Goal: Task Accomplishment & Management: Manage account settings

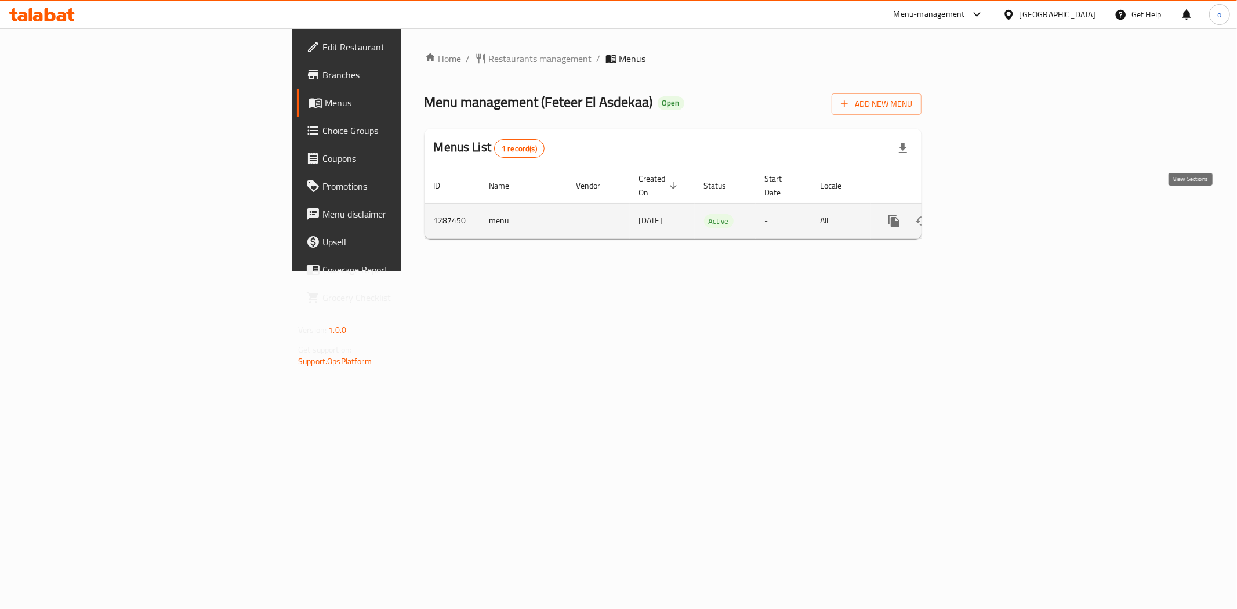
click at [983, 216] on icon "enhanced table" at bounding box center [978, 221] width 10 height 10
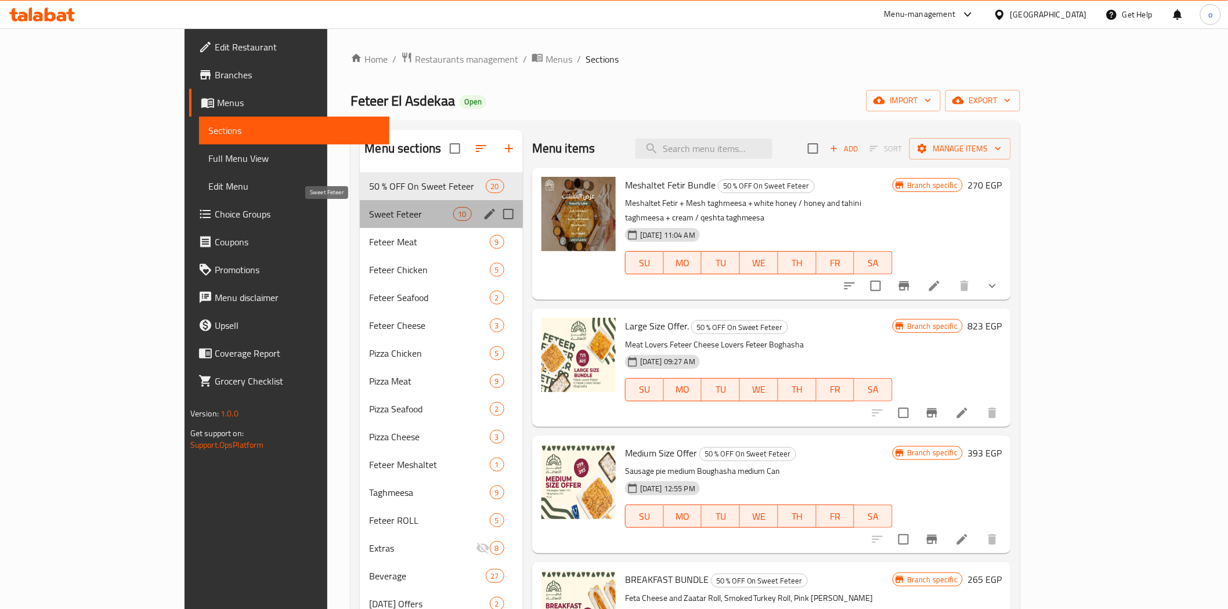
click at [369, 213] on span "Sweet Feteer" at bounding box center [411, 214] width 84 height 14
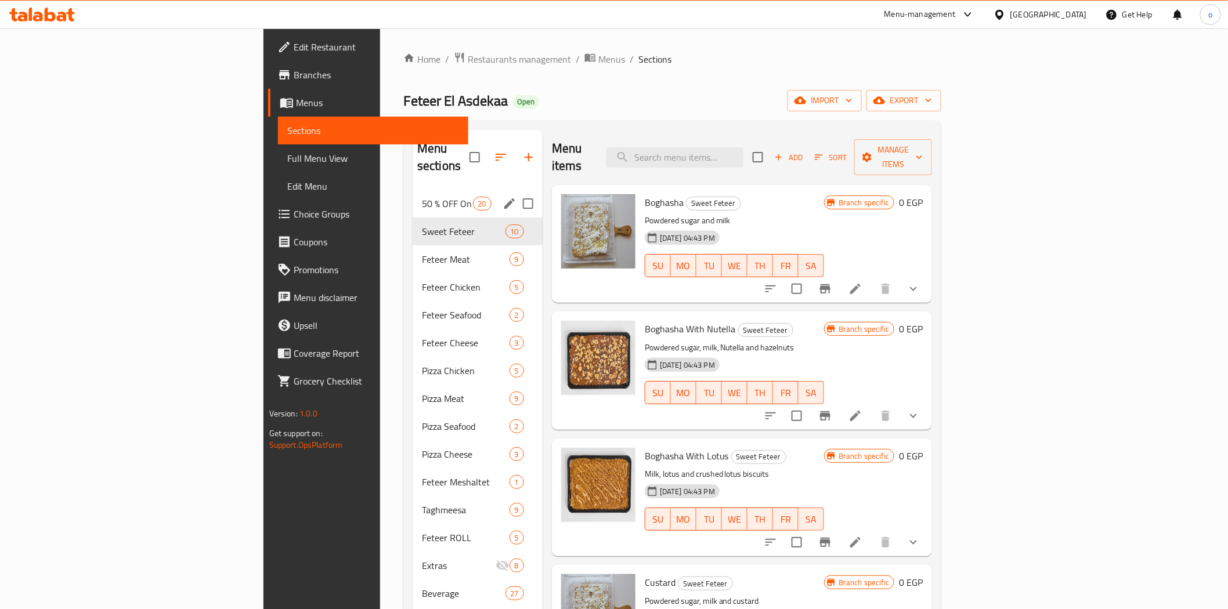
click at [422, 197] on span "50 % OFF On Sweet Feteer" at bounding box center [447, 204] width 51 height 14
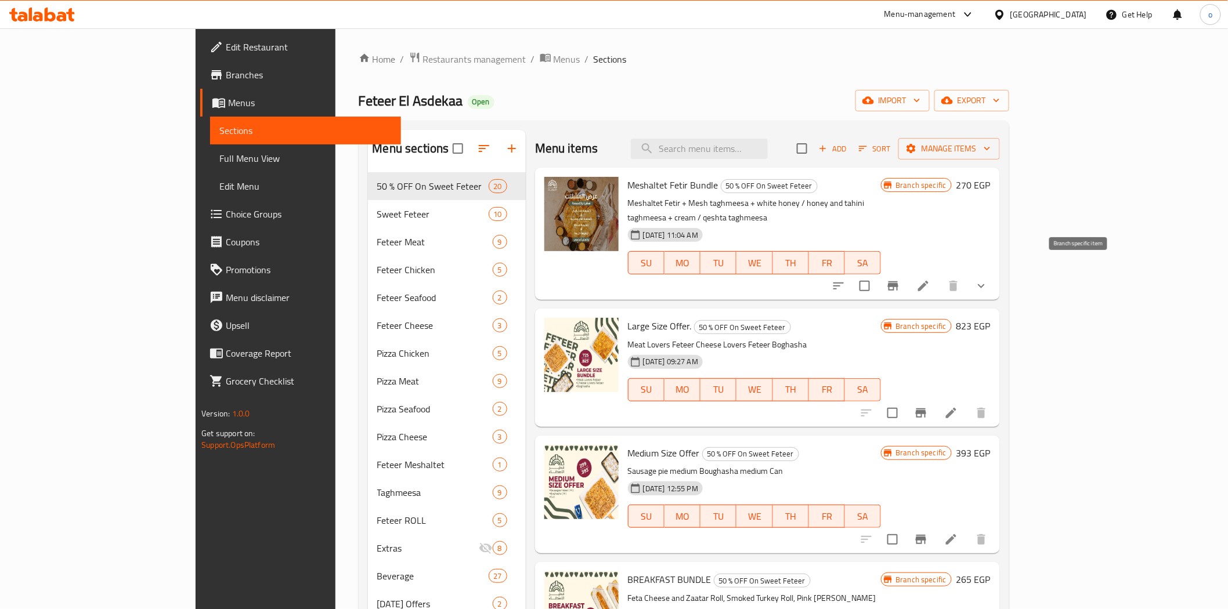
click at [900, 279] on icon "Branch-specific-item" at bounding box center [893, 286] width 14 height 14
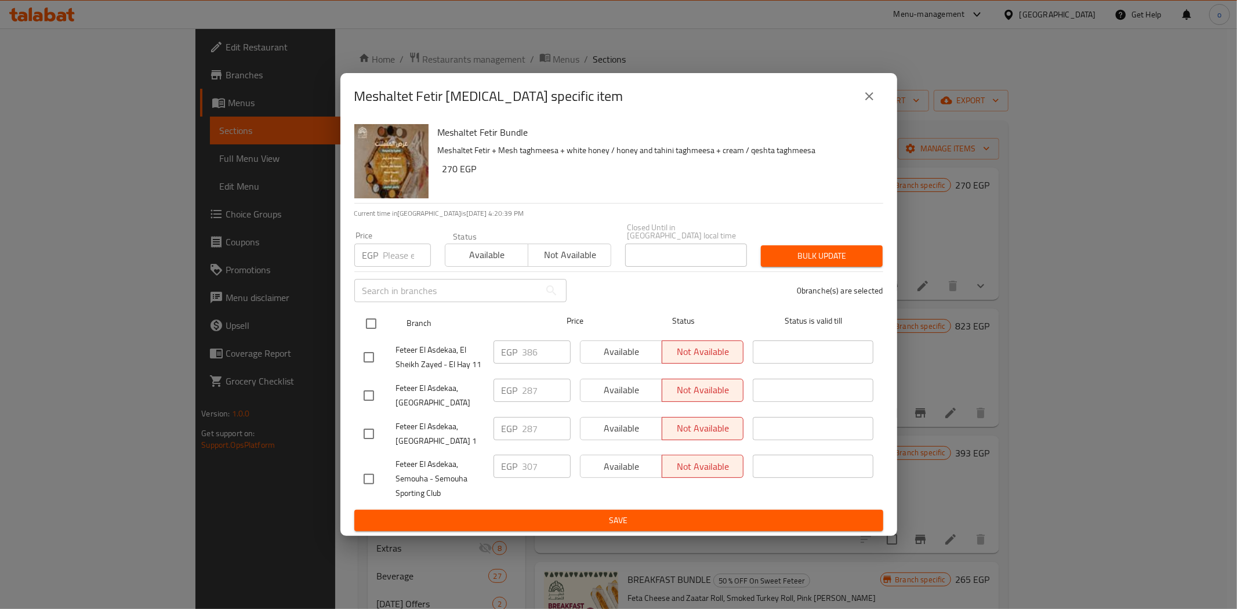
click at [371, 321] on input "checkbox" at bounding box center [371, 324] width 24 height 24
checkbox input "true"
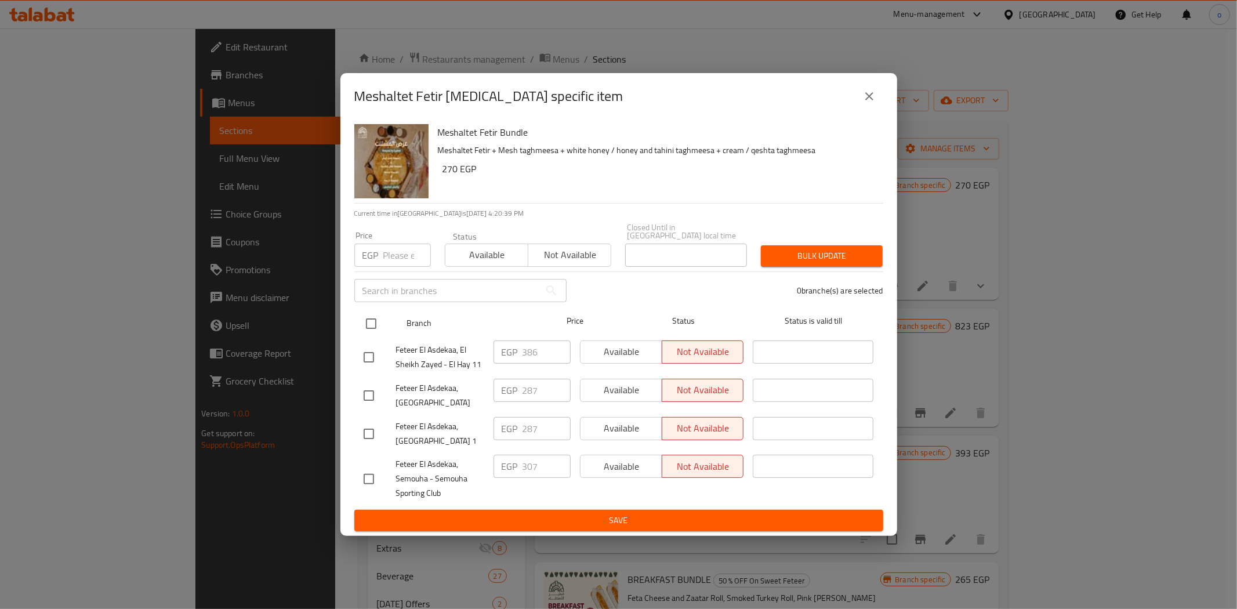
checkbox input "true"
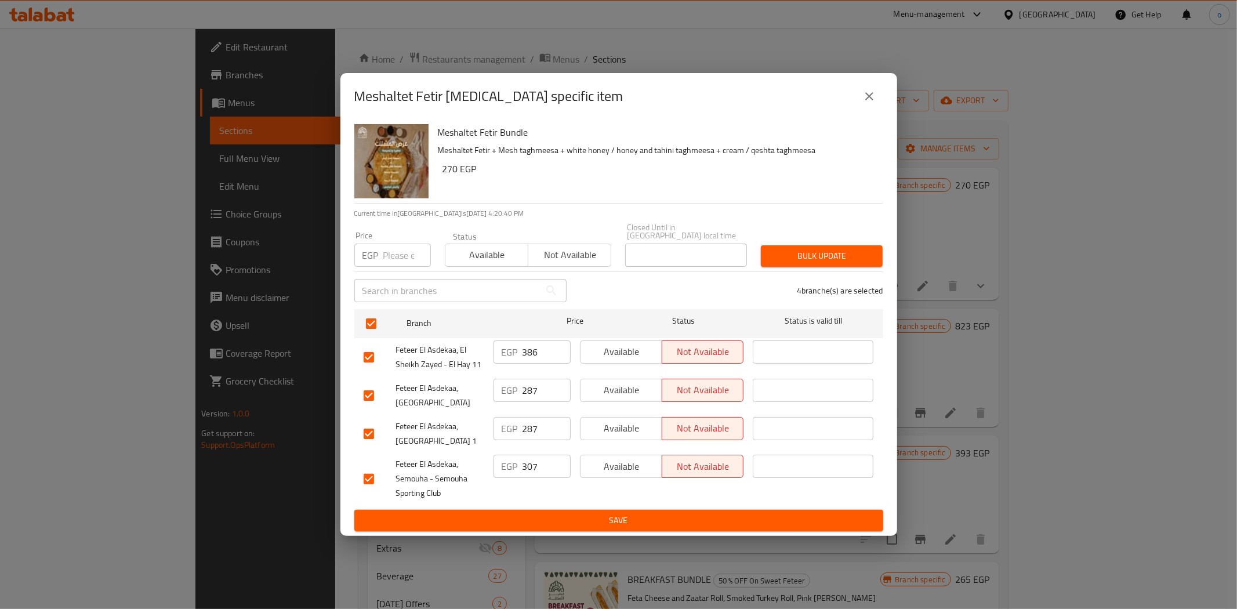
drag, startPoint x: 652, startPoint y: 348, endPoint x: 656, endPoint y: 354, distance: 6.8
click at [652, 349] on span "Available" at bounding box center [621, 351] width 73 height 17
click at [660, 379] on button "Available" at bounding box center [621, 390] width 82 height 23
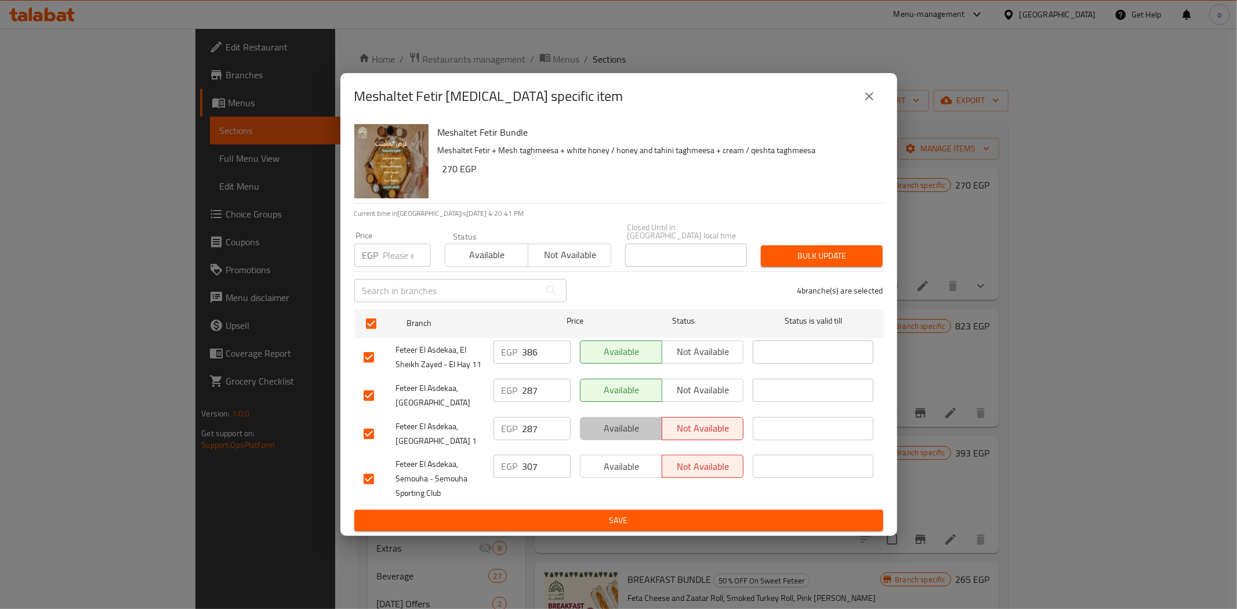
drag, startPoint x: 634, startPoint y: 418, endPoint x: 634, endPoint y: 429, distance: 11.0
click at [634, 420] on span "Available" at bounding box center [621, 428] width 73 height 17
click at [633, 458] on span "Available" at bounding box center [621, 466] width 73 height 17
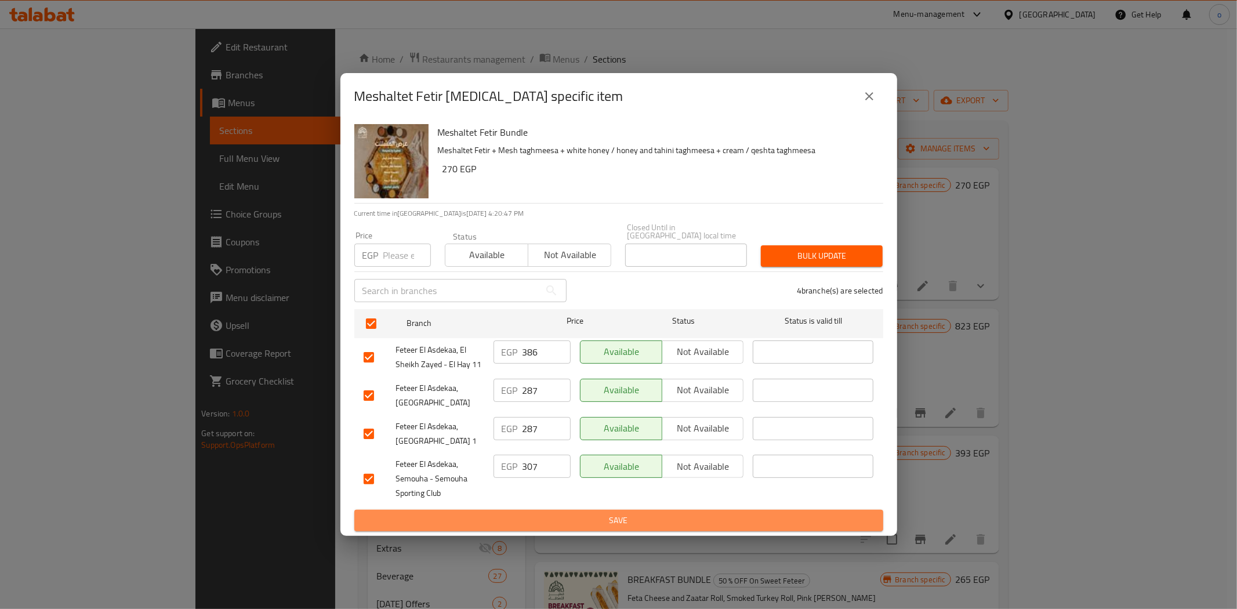
click at [641, 514] on span "Save" at bounding box center [619, 520] width 511 height 15
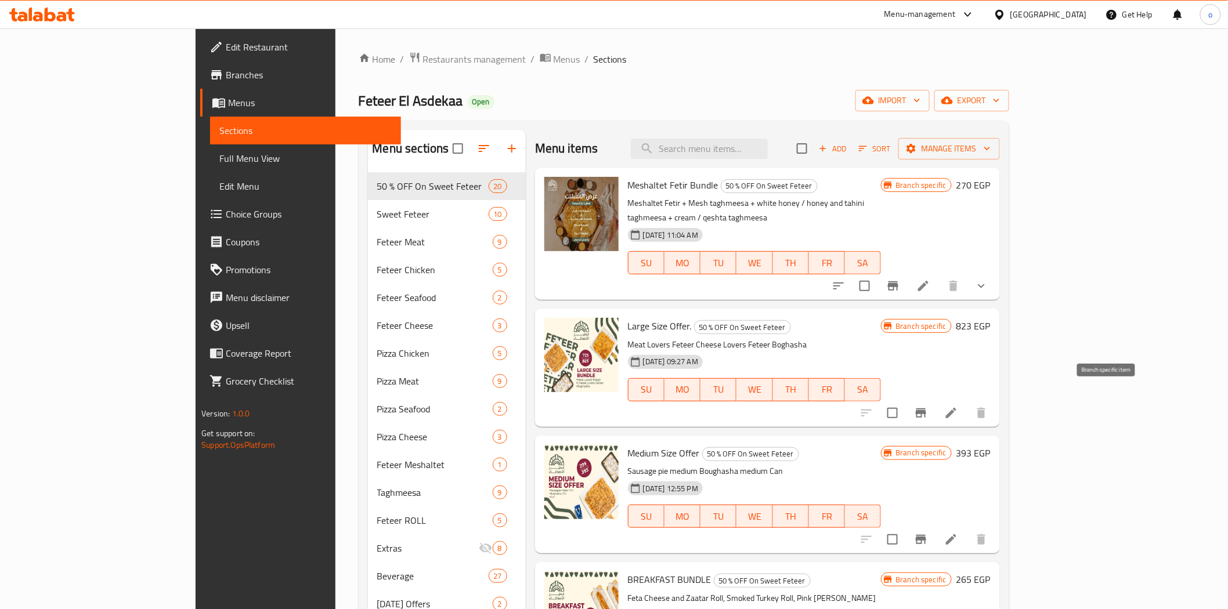
click at [935, 401] on button "Branch-specific-item" at bounding box center [921, 413] width 28 height 28
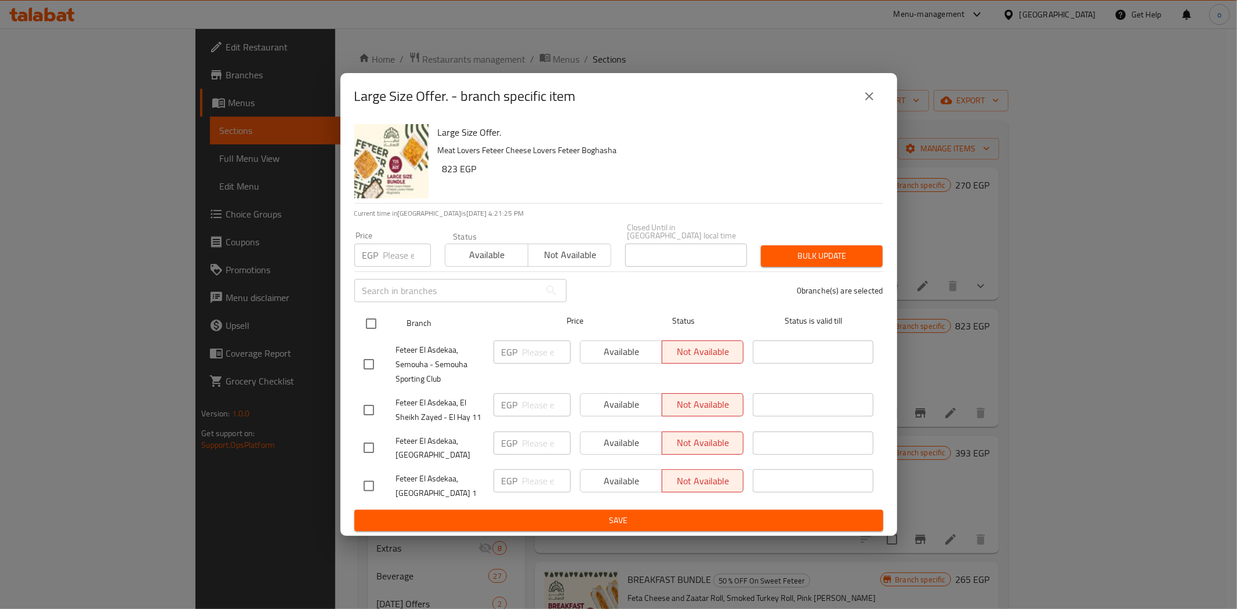
drag, startPoint x: 368, startPoint y: 317, endPoint x: 374, endPoint y: 321, distance: 7.9
click at [369, 320] on input "checkbox" at bounding box center [371, 324] width 24 height 24
checkbox input "true"
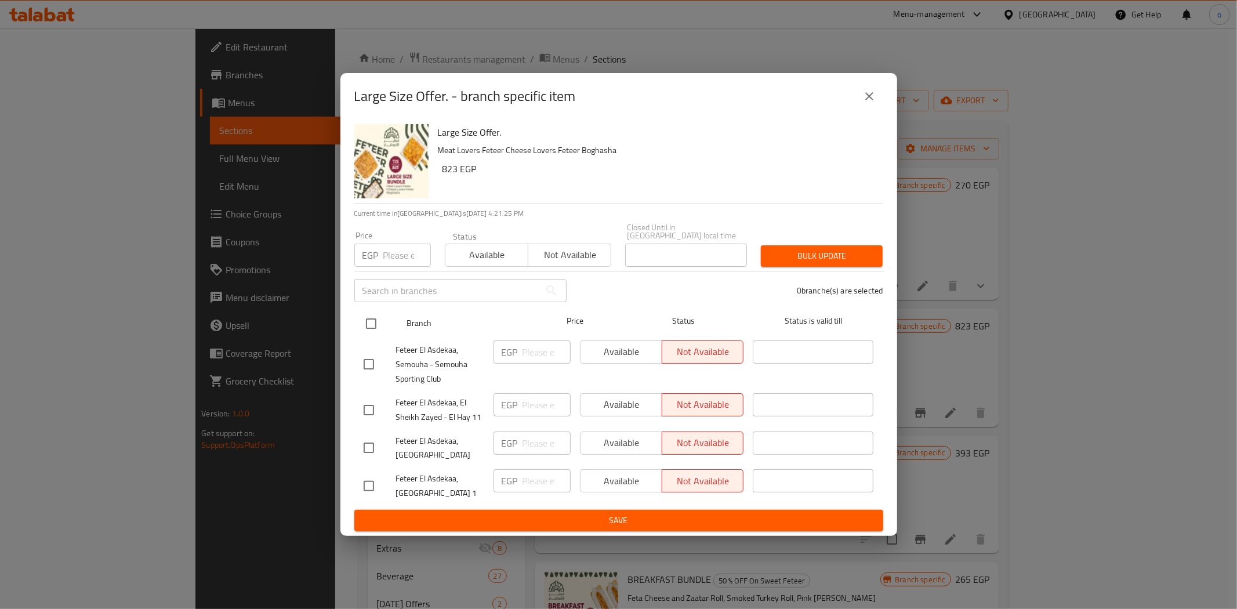
checkbox input "true"
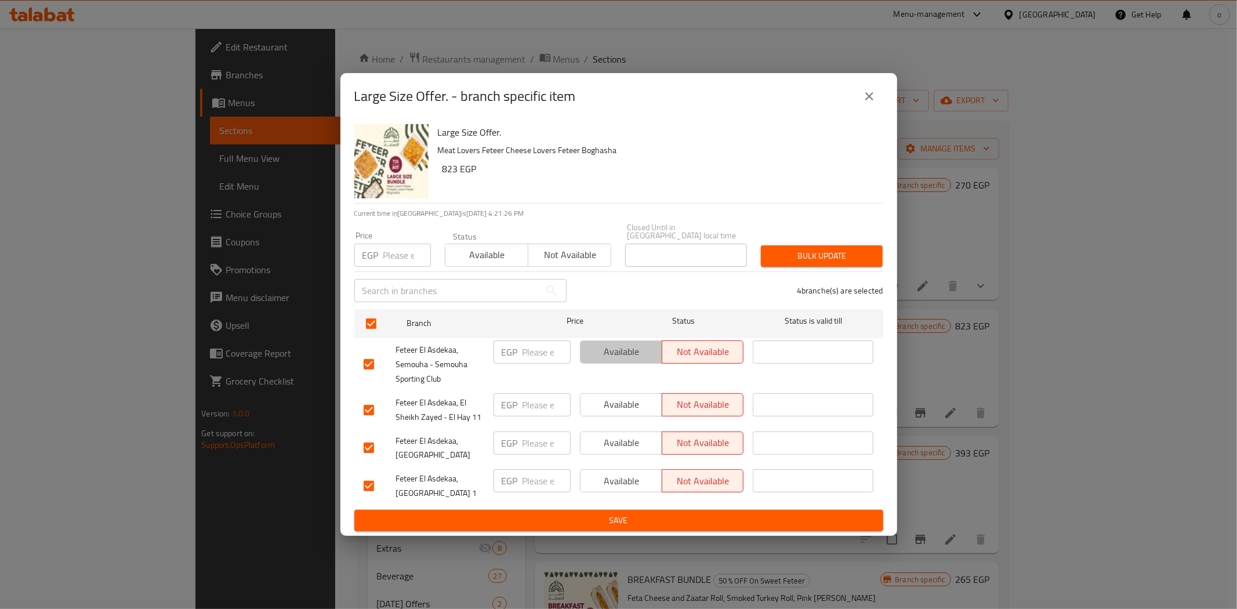
click at [651, 343] on span "Available" at bounding box center [621, 351] width 73 height 17
drag, startPoint x: 648, startPoint y: 399, endPoint x: 650, endPoint y: 419, distance: 19.9
click at [648, 400] on span "Available" at bounding box center [621, 404] width 73 height 17
click at [650, 427] on div "Available Not available" at bounding box center [662, 448] width 173 height 43
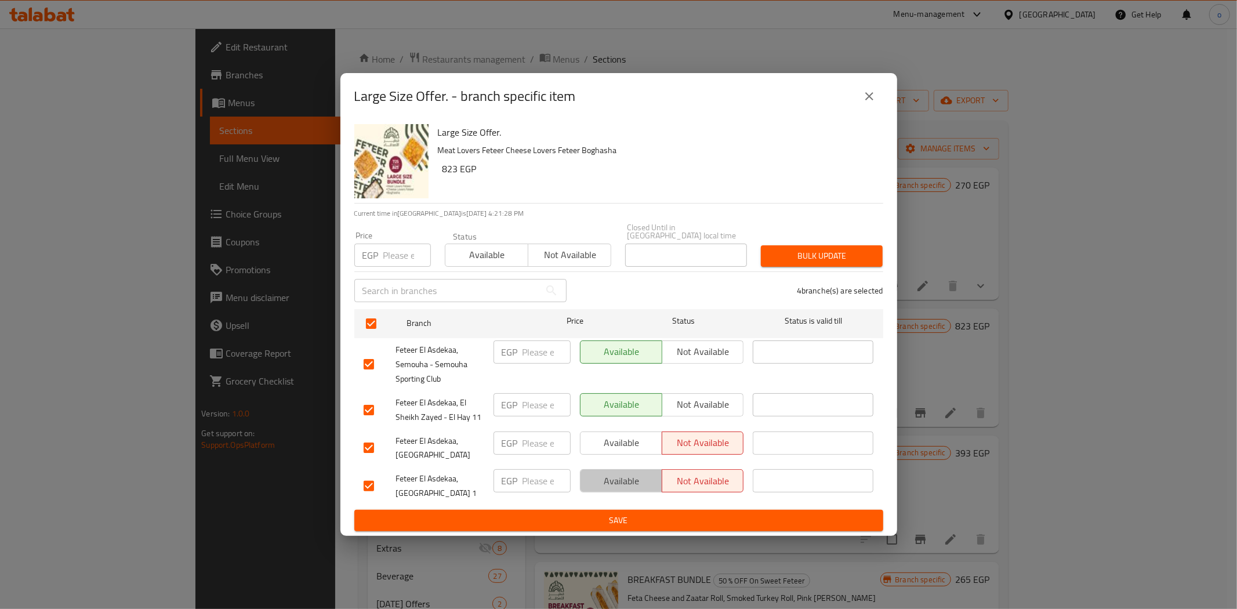
click at [651, 469] on button "Available" at bounding box center [621, 480] width 82 height 23
click at [563, 519] on span "Save" at bounding box center [619, 520] width 511 height 15
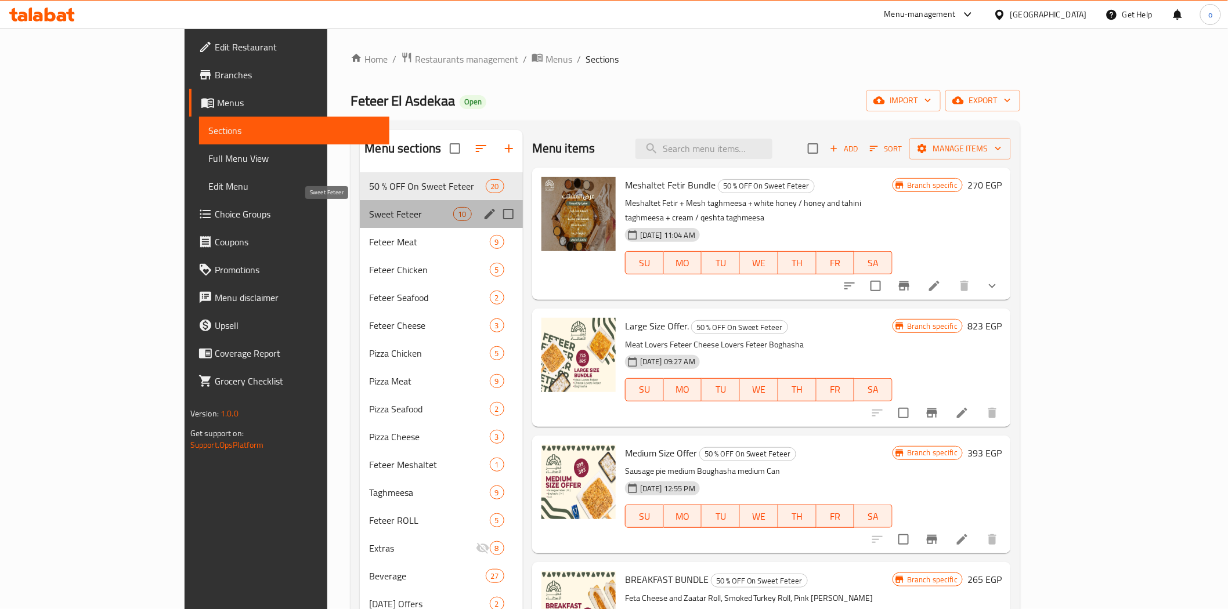
click at [369, 218] on span "Sweet Feteer" at bounding box center [411, 214] width 84 height 14
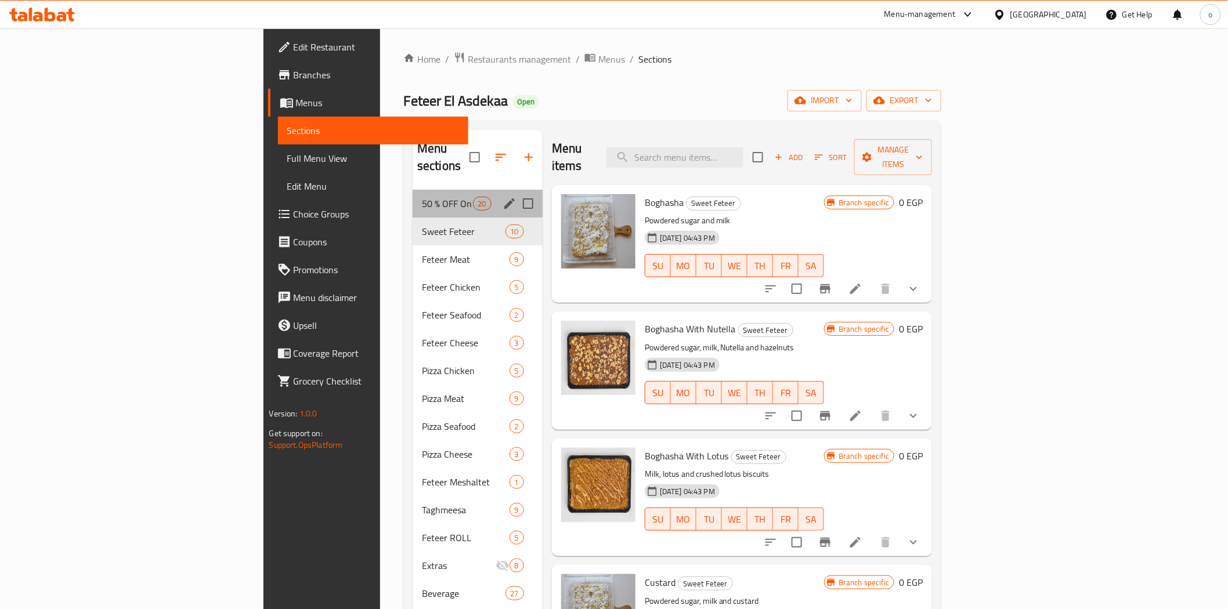
click at [412, 194] on div "50 % OFF On Sweet Feteer 20" at bounding box center [477, 204] width 130 height 28
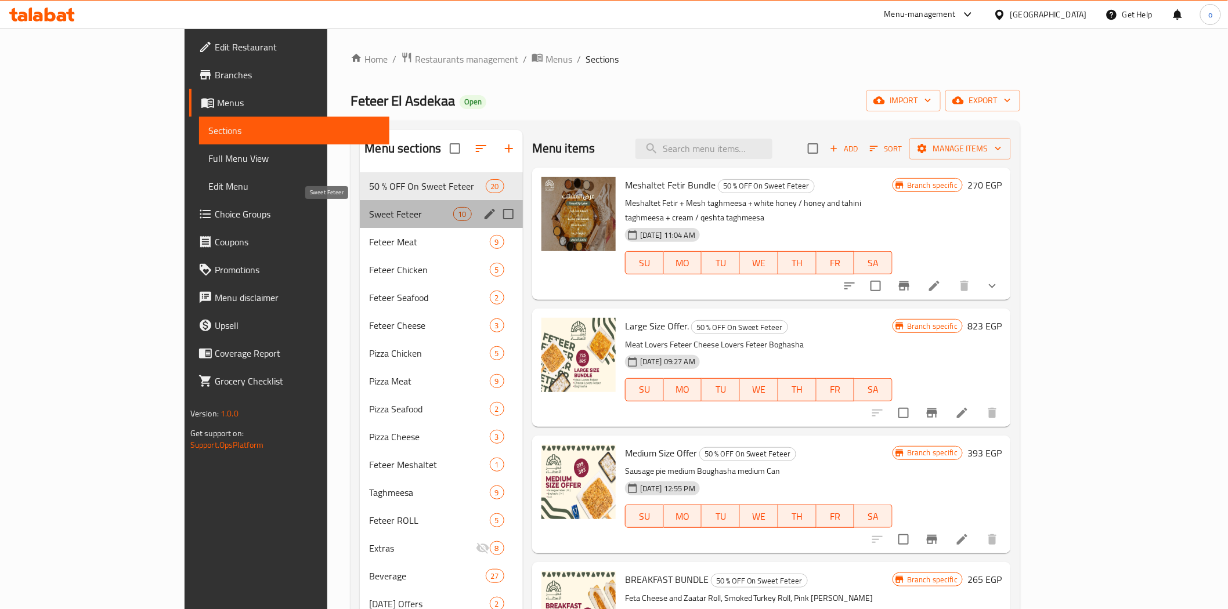
click at [369, 212] on span "Sweet Feteer" at bounding box center [411, 214] width 84 height 14
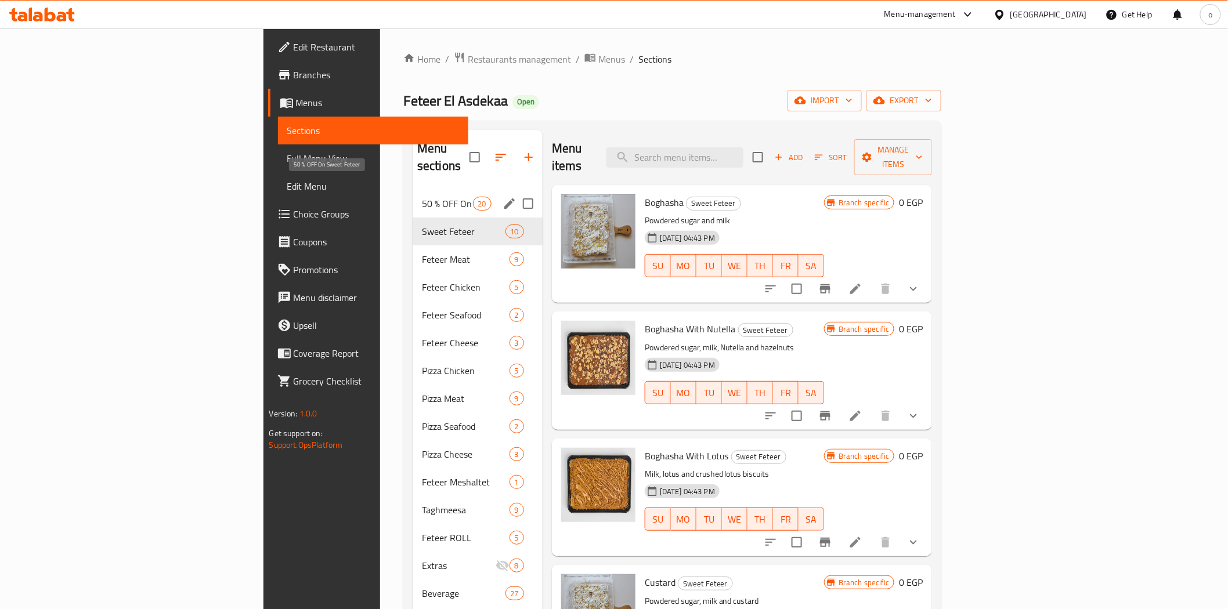
click at [422, 197] on span "50 % OFF On Sweet Feteer" at bounding box center [447, 204] width 51 height 14
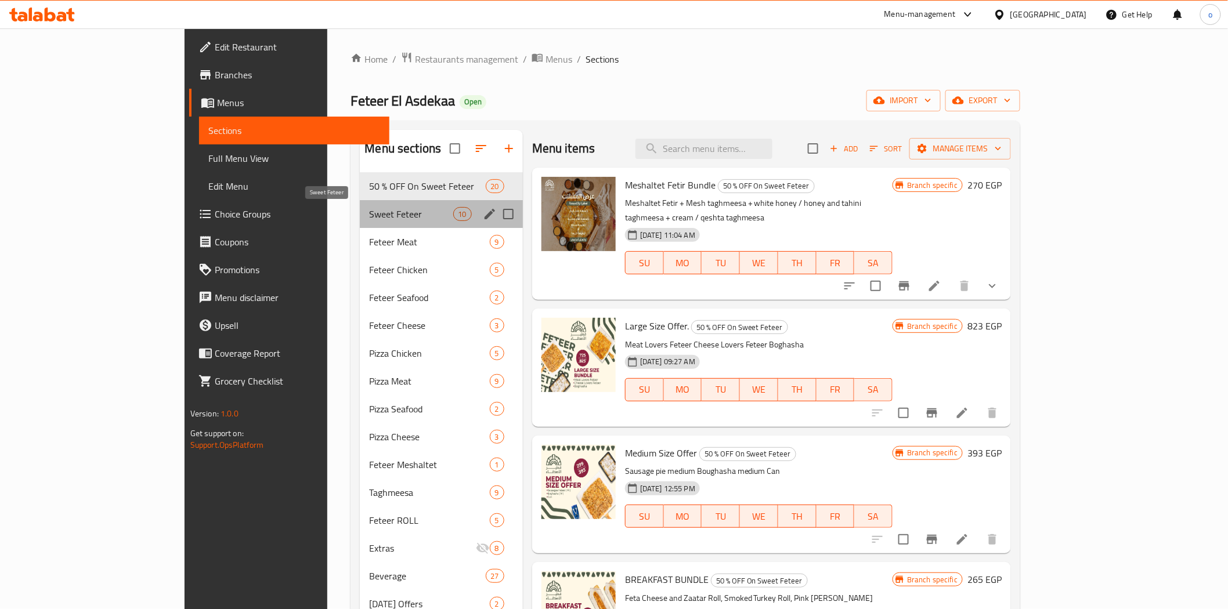
click at [369, 211] on span "Sweet Feteer" at bounding box center [411, 214] width 84 height 14
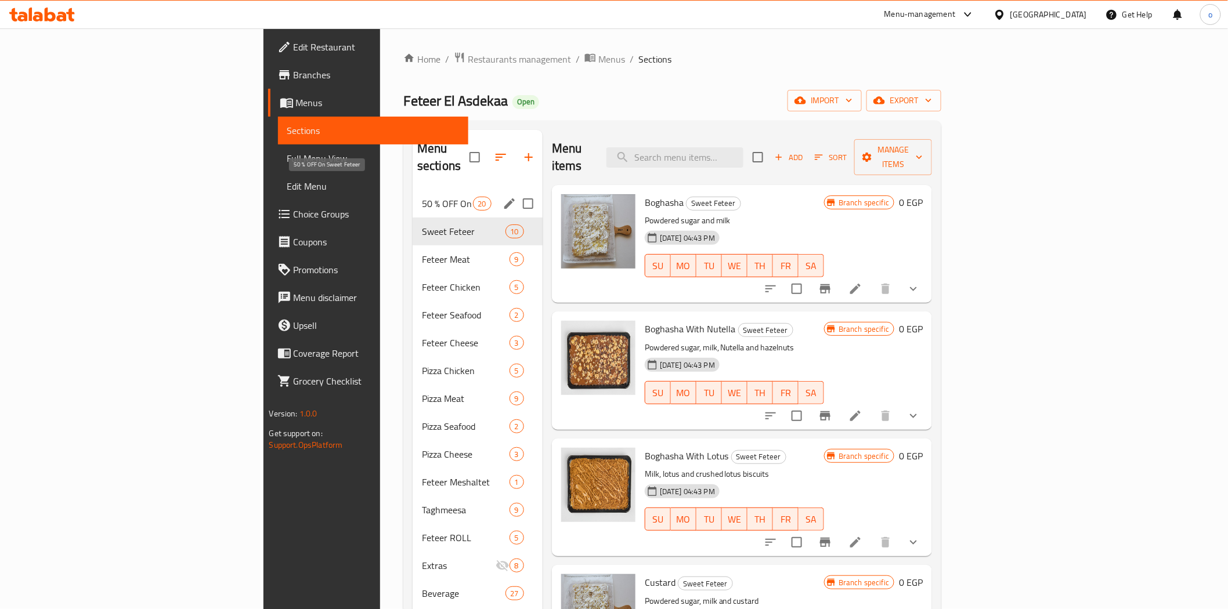
click at [422, 197] on span "50 % OFF On Sweet Feteer" at bounding box center [447, 204] width 51 height 14
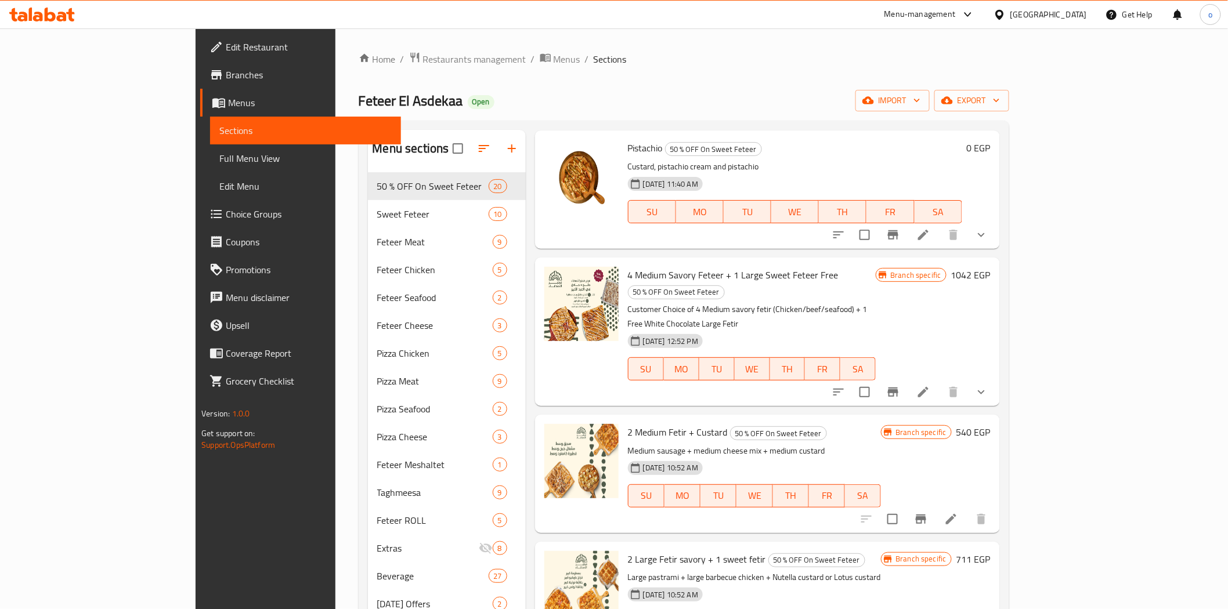
scroll to position [1915, 0]
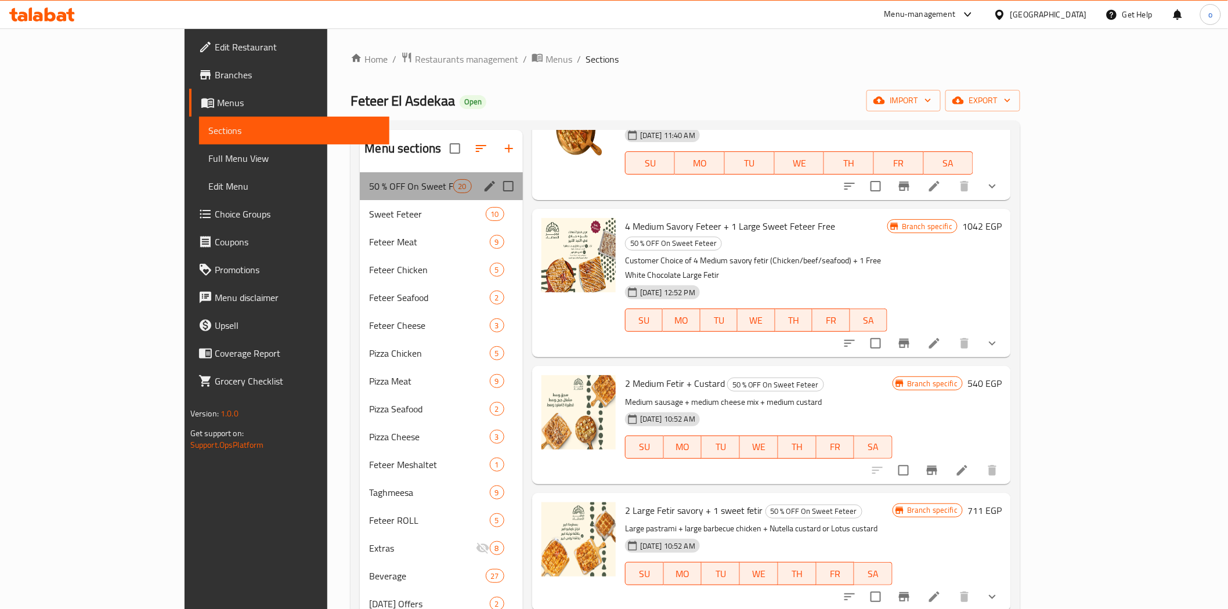
click at [433, 189] on div "50 % OFF On Sweet Feteer 20" at bounding box center [441, 186] width 162 height 28
click at [481, 189] on button "edit" at bounding box center [489, 186] width 17 height 17
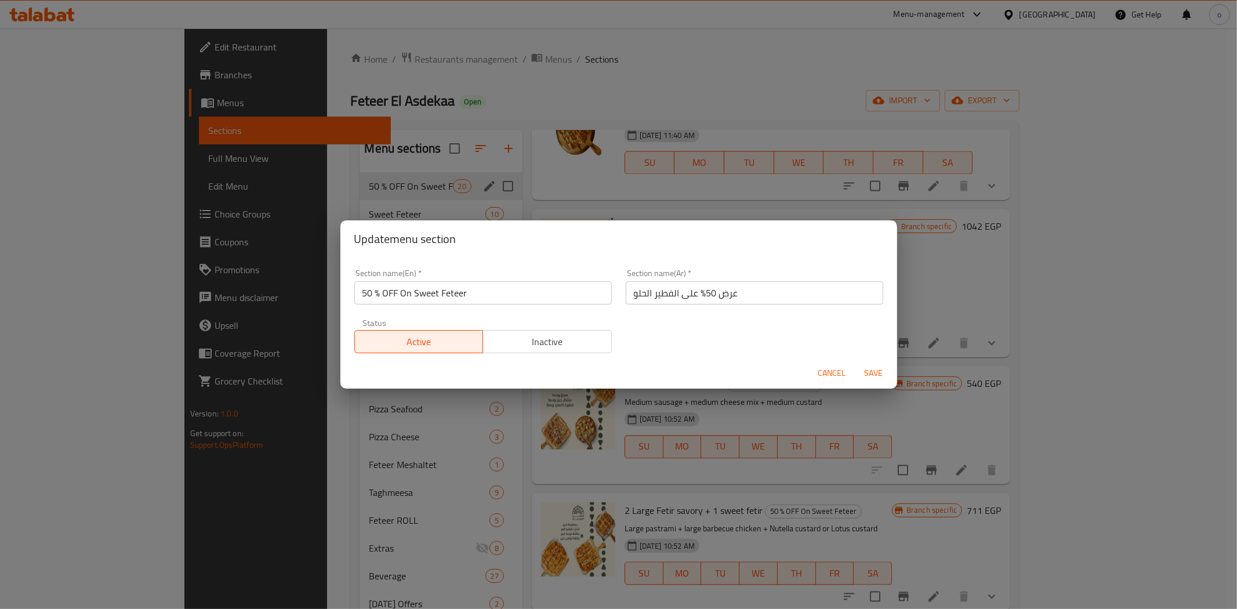
click at [847, 375] on button "Cancel" at bounding box center [832, 373] width 37 height 21
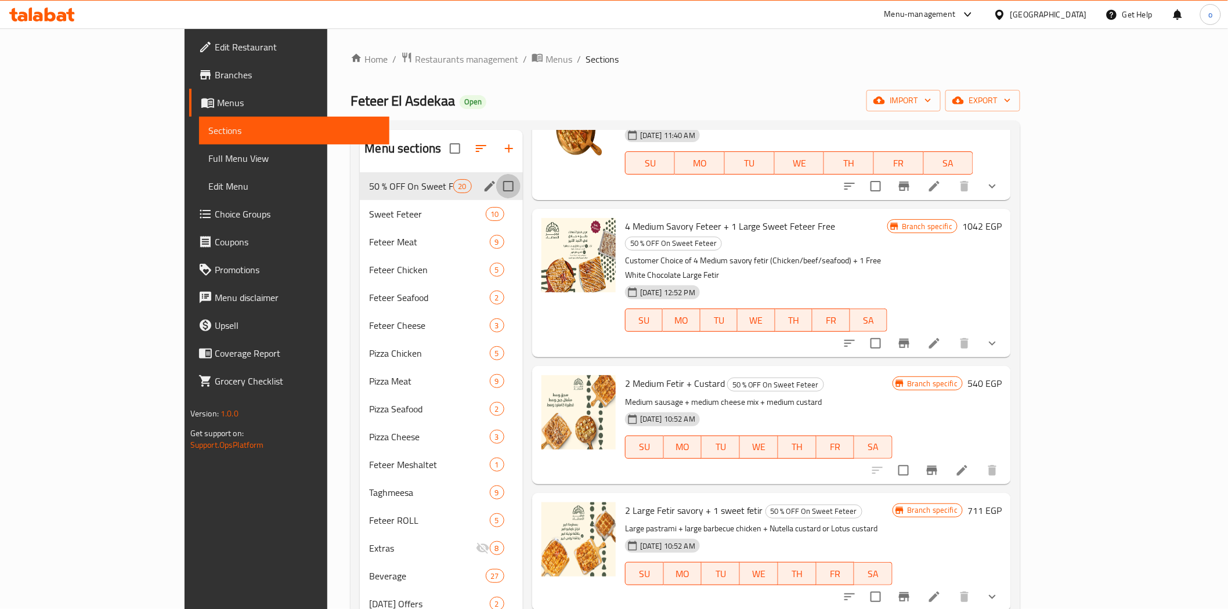
click at [496, 182] on input "Menu sections" at bounding box center [508, 186] width 24 height 24
checkbox input "true"
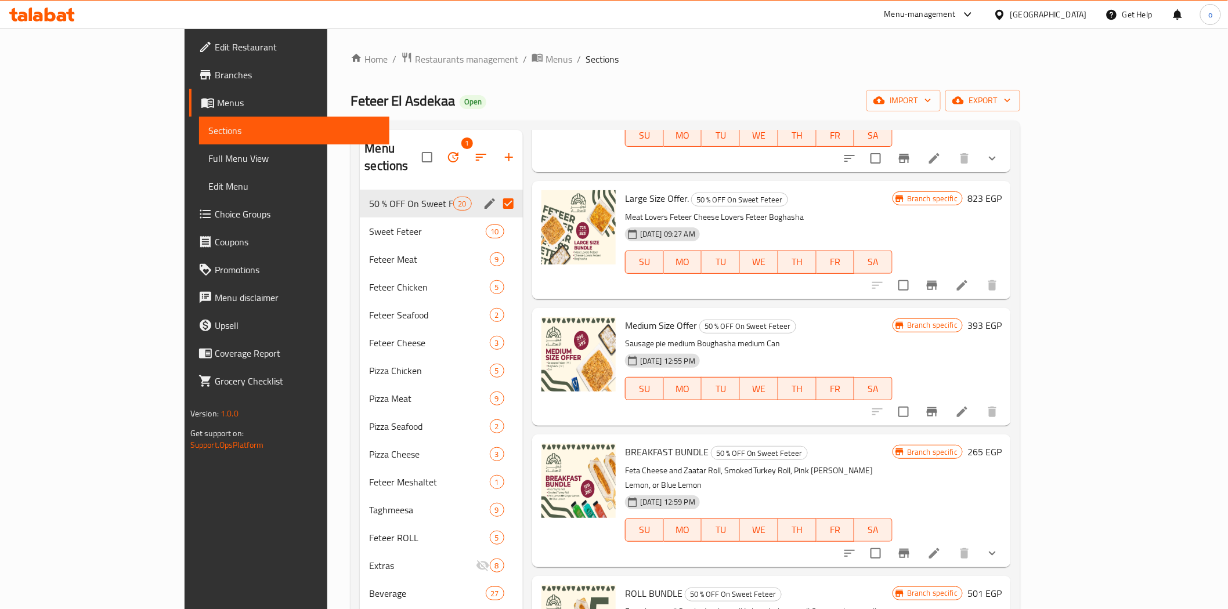
scroll to position [129, 0]
click at [939, 277] on icon "Branch-specific-item" at bounding box center [932, 284] width 14 height 14
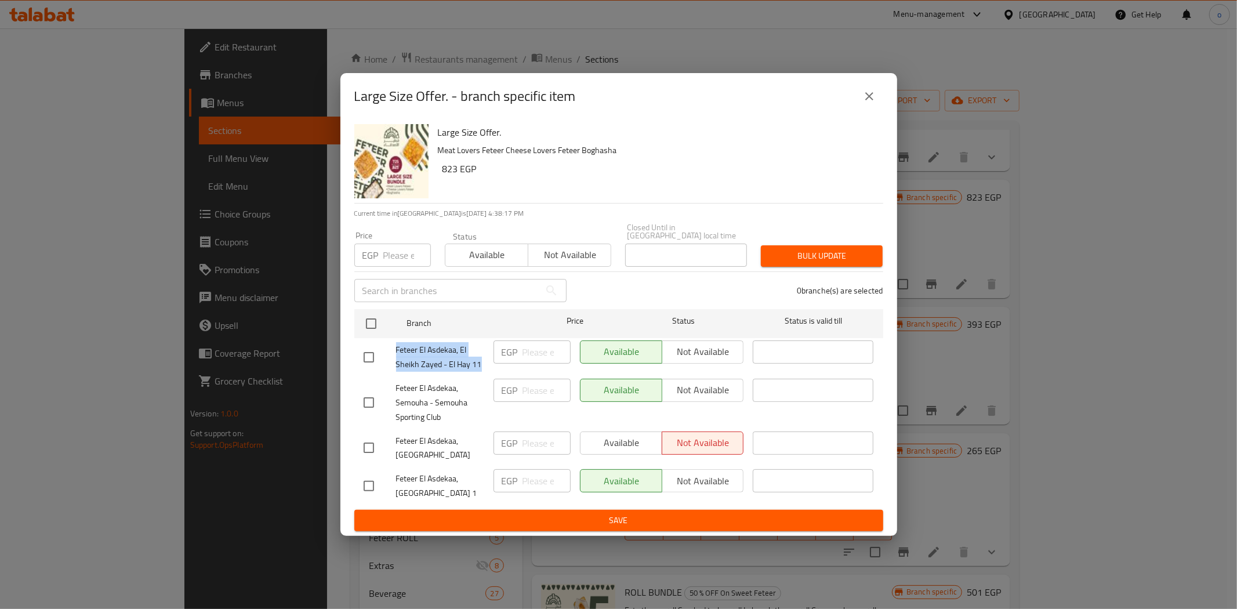
drag, startPoint x: 483, startPoint y: 356, endPoint x: 396, endPoint y: 346, distance: 87.5
click at [396, 346] on span "Feteer El Asdekaa, El Sheikh Zayed - El Hay 11" at bounding box center [440, 357] width 88 height 29
copy span "Feteer El Asdekaa, El Sheikh Zayed - El Hay 11"
click at [880, 108] on button "close" at bounding box center [870, 96] width 28 height 28
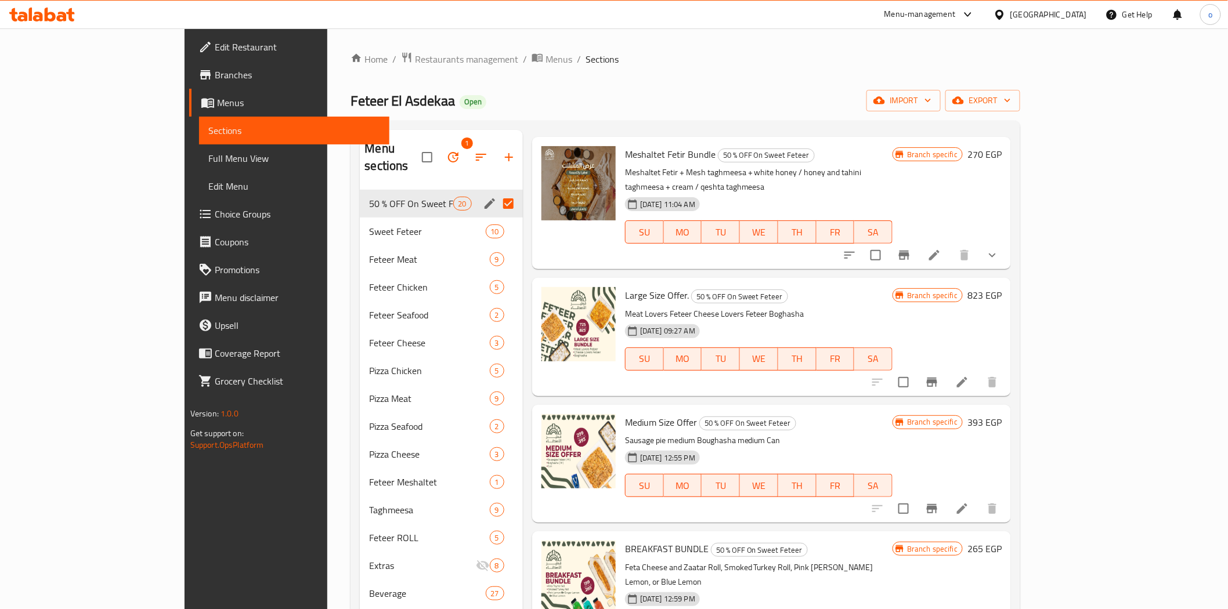
scroll to position [0, 0]
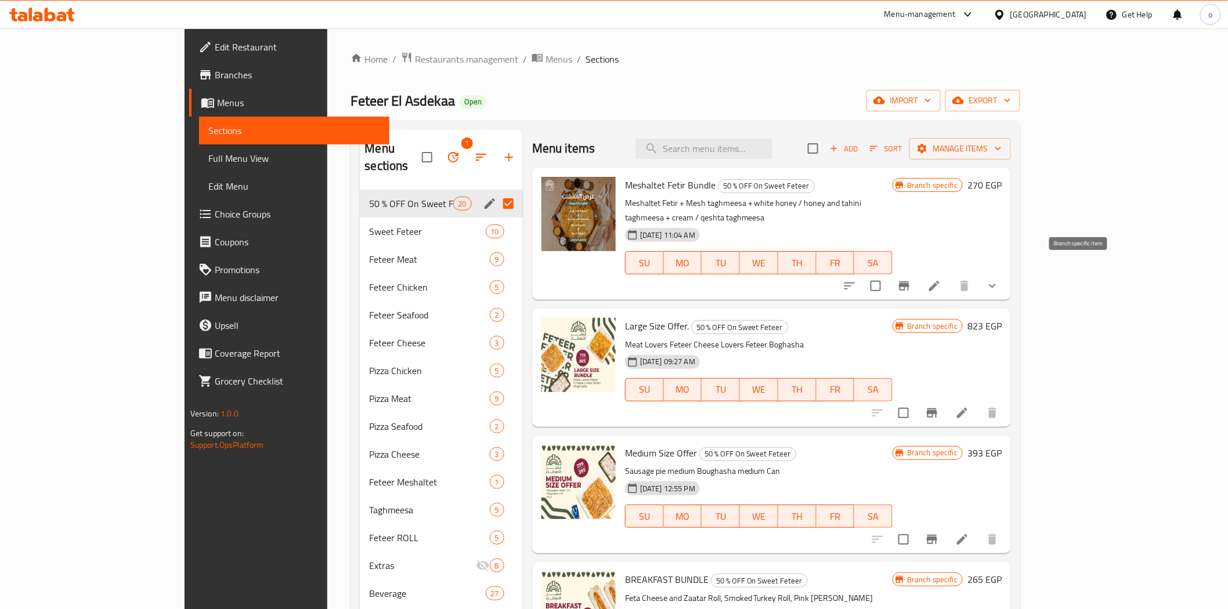
click at [918, 279] on button "Branch-specific-item" at bounding box center [904, 286] width 28 height 28
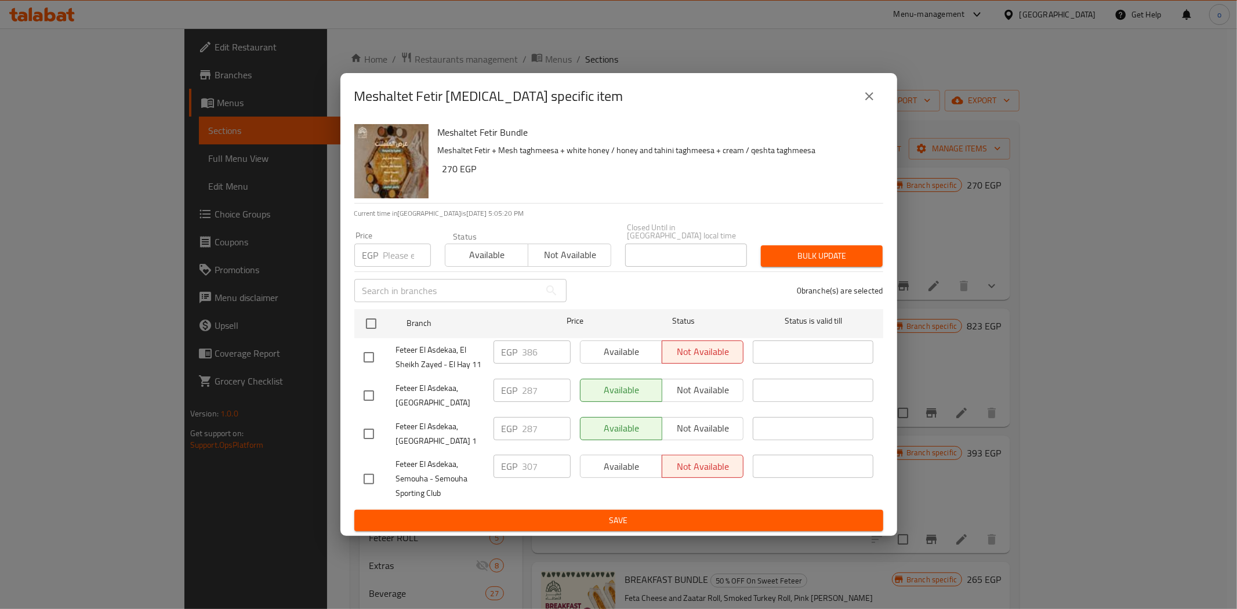
click at [869, 103] on icon "close" at bounding box center [870, 96] width 14 height 14
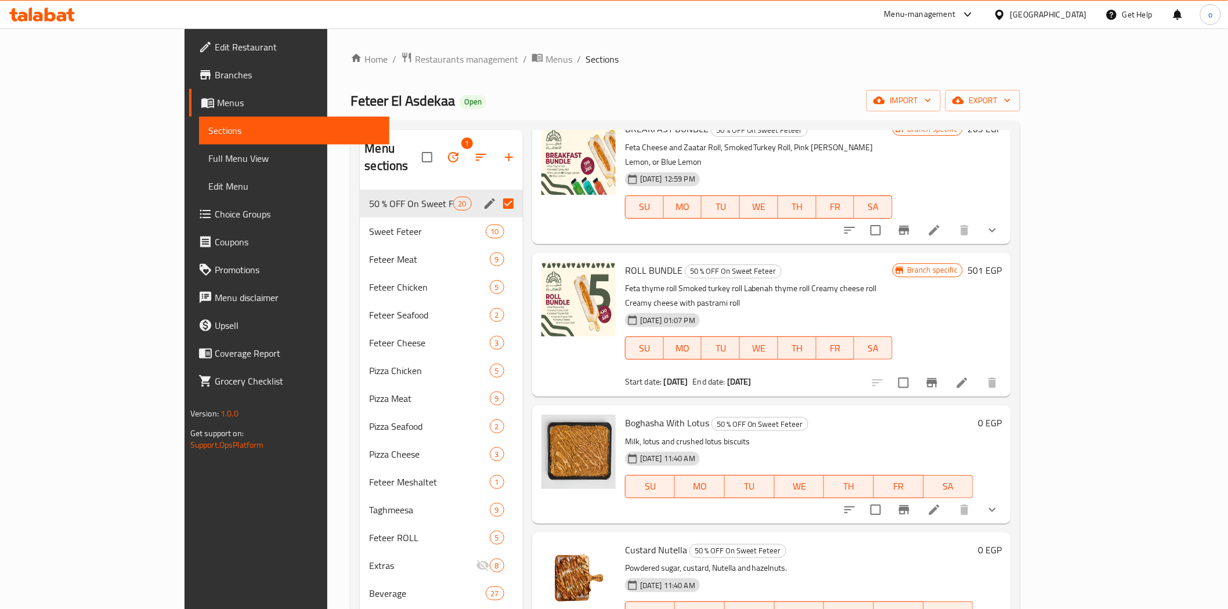
scroll to position [515, 0]
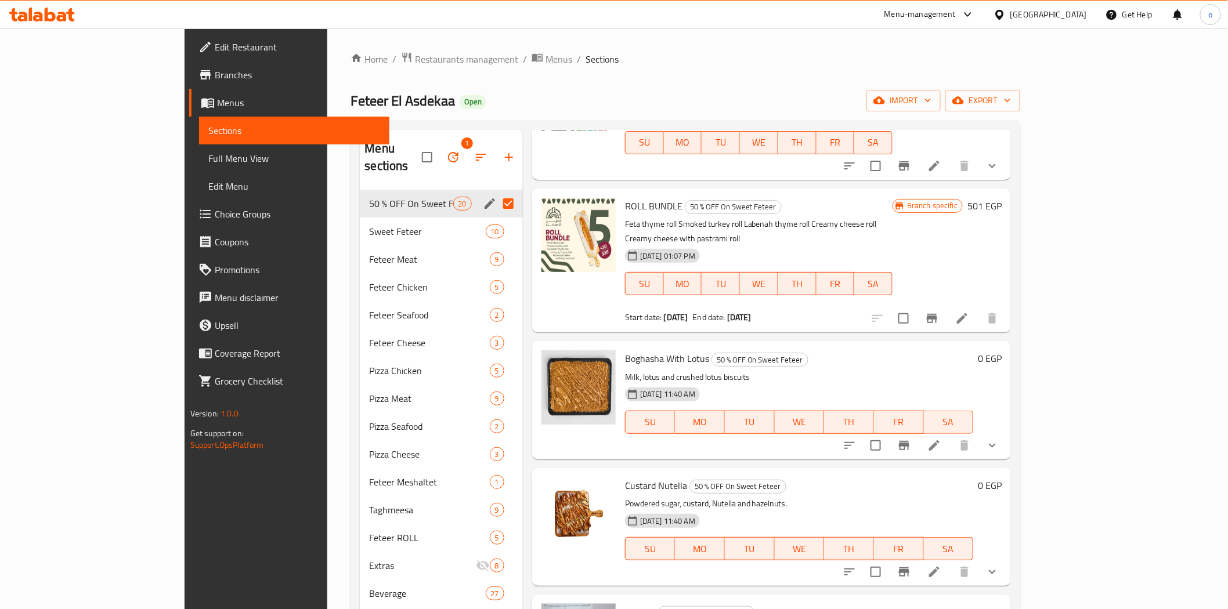
click at [909, 441] on icon "Branch-specific-item" at bounding box center [904, 445] width 10 height 9
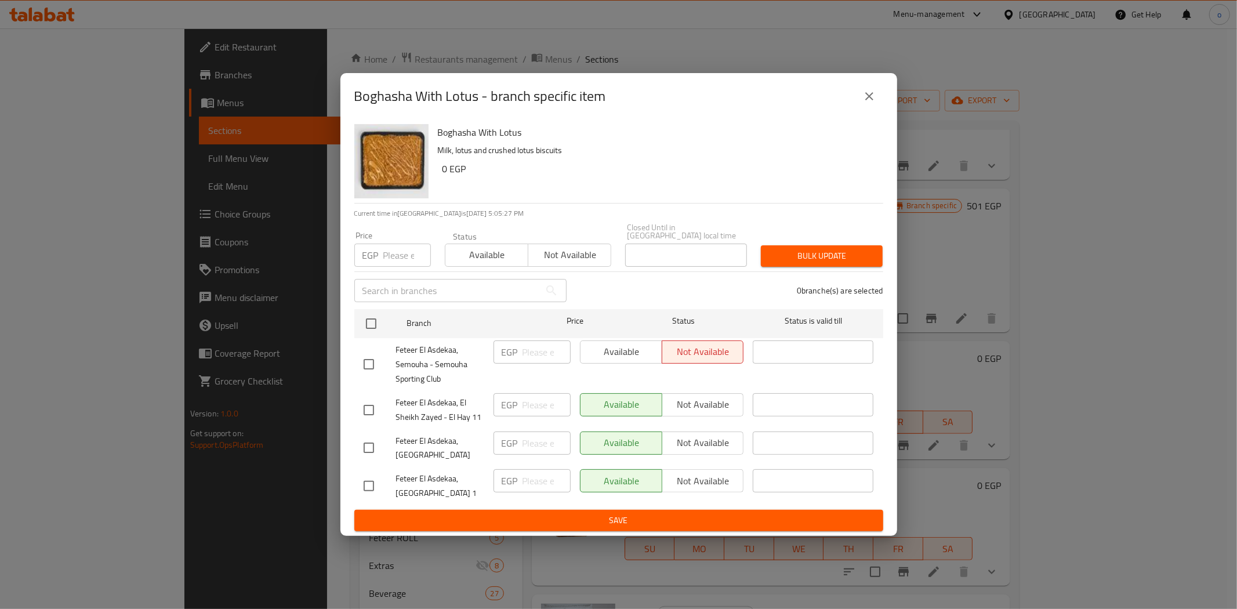
click at [870, 103] on icon "close" at bounding box center [870, 96] width 14 height 14
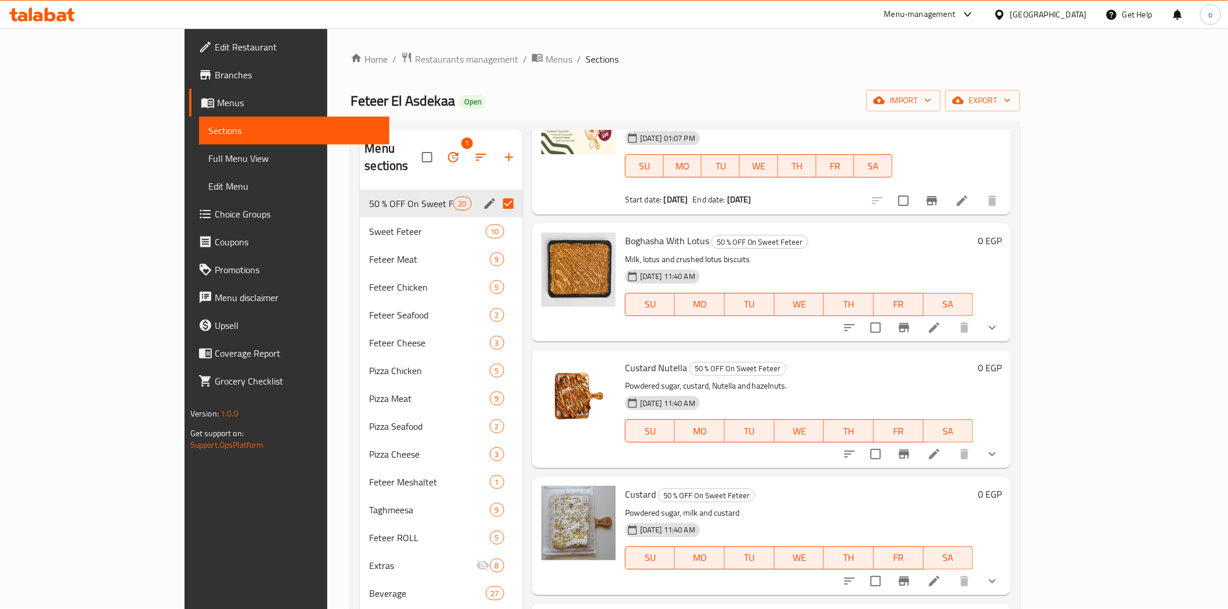
scroll to position [645, 0]
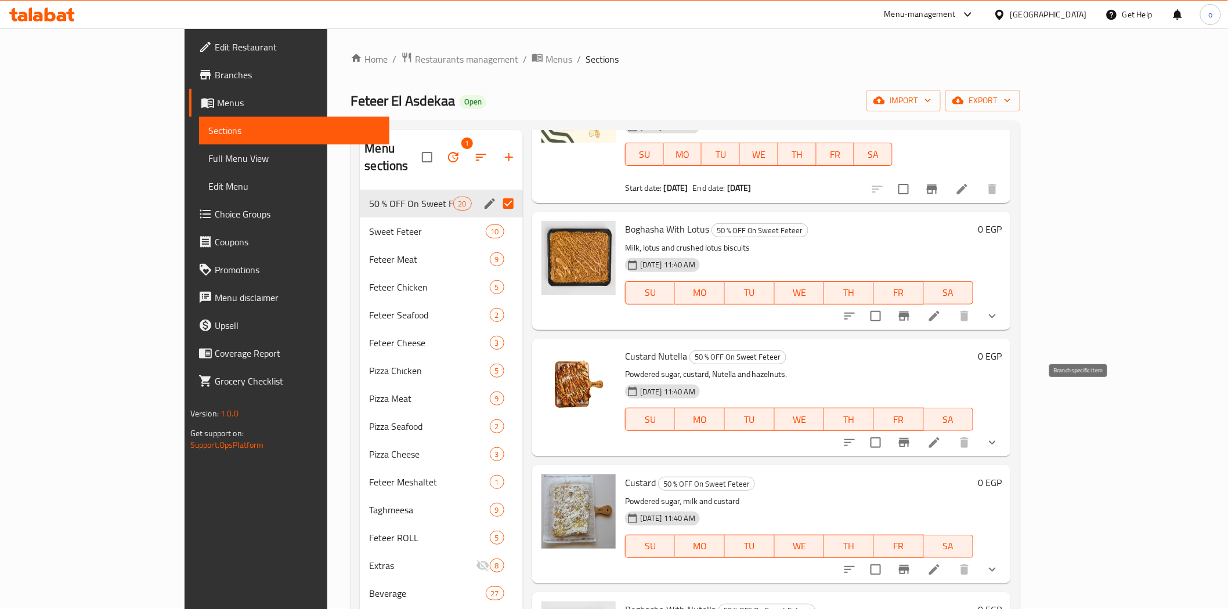
click at [918, 429] on button "Branch-specific-item" at bounding box center [904, 443] width 28 height 28
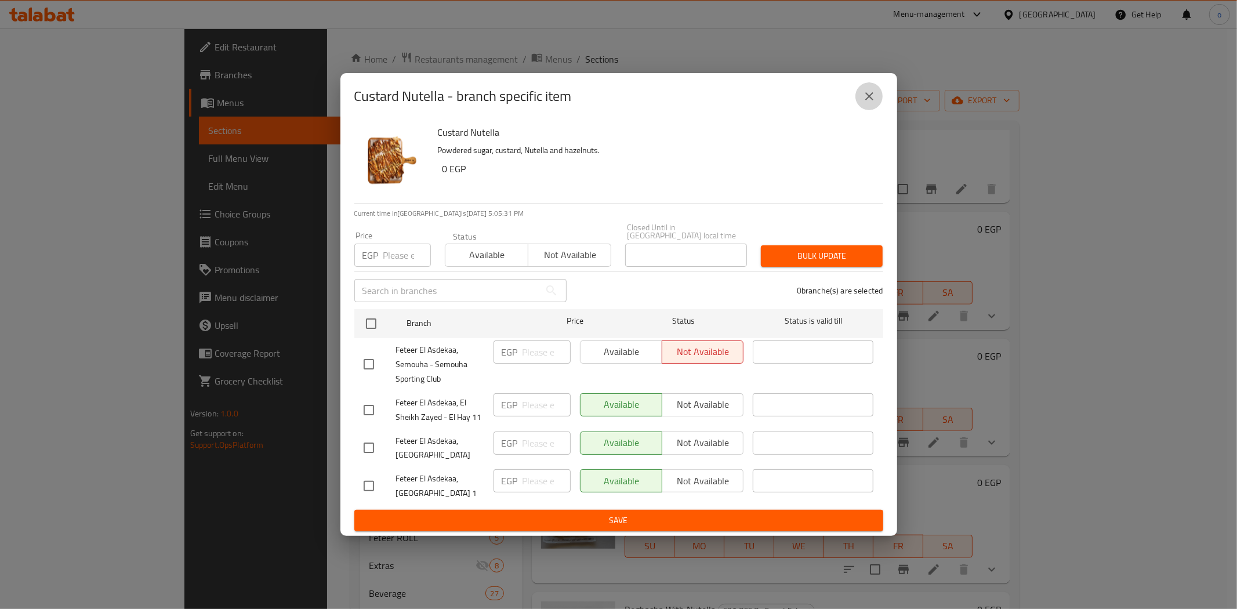
click at [863, 97] on icon "close" at bounding box center [870, 96] width 14 height 14
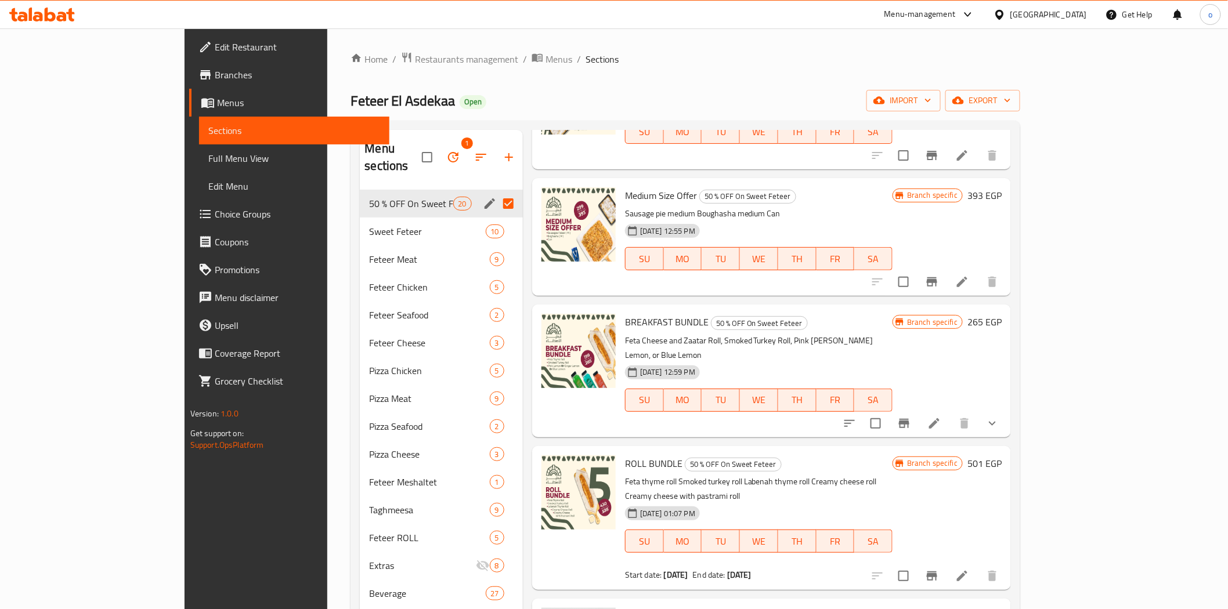
scroll to position [0, 0]
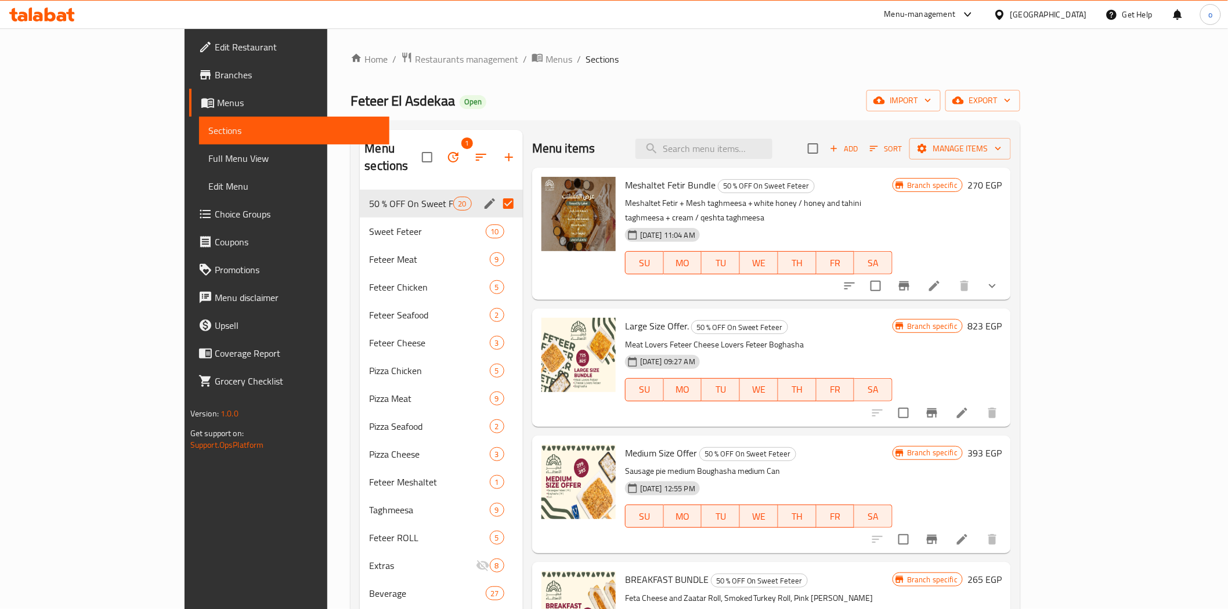
drag, startPoint x: 629, startPoint y: 73, endPoint x: 636, endPoint y: 73, distance: 7.0
click at [629, 73] on div "Home / Restaurants management / Menus / Sections Feteer El Asdekaa Open import …" at bounding box center [685, 434] width 670 height 765
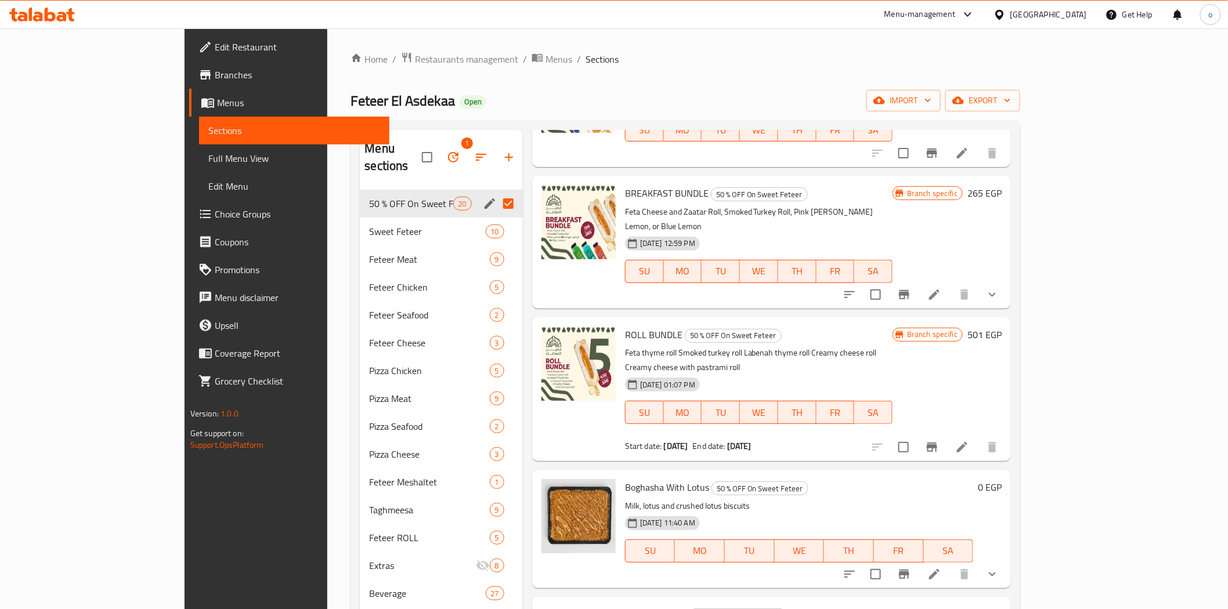
scroll to position [451, 0]
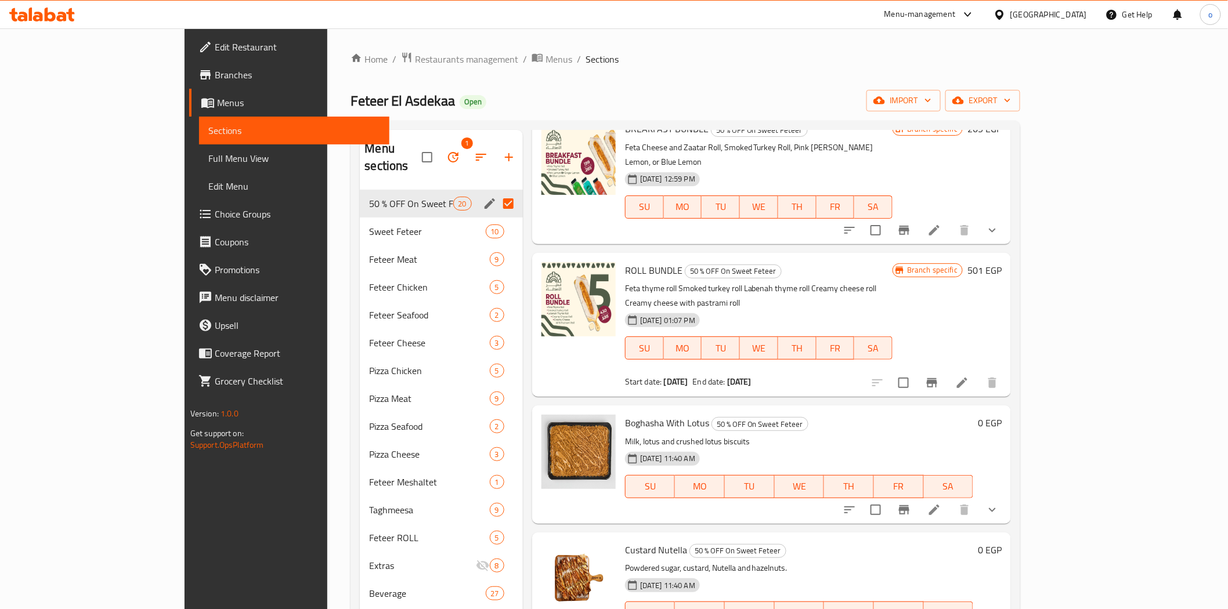
click at [475, 95] on div "Feteer El Asdekaa Open import export" at bounding box center [685, 100] width 670 height 21
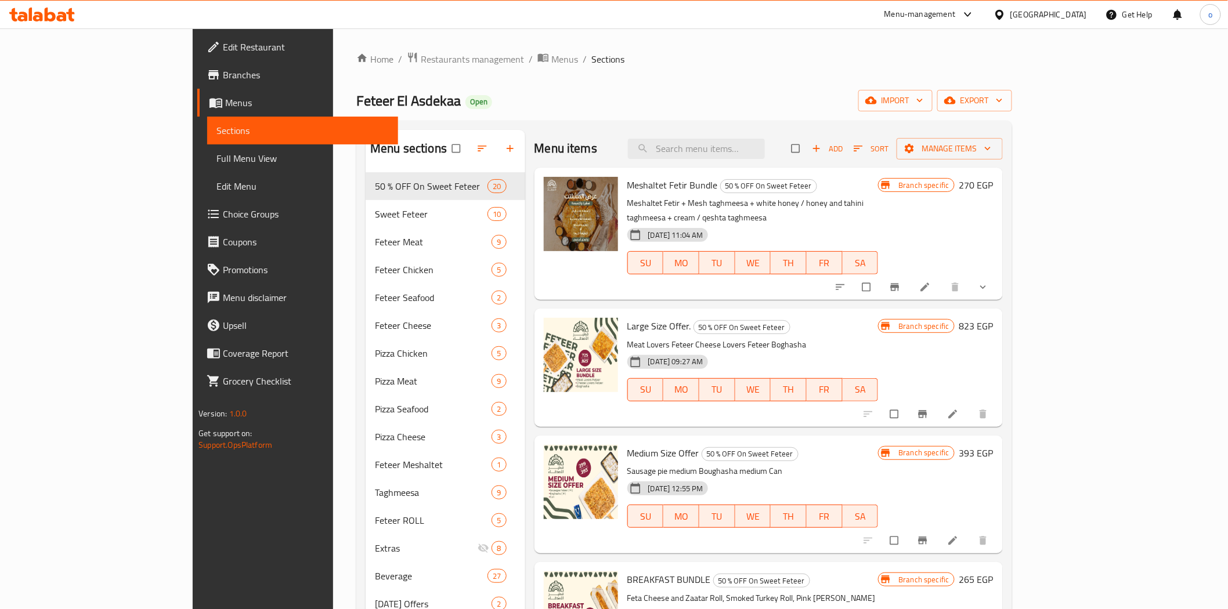
click at [448, 108] on div "Feteer El Asdekaa Open import export" at bounding box center [684, 100] width 656 height 21
click at [223, 74] on span "Branches" at bounding box center [305, 75] width 165 height 14
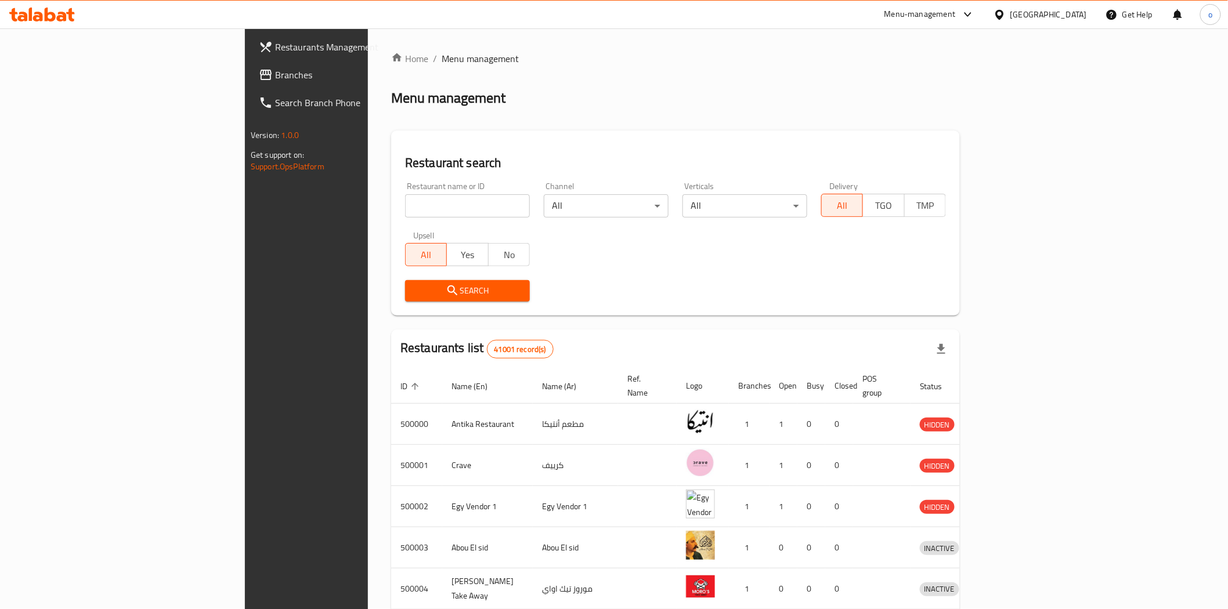
click at [275, 71] on span "Branches" at bounding box center [357, 75] width 165 height 14
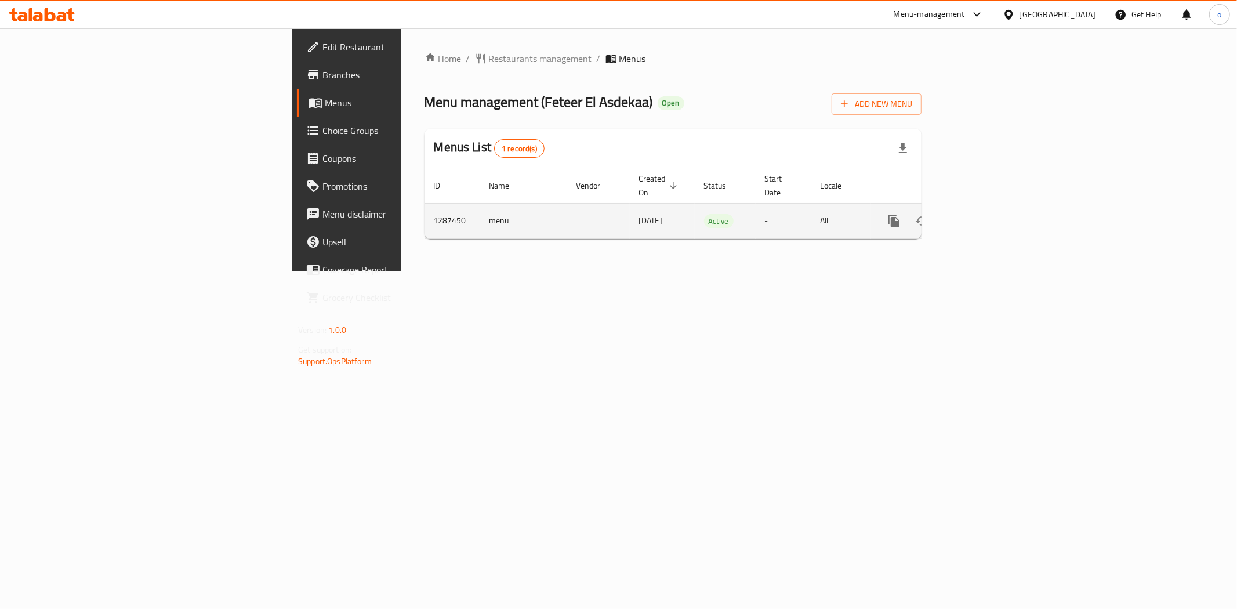
click at [1001, 225] on td "enhanced table" at bounding box center [936, 220] width 130 height 35
click at [992, 216] on link "enhanced table" at bounding box center [978, 221] width 28 height 28
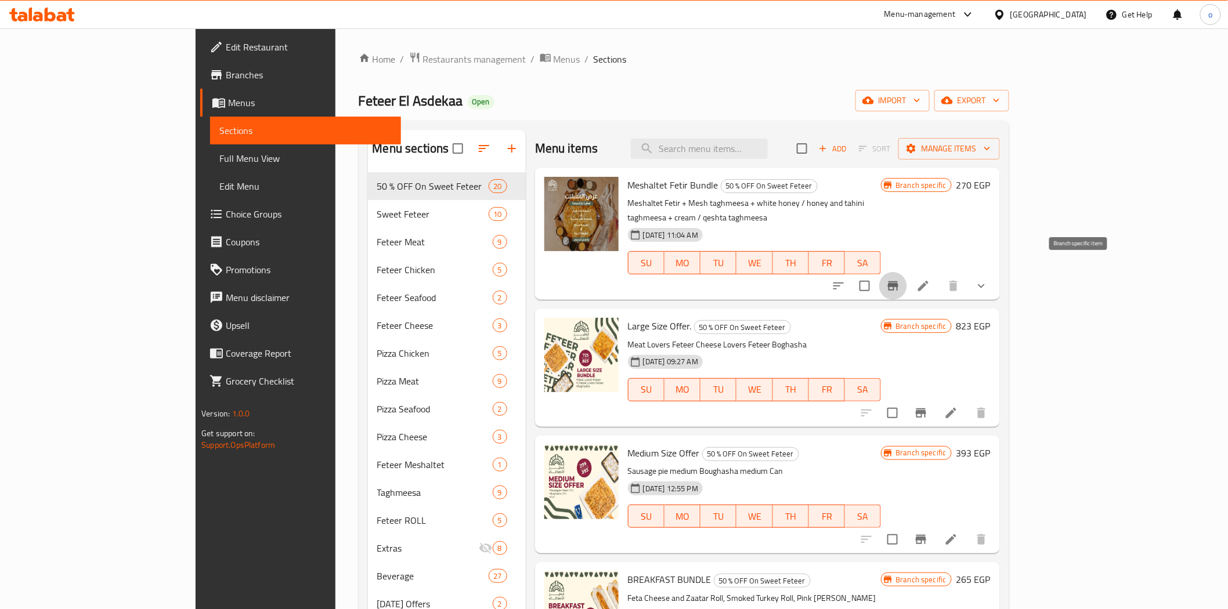
click at [907, 279] on button "Branch-specific-item" at bounding box center [893, 286] width 28 height 28
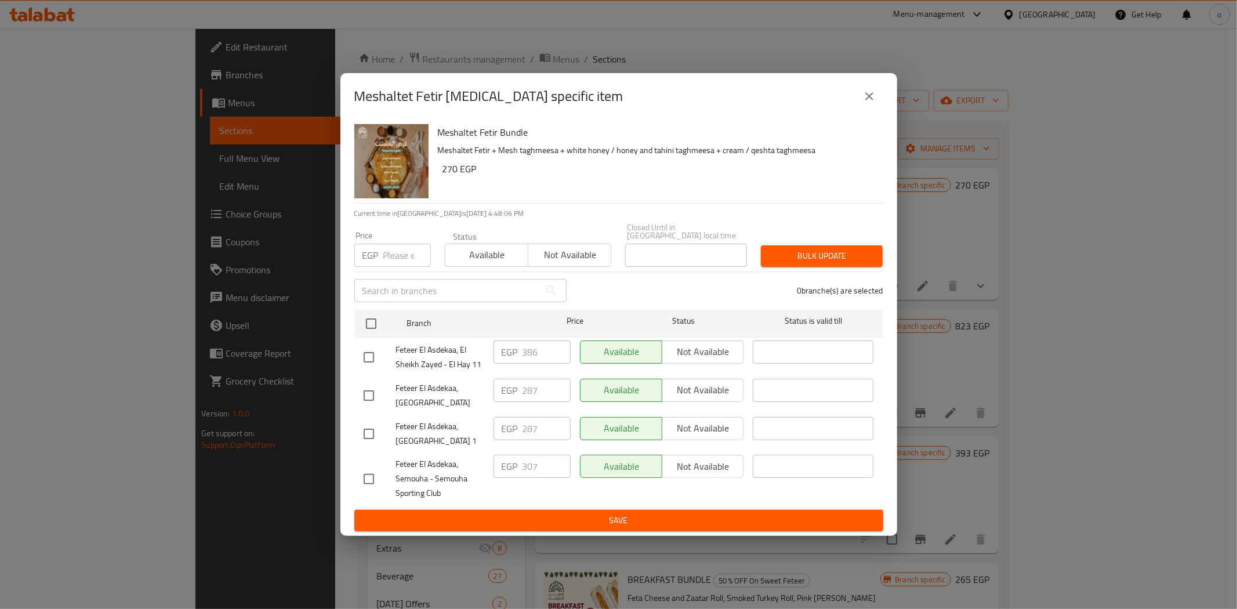
click at [867, 97] on icon "close" at bounding box center [870, 96] width 8 height 8
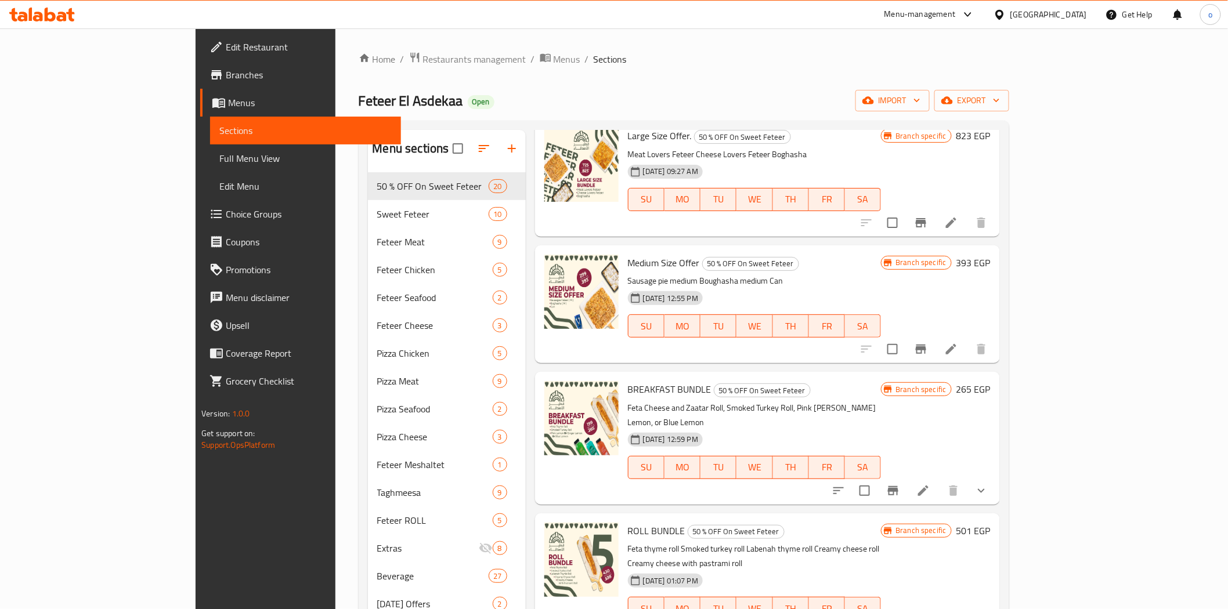
scroll to position [193, 0]
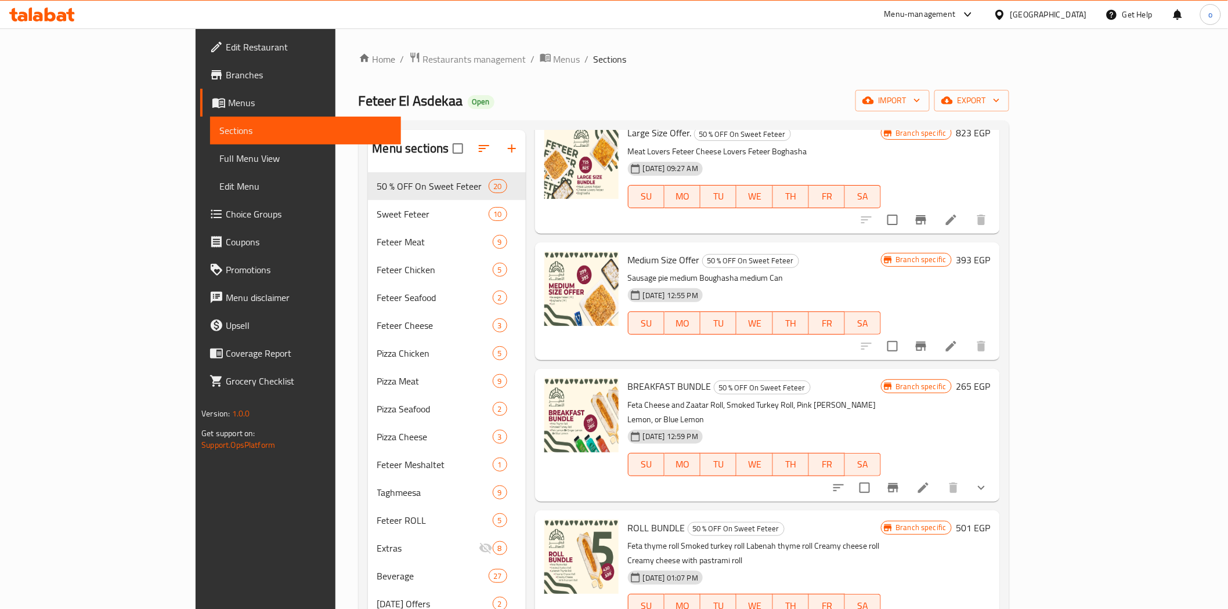
click at [928, 339] on icon "Branch-specific-item" at bounding box center [921, 346] width 14 height 14
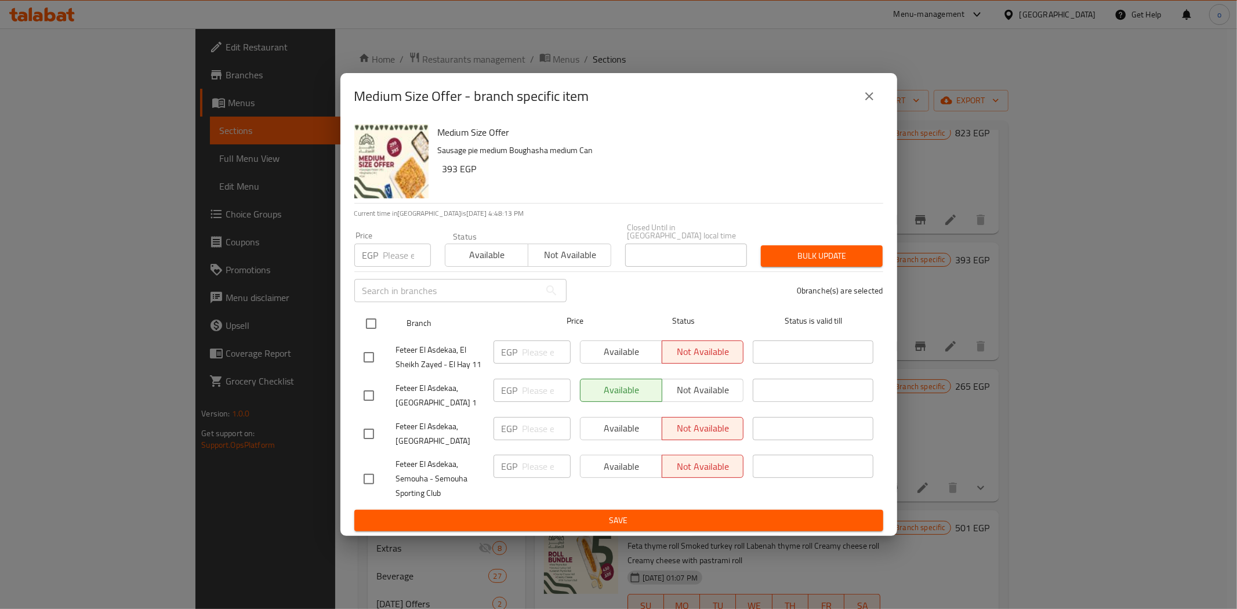
click at [357, 325] on div "Branch Price Status Status is valid till" at bounding box center [618, 323] width 529 height 29
click at [360, 314] on input "checkbox" at bounding box center [371, 324] width 24 height 24
checkbox input "true"
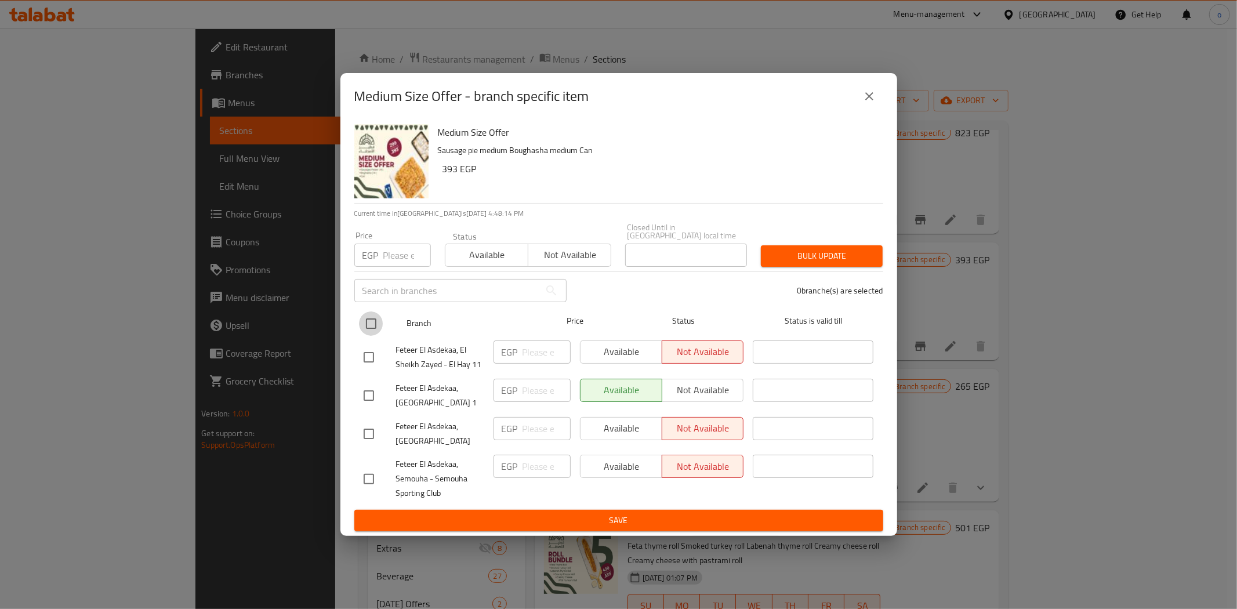
checkbox input "true"
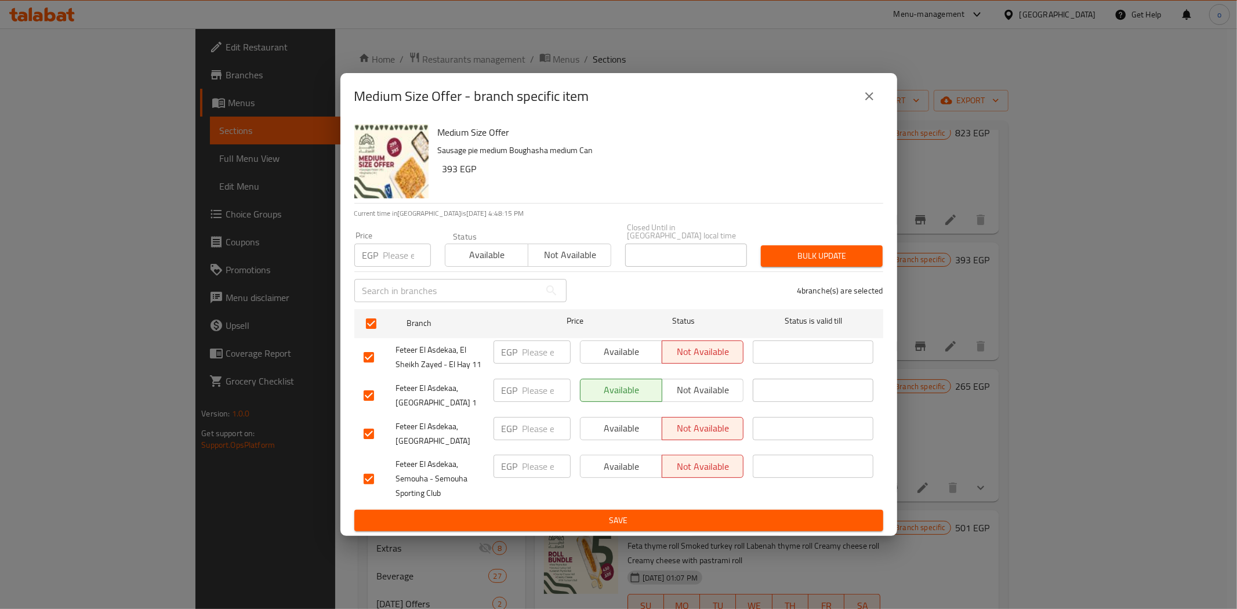
click at [615, 351] on span "Available" at bounding box center [621, 351] width 73 height 17
click at [632, 432] on span "Available" at bounding box center [621, 428] width 73 height 17
click at [629, 465] on span "Available" at bounding box center [621, 466] width 73 height 17
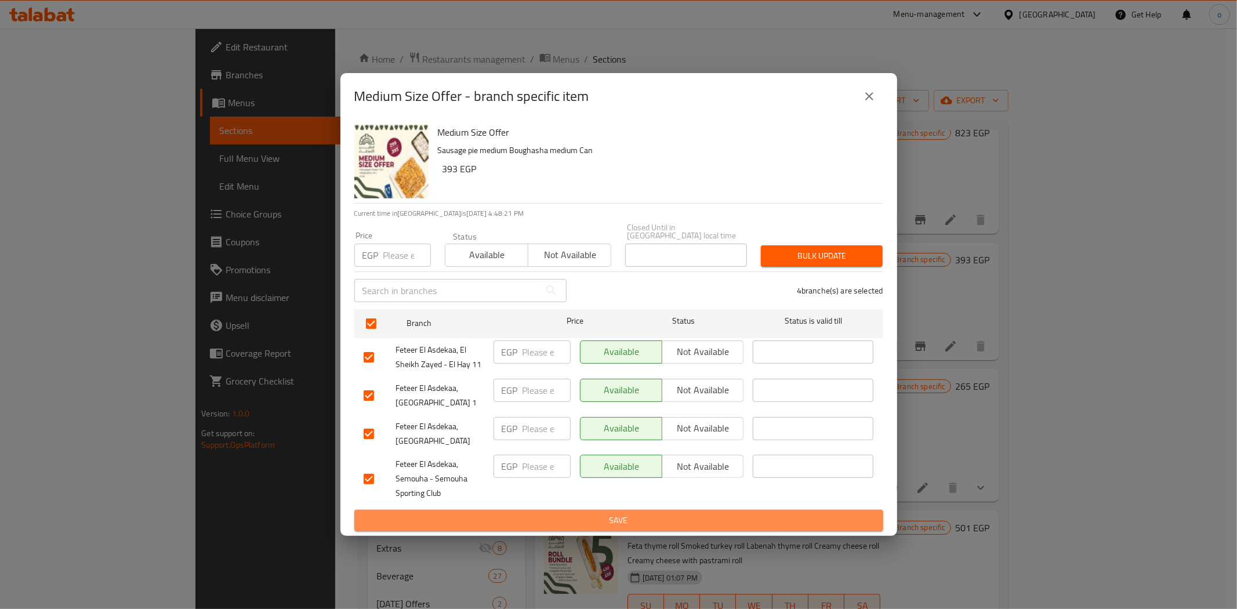
click at [647, 515] on span "Save" at bounding box center [619, 520] width 511 height 15
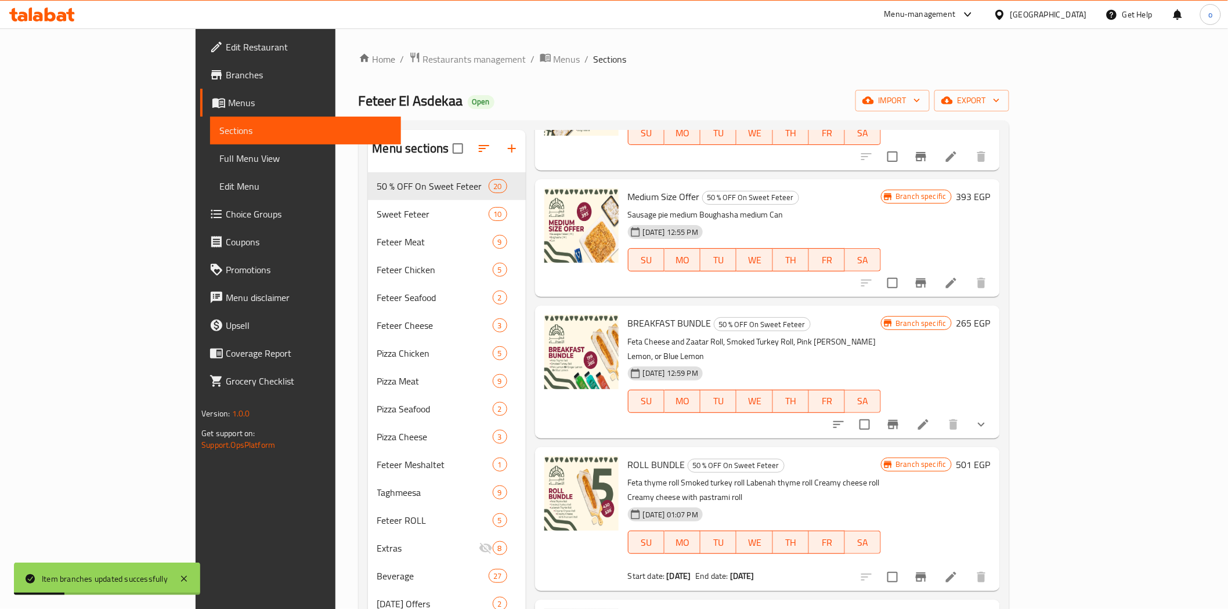
scroll to position [258, 0]
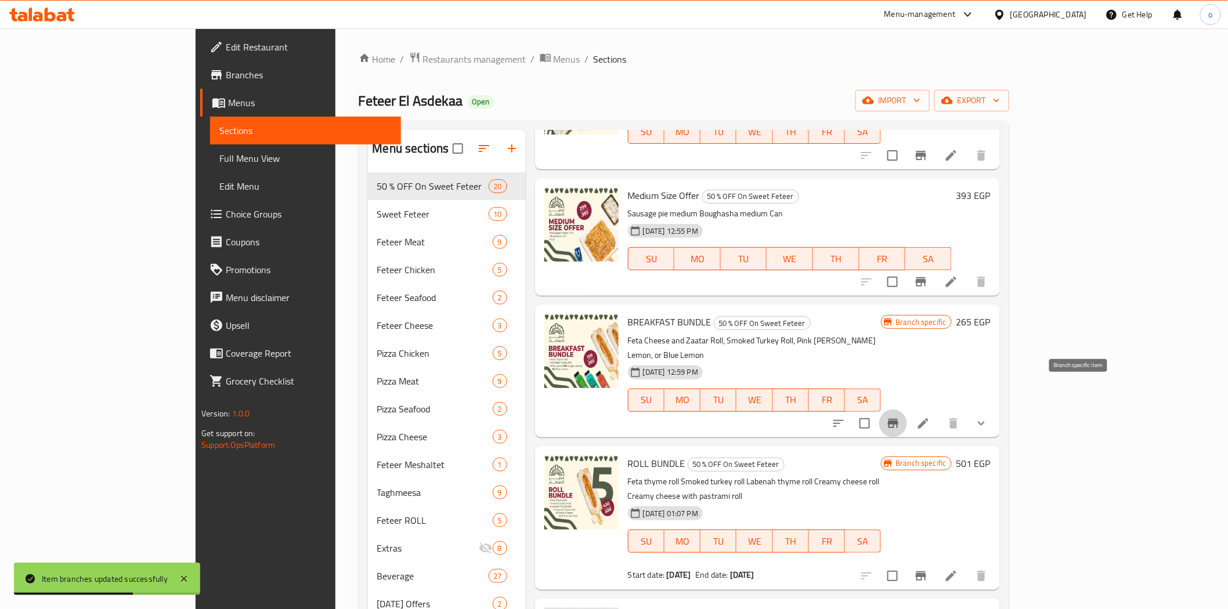
click at [900, 417] on icon "Branch-specific-item" at bounding box center [893, 424] width 14 height 14
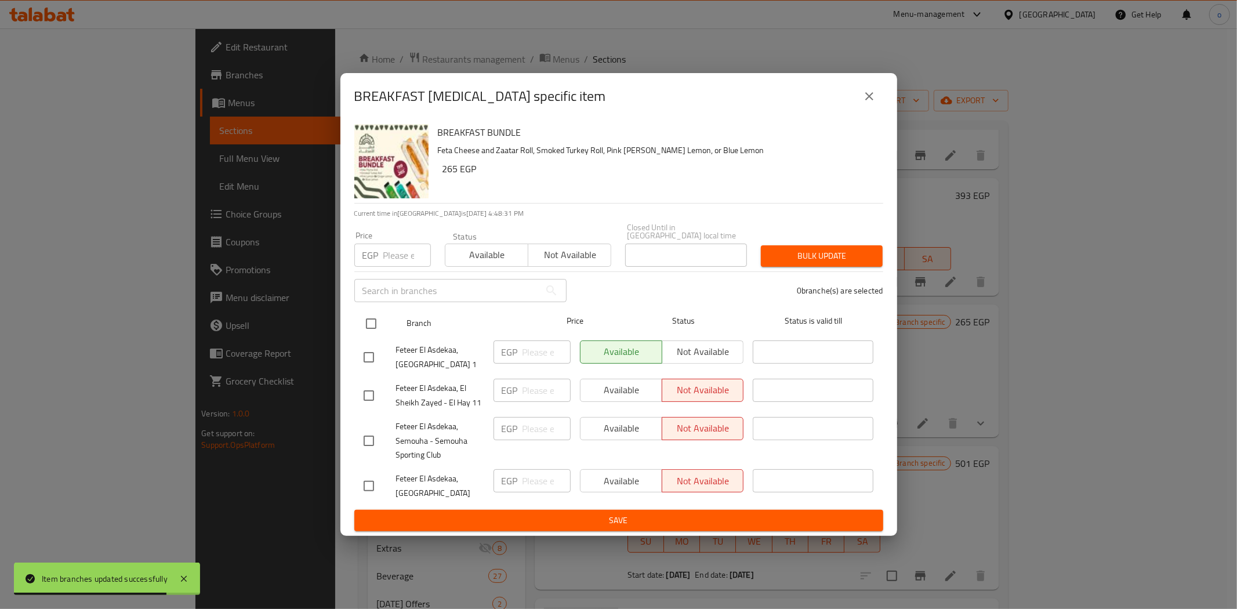
click at [376, 317] on input "checkbox" at bounding box center [371, 324] width 24 height 24
checkbox input "true"
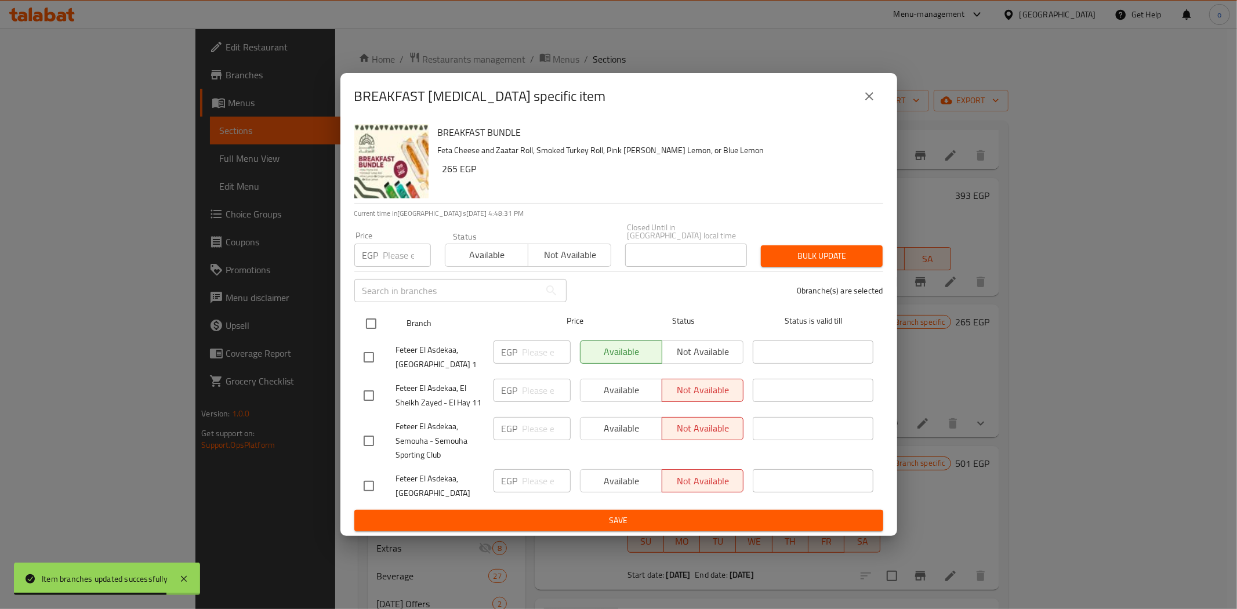
checkbox input "true"
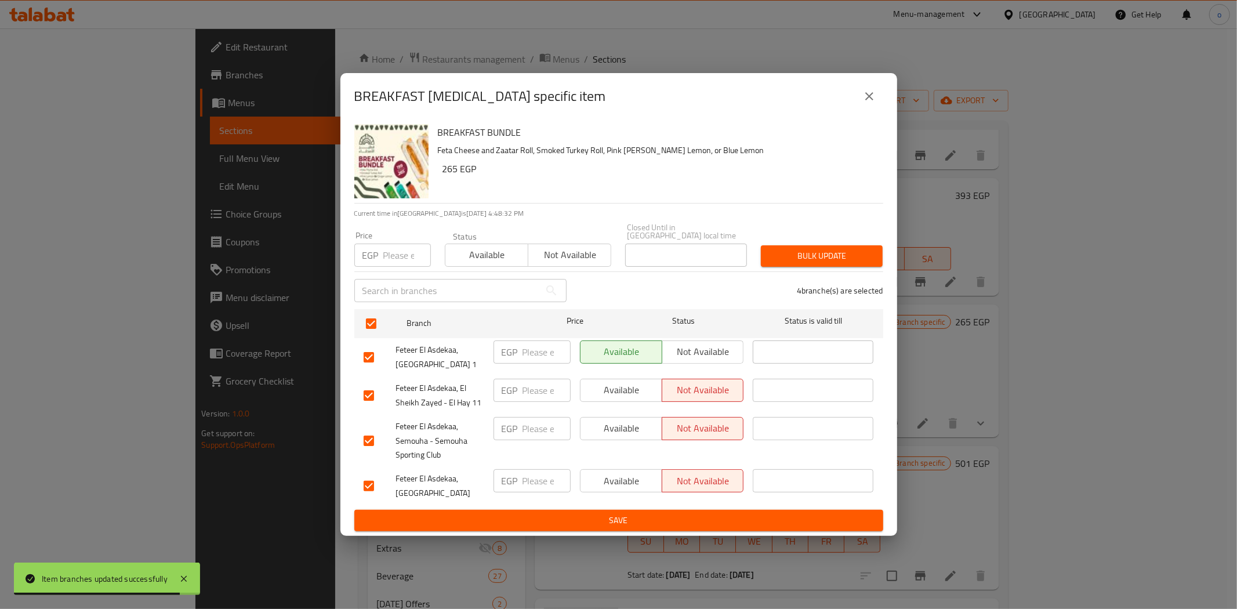
click at [602, 388] on span "Available" at bounding box center [621, 390] width 73 height 17
click at [617, 412] on div "Available Not available" at bounding box center [662, 440] width 173 height 57
click at [625, 430] on span "Available" at bounding box center [621, 428] width 73 height 17
click at [632, 477] on span "Available" at bounding box center [621, 481] width 73 height 17
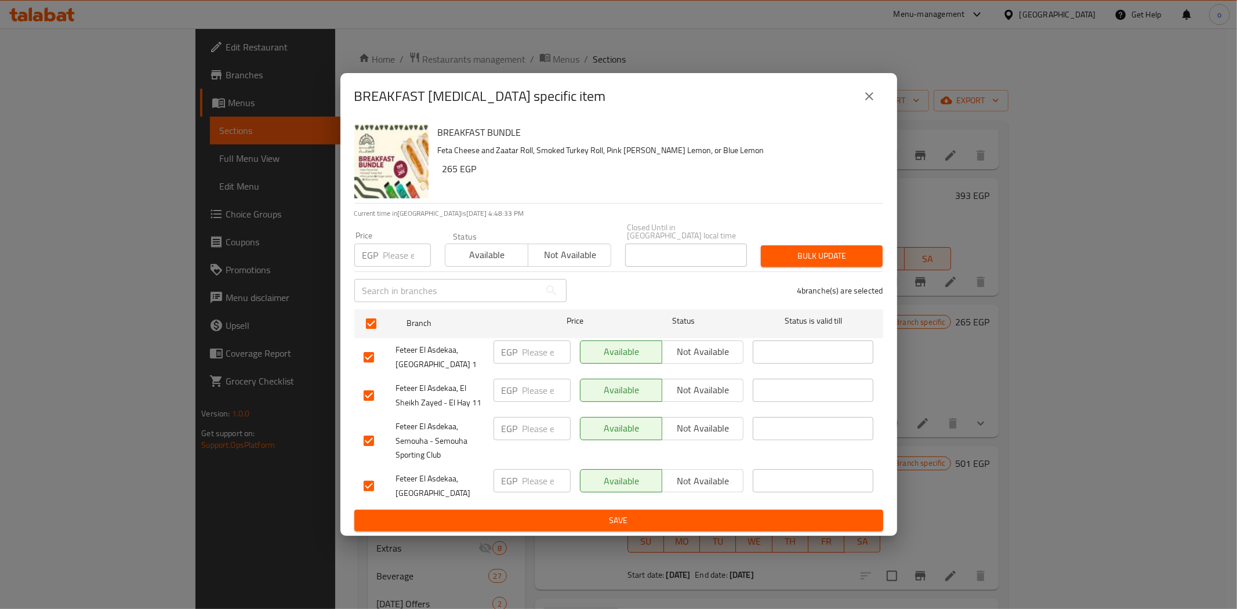
click at [634, 505] on ul "Branch Price Status Status is valid till Feteer El Asdekaa, New Alamin City 1 E…" at bounding box center [618, 408] width 529 height 206
click at [634, 513] on span "Save" at bounding box center [619, 520] width 511 height 15
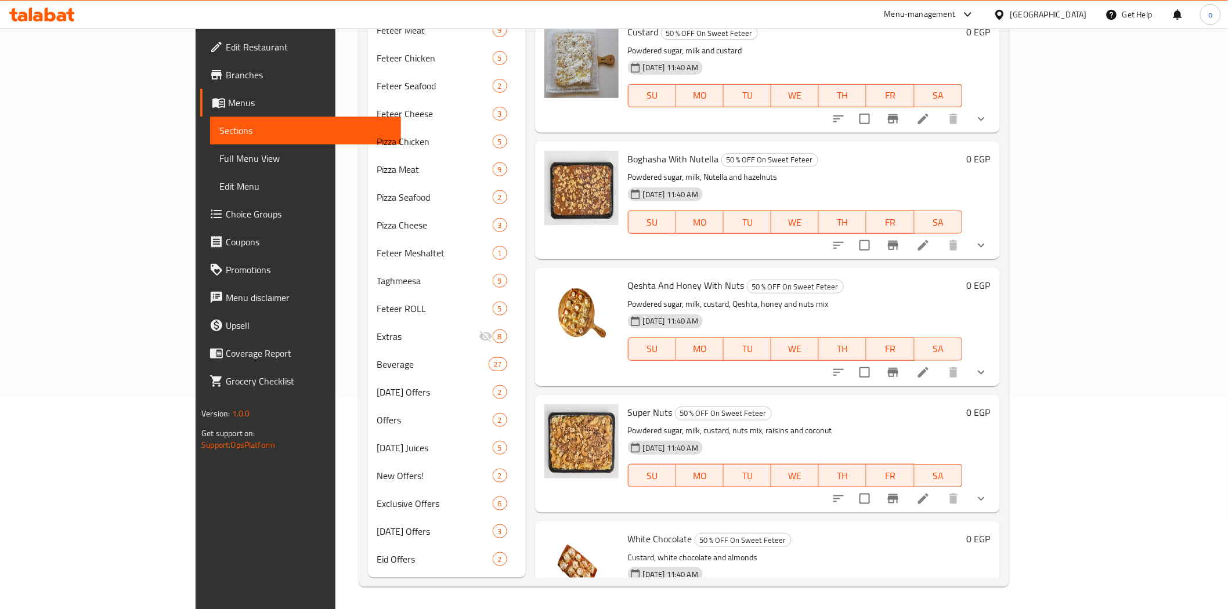
scroll to position [0, 0]
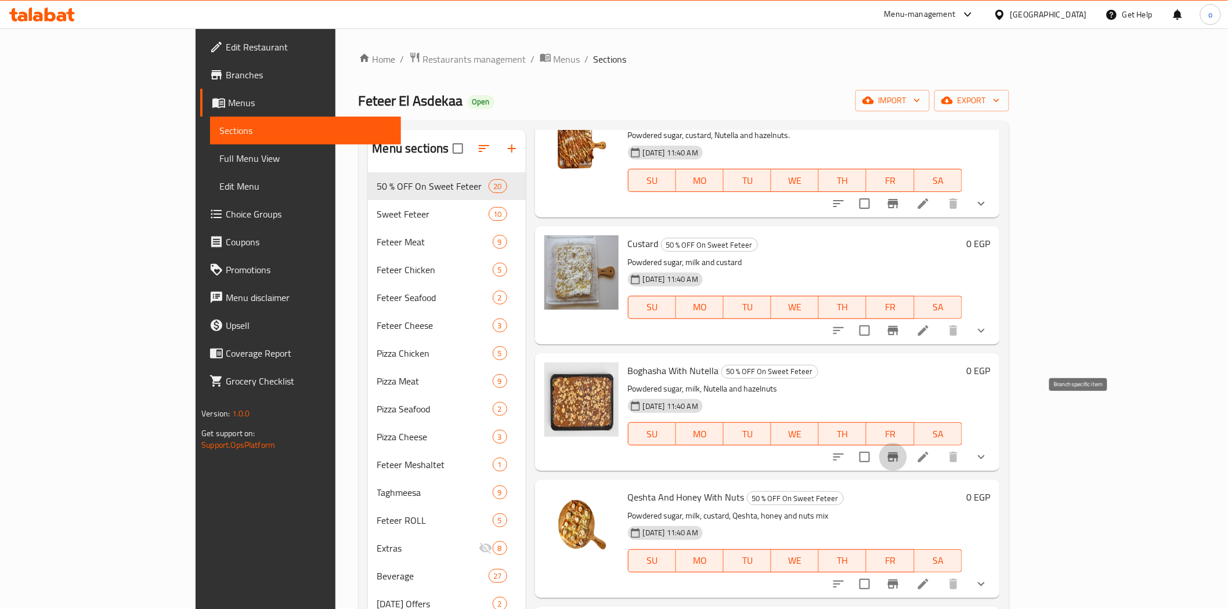
click at [900, 450] on icon "Branch-specific-item" at bounding box center [893, 457] width 14 height 14
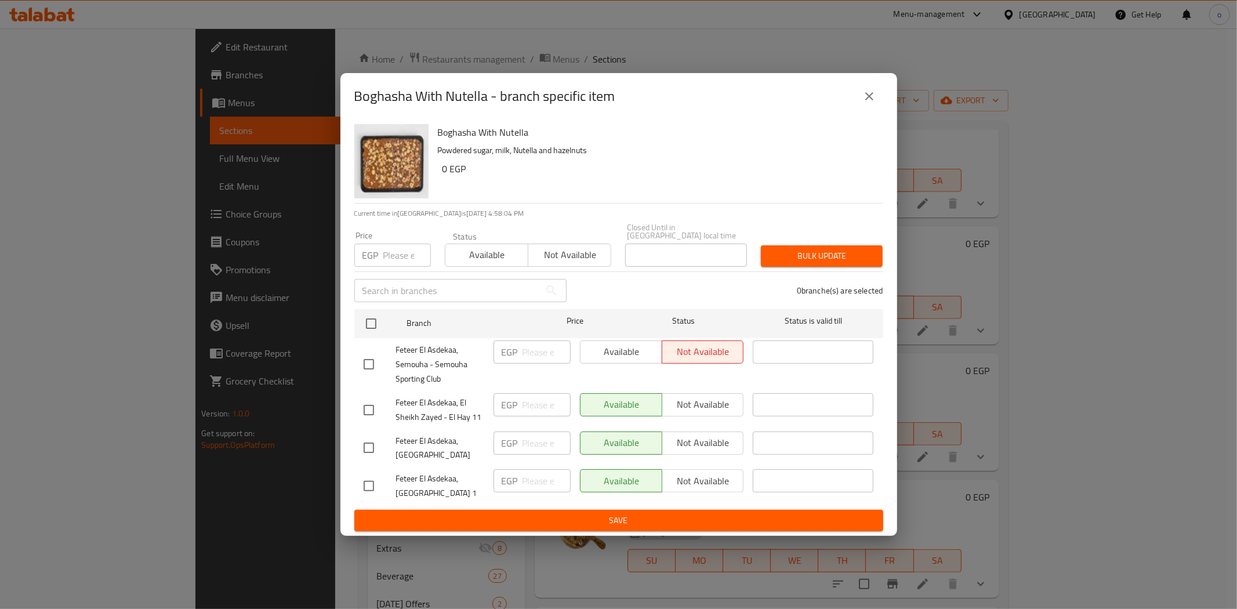
click at [373, 366] on input "checkbox" at bounding box center [369, 364] width 24 height 24
checkbox input "true"
drag, startPoint x: 636, startPoint y: 341, endPoint x: 643, endPoint y: 346, distance: 8.6
click at [635, 343] on span "Available" at bounding box center [621, 351] width 73 height 17
click at [842, 245] on button "Bulk update" at bounding box center [822, 255] width 122 height 21
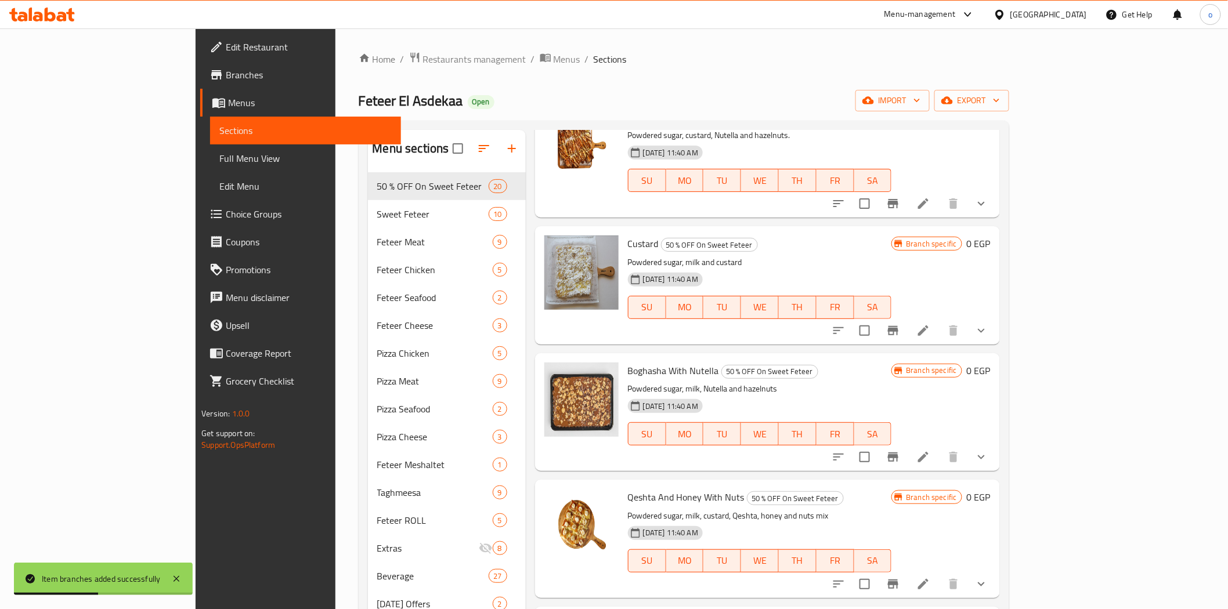
click at [900, 450] on icon "Branch-specific-item" at bounding box center [893, 457] width 14 height 14
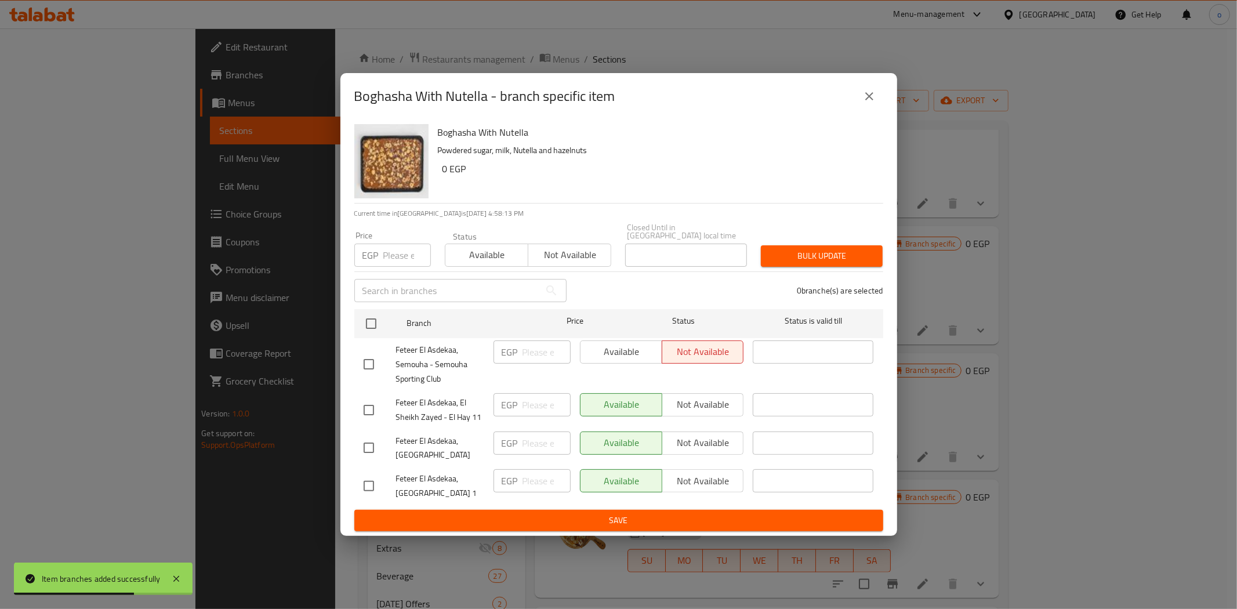
click at [374, 360] on input "checkbox" at bounding box center [369, 364] width 24 height 24
checkbox input "true"
click at [628, 344] on span "Available" at bounding box center [621, 351] width 73 height 17
click at [634, 517] on span "Save" at bounding box center [619, 520] width 511 height 15
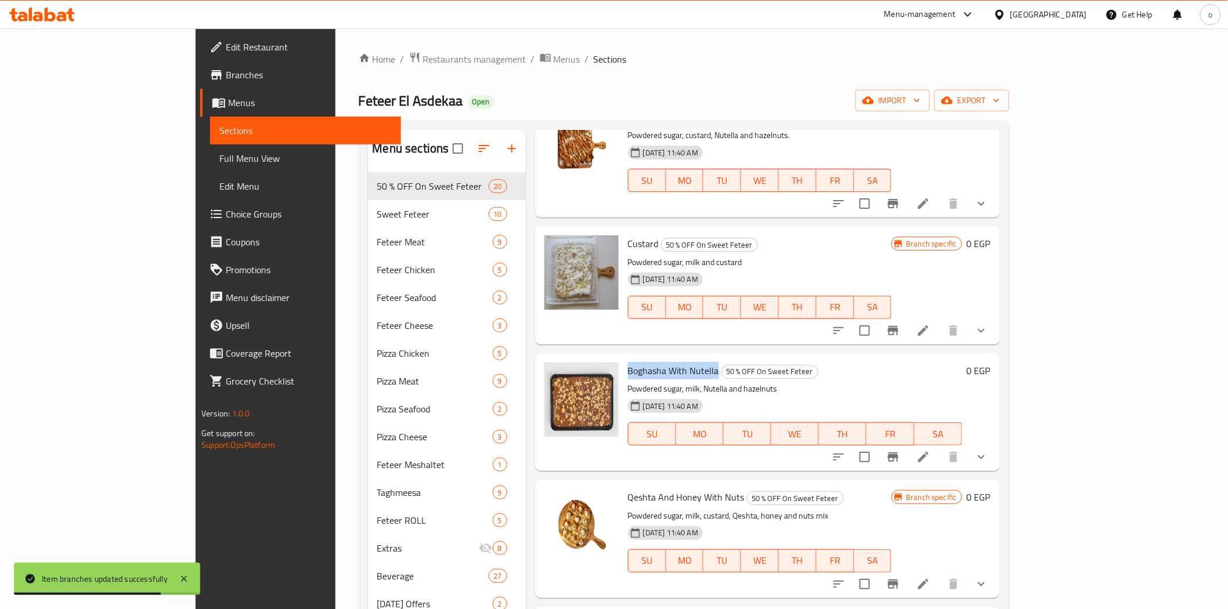
drag, startPoint x: 666, startPoint y: 327, endPoint x: 573, endPoint y: 325, distance: 92.9
click at [623, 358] on div "Boghasha With Nutella 50 % OFF On Sweet Feteer Powdered sugar, milk, Nutella an…" at bounding box center [794, 412] width 343 height 108
copy span "Boghasha With Nutella"
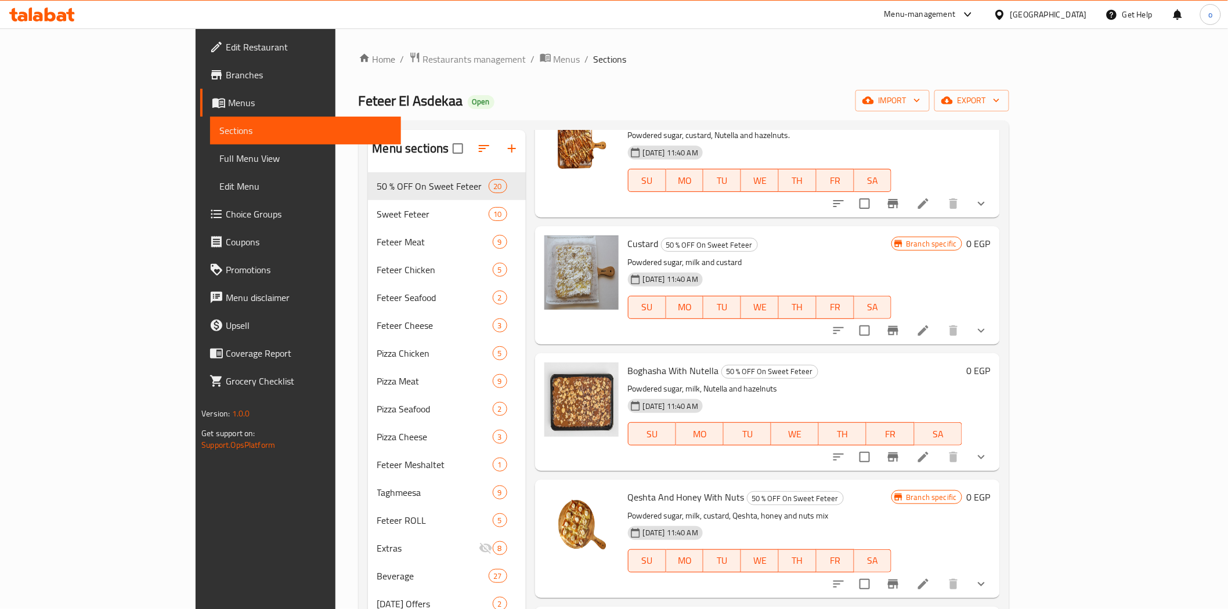
click at [833, 268] on div "06-09-2025 11:40 AM SU MO TU WE TH FR SA" at bounding box center [759, 299] width 273 height 63
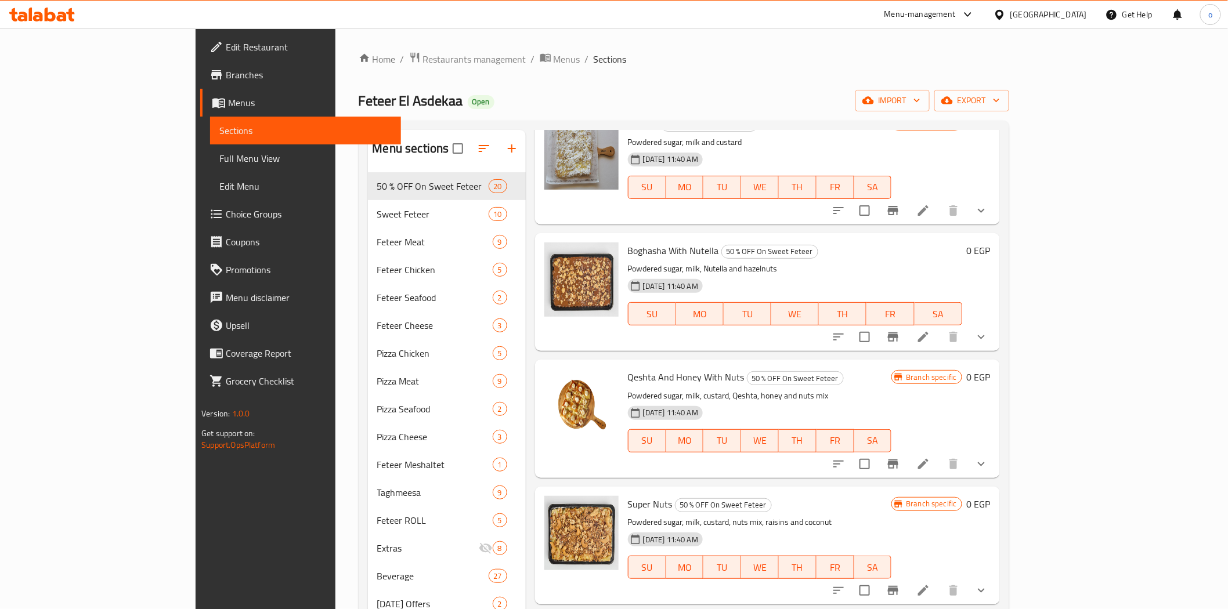
scroll to position [1012, 0]
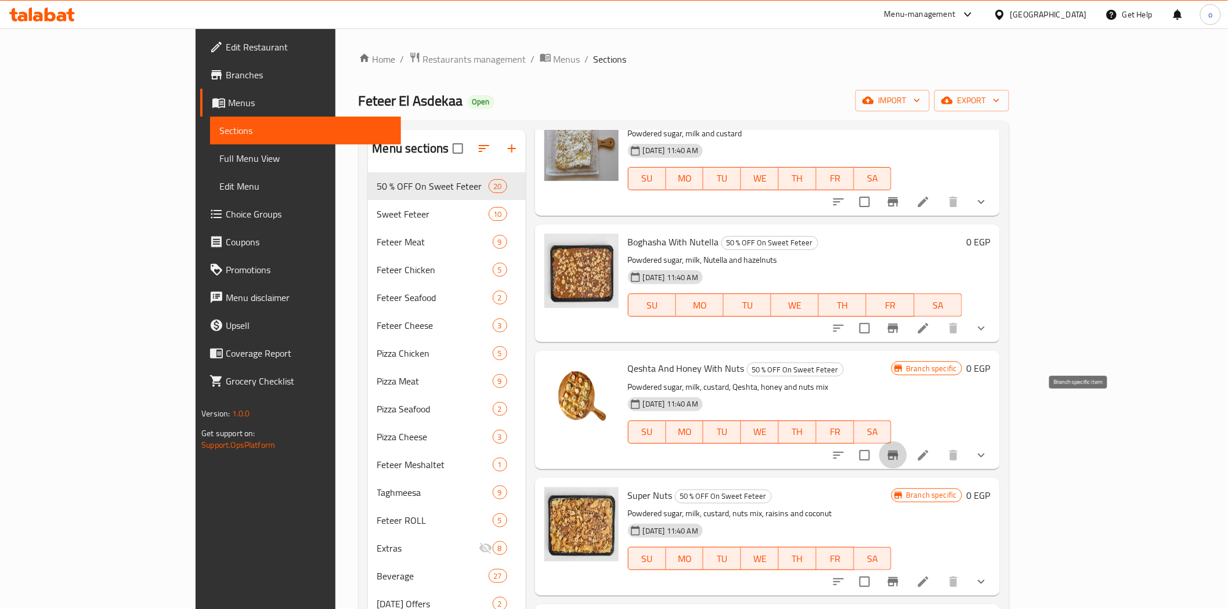
click at [900, 448] on icon "Branch-specific-item" at bounding box center [893, 455] width 14 height 14
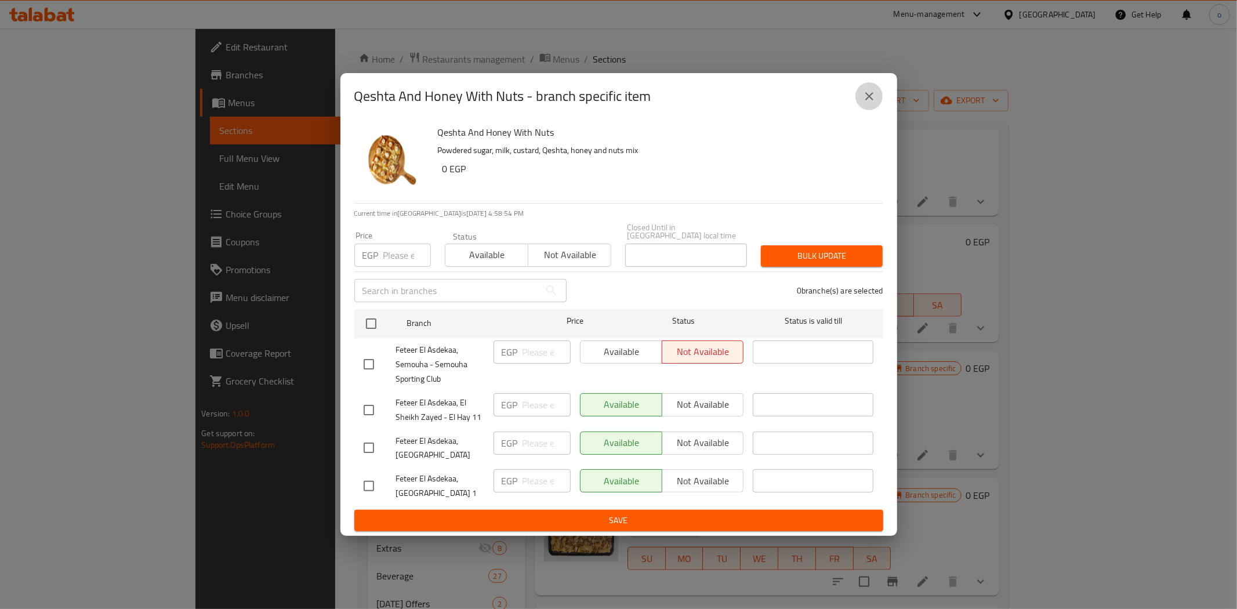
click at [859, 106] on button "close" at bounding box center [870, 96] width 28 height 28
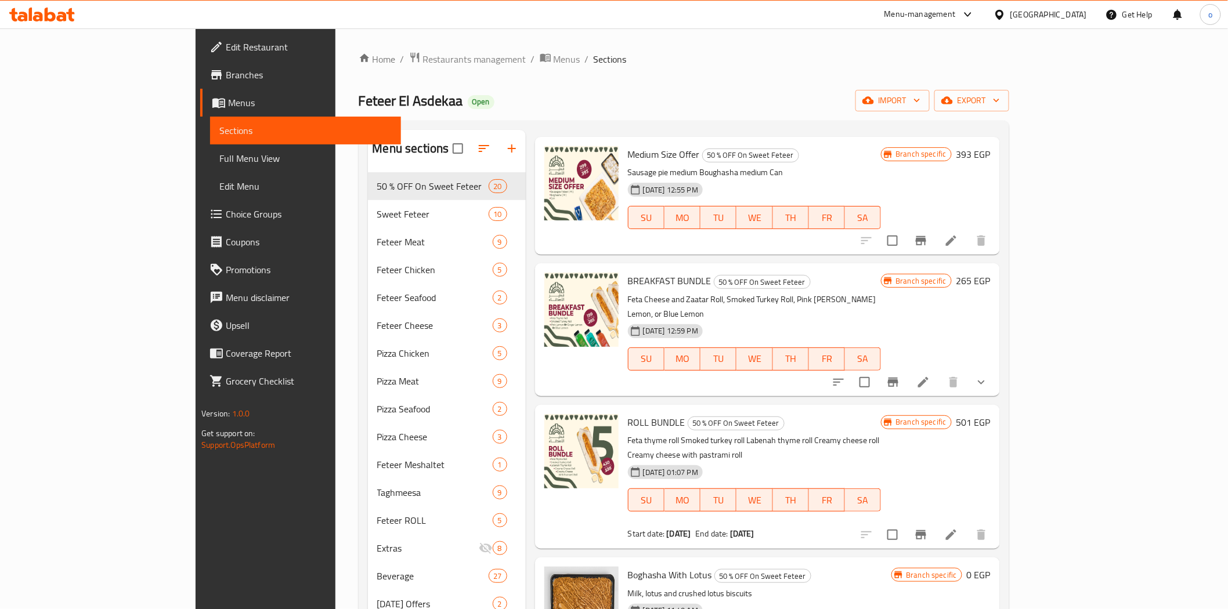
scroll to position [0, 0]
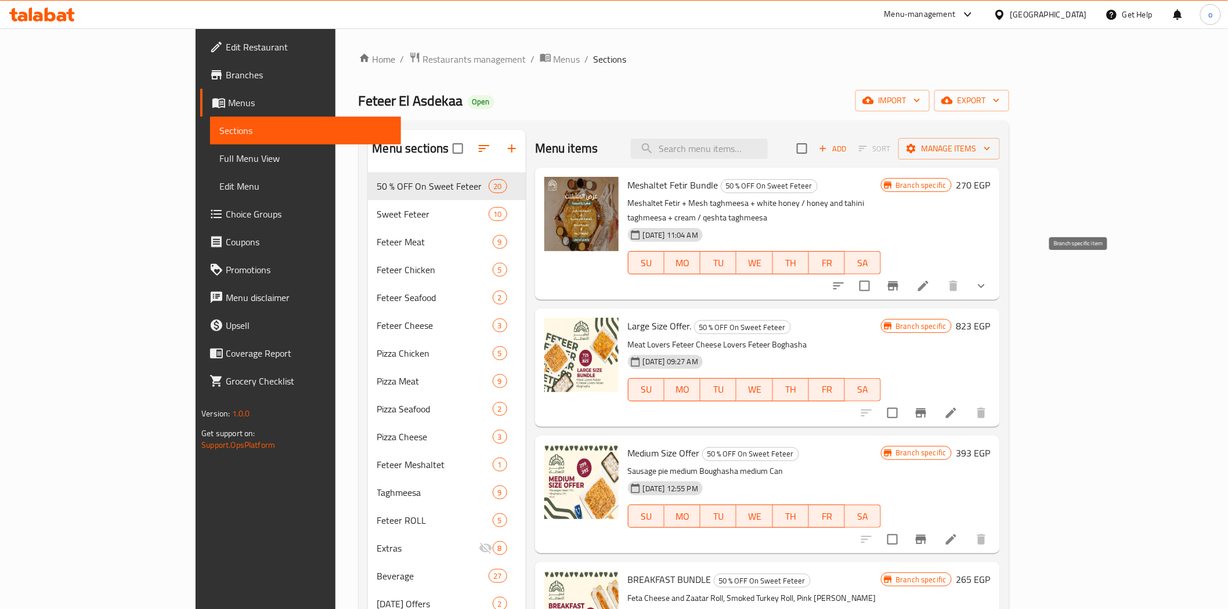
click at [900, 279] on icon "Branch-specific-item" at bounding box center [893, 286] width 14 height 14
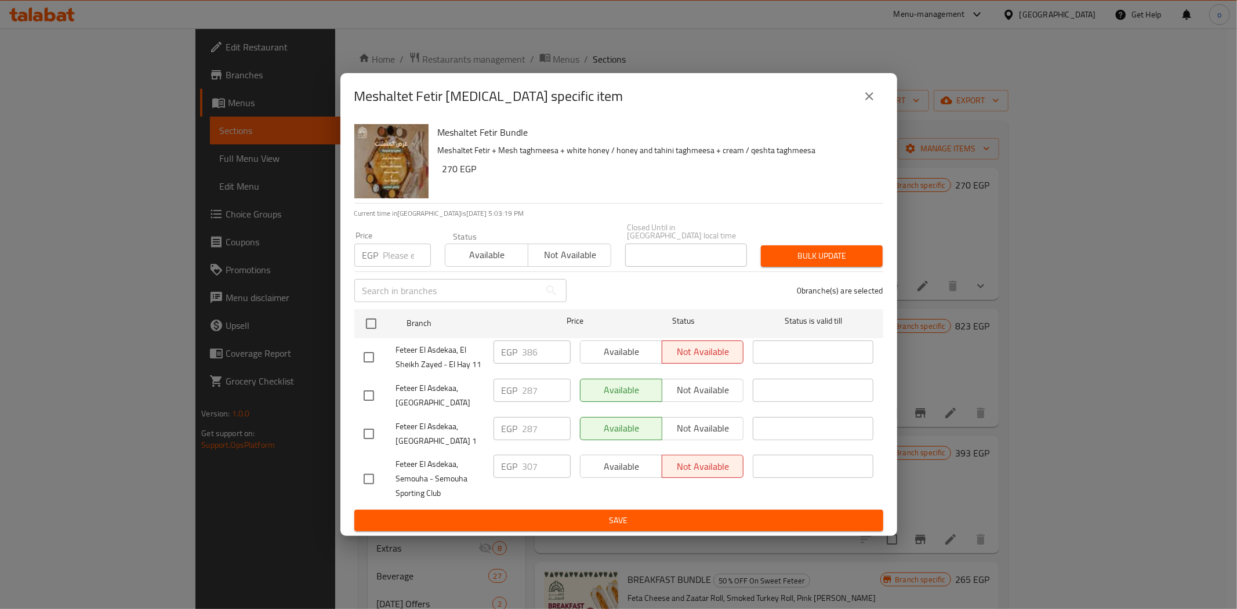
click at [869, 103] on icon "close" at bounding box center [870, 96] width 14 height 14
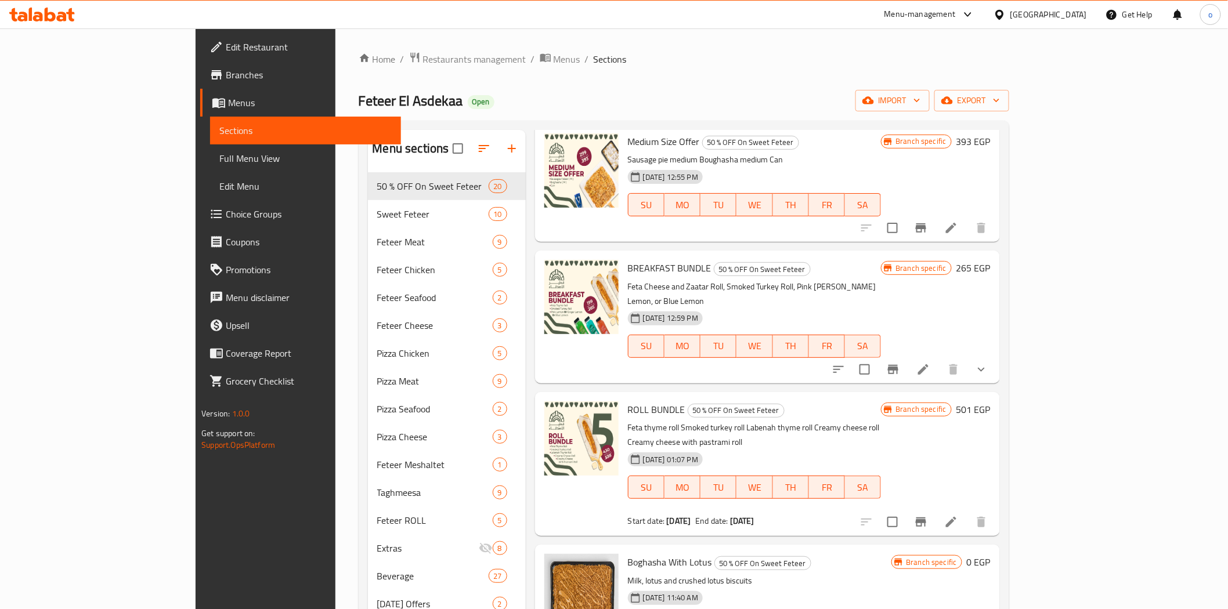
scroll to position [129, 0]
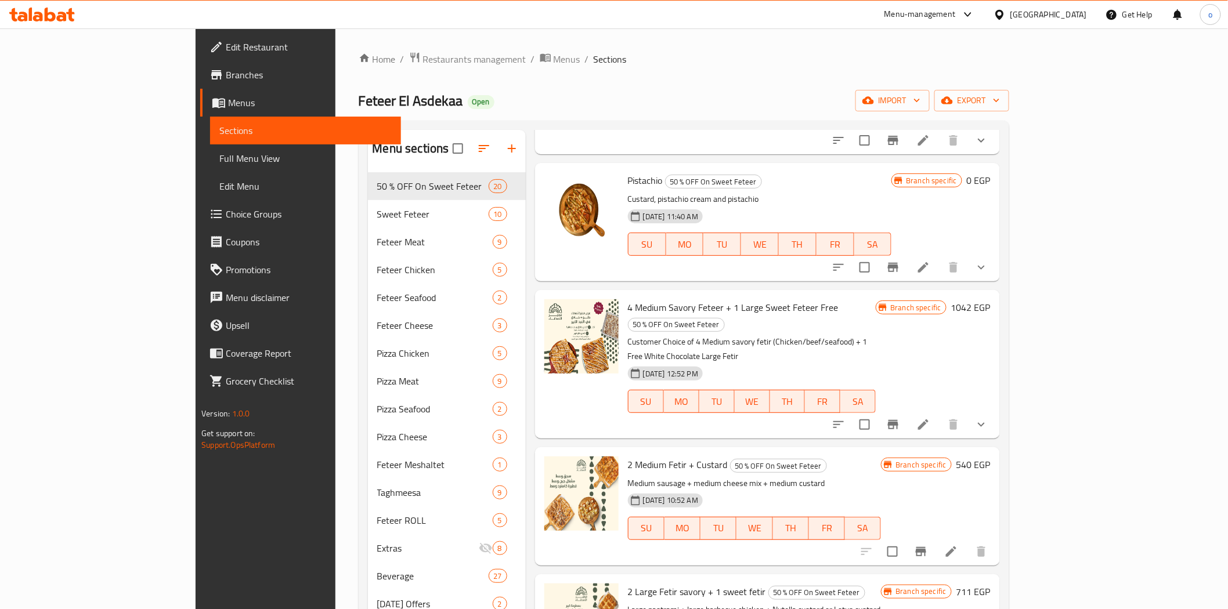
scroll to position [1805, 0]
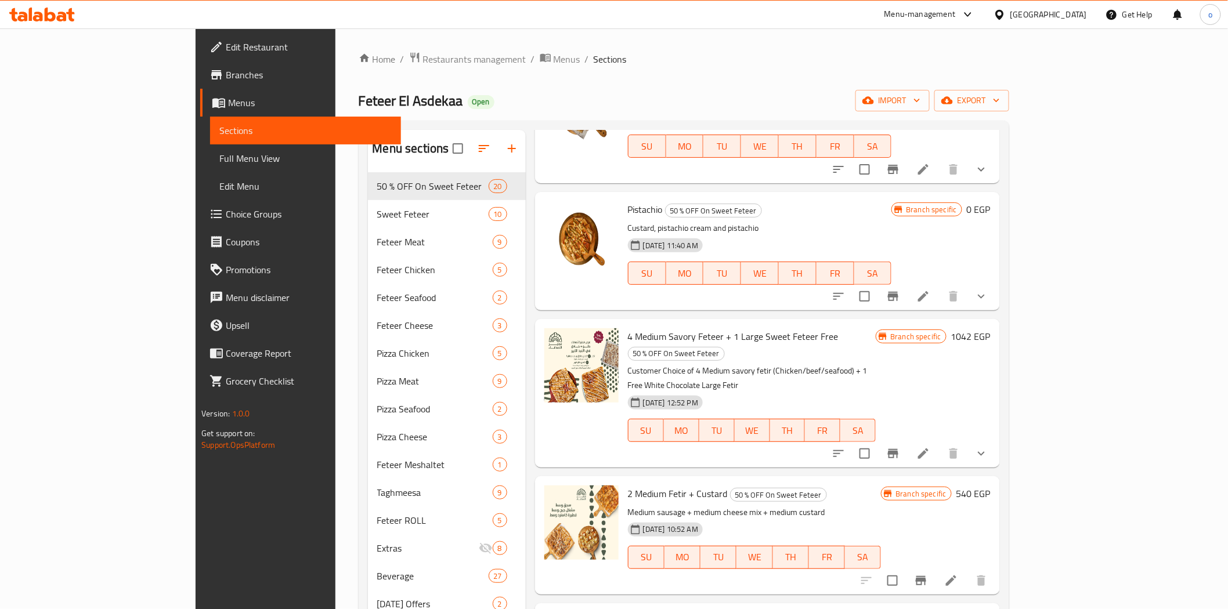
click at [939, 286] on li at bounding box center [923, 296] width 32 height 21
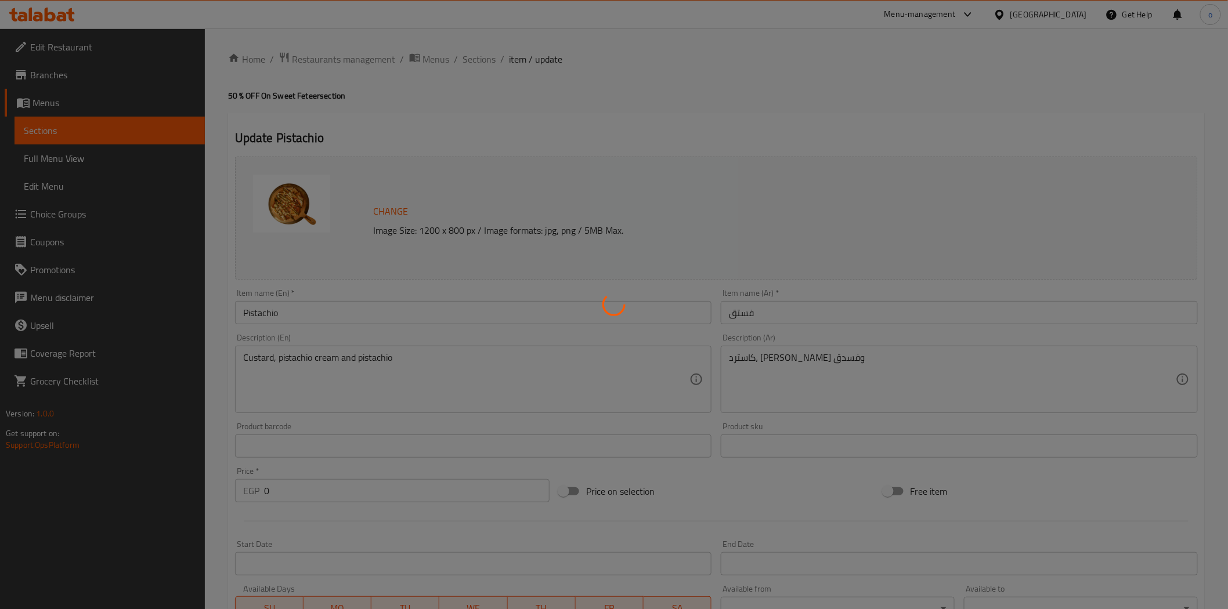
type input "الإضافات:"
type input "0"
type input "4"
type input "اختيار حجم الفسدقية"
type input "1"
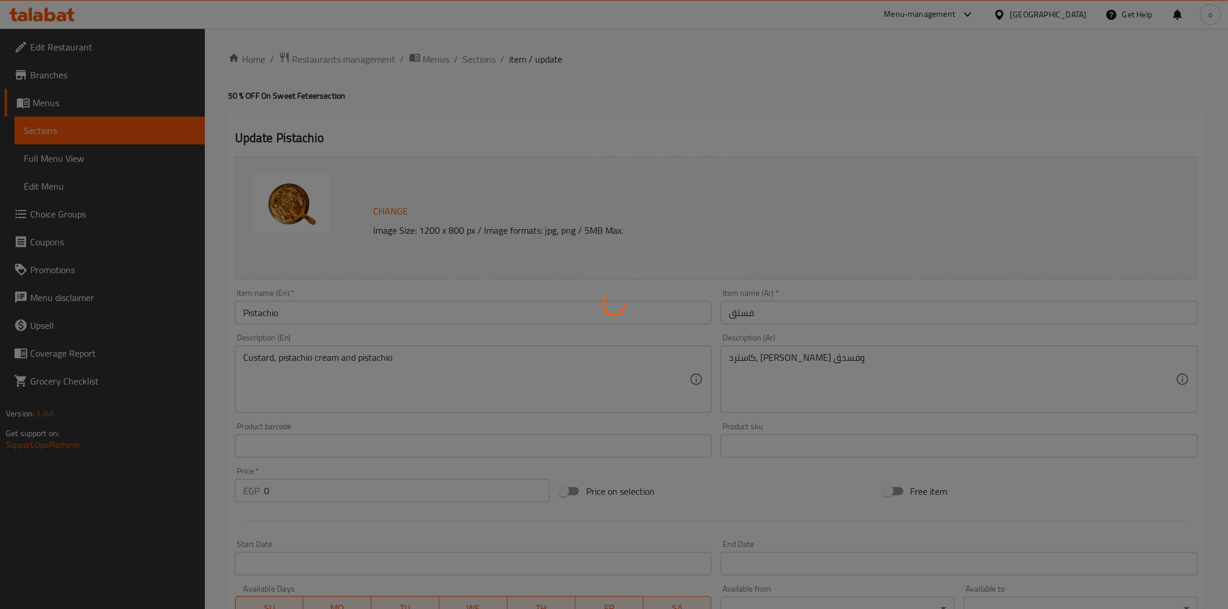
type input "1"
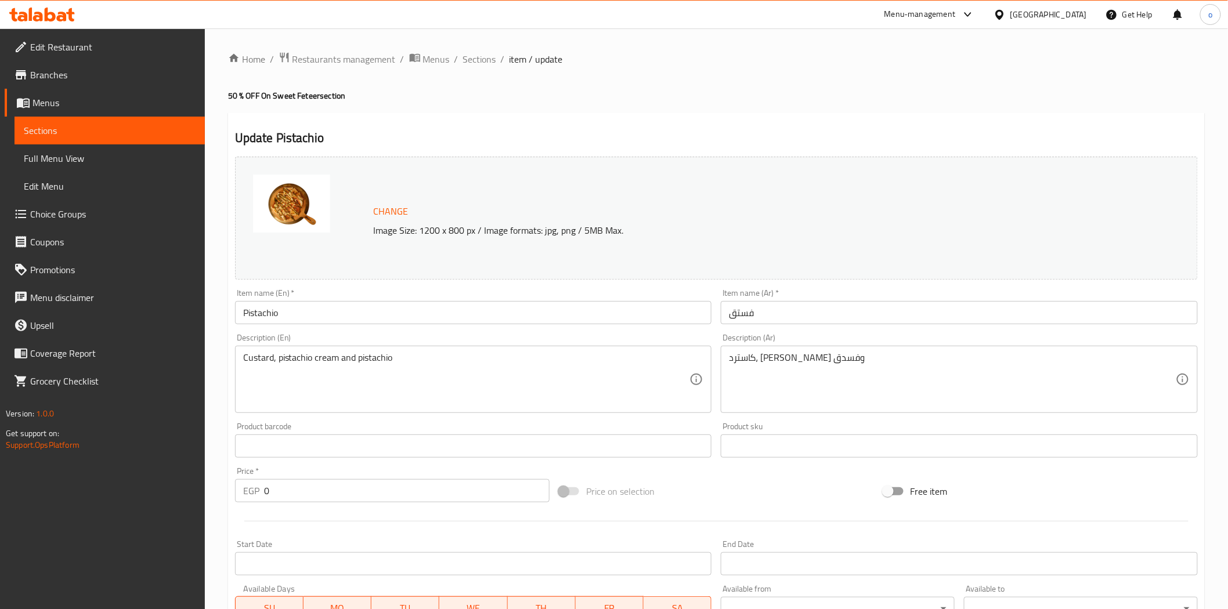
click at [512, 128] on div "Update Pistachio Change Image Size: 1200 x 800 px / Image formats: jpg, png / 5…" at bounding box center [716, 492] width 976 height 759
click at [484, 65] on span "Sections" at bounding box center [479, 59] width 33 height 14
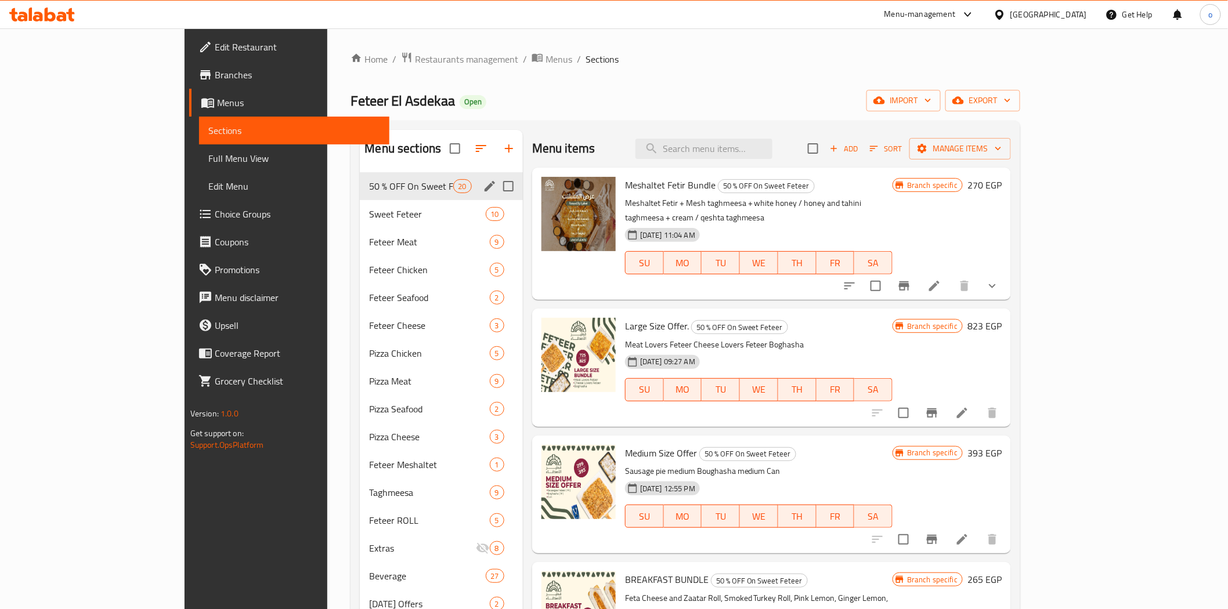
click at [496, 177] on input "Menu sections" at bounding box center [508, 186] width 24 height 24
checkbox input "true"
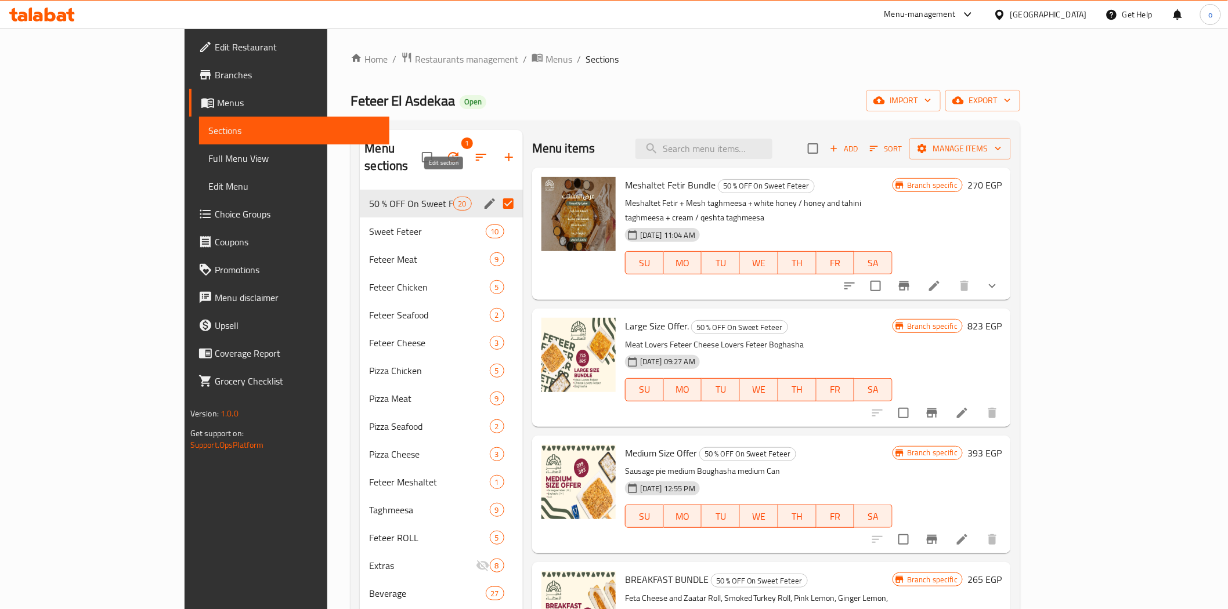
click at [483, 197] on icon "edit" at bounding box center [490, 204] width 14 height 14
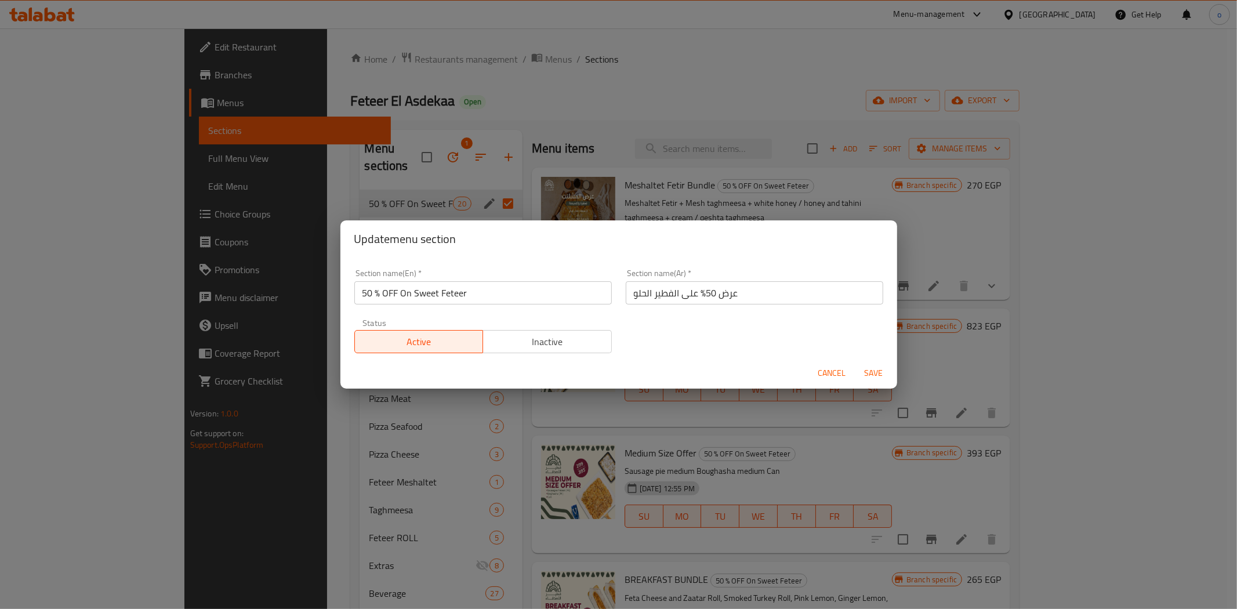
click at [828, 369] on span "Cancel" at bounding box center [833, 373] width 28 height 15
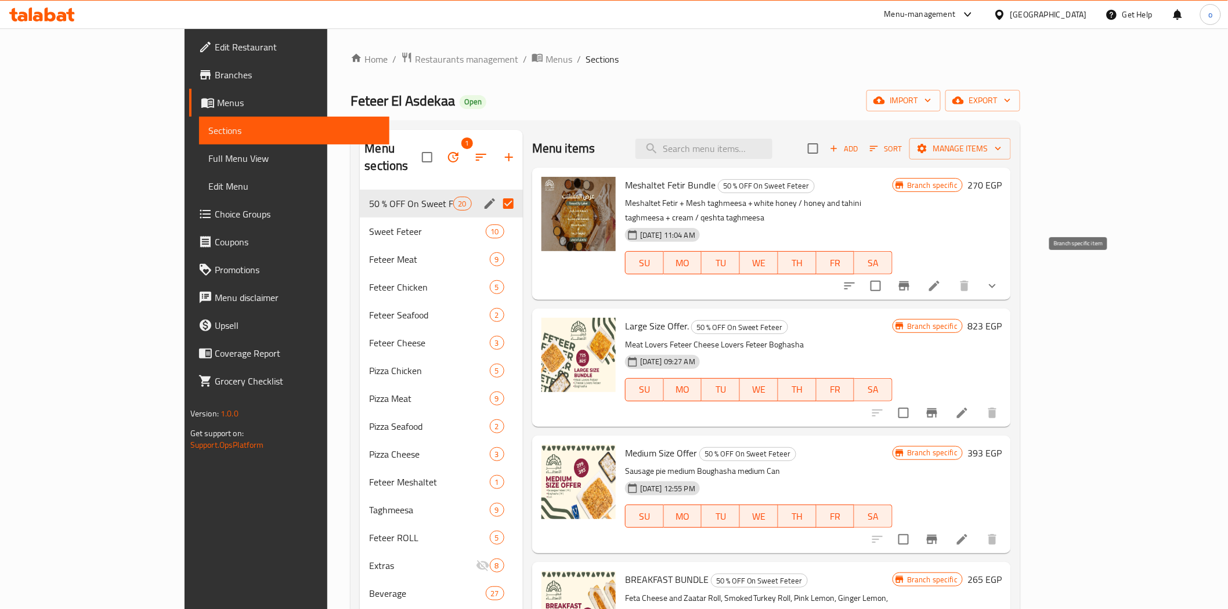
click at [911, 279] on icon "Branch-specific-item" at bounding box center [904, 286] width 14 height 14
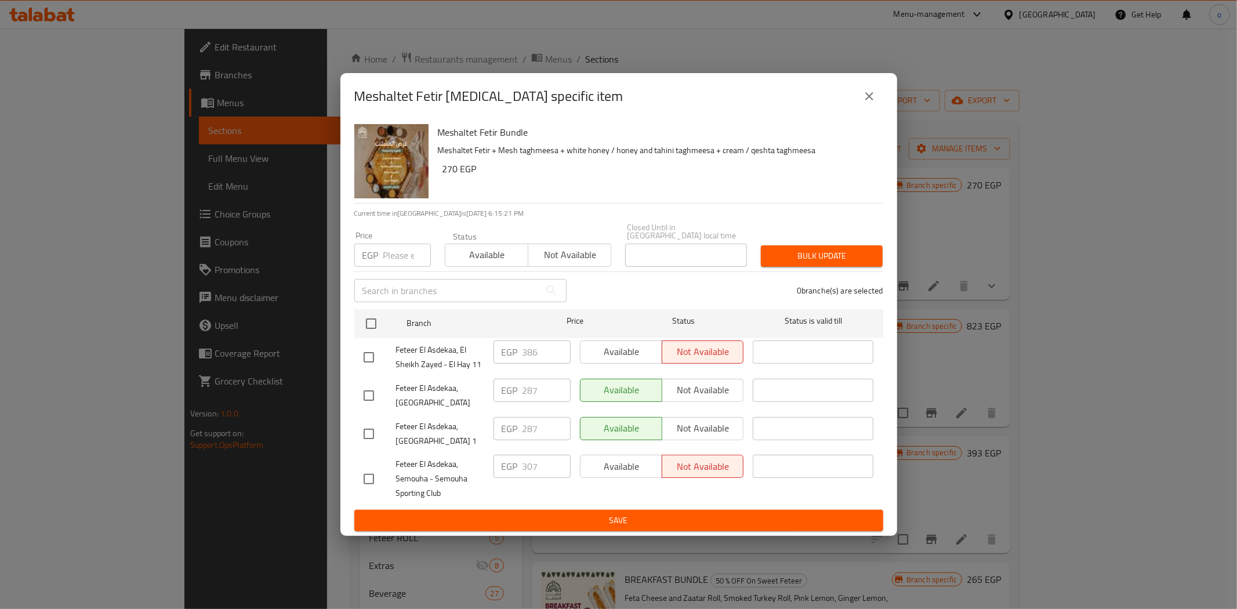
click at [874, 100] on icon "close" at bounding box center [870, 96] width 14 height 14
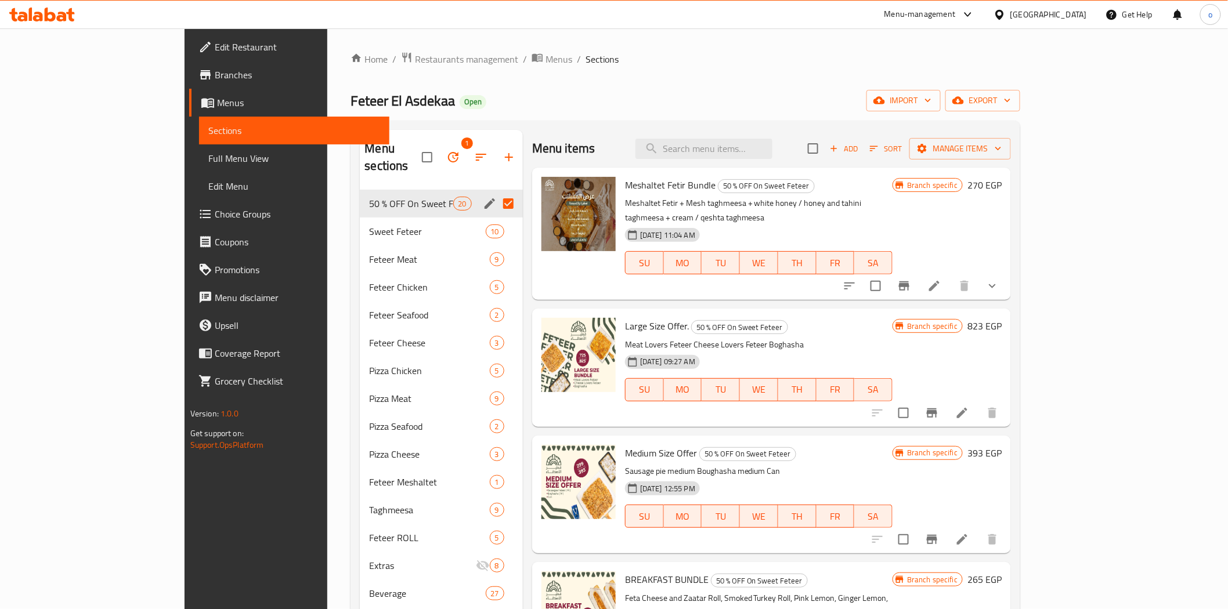
click at [950, 276] on li at bounding box center [934, 286] width 32 height 21
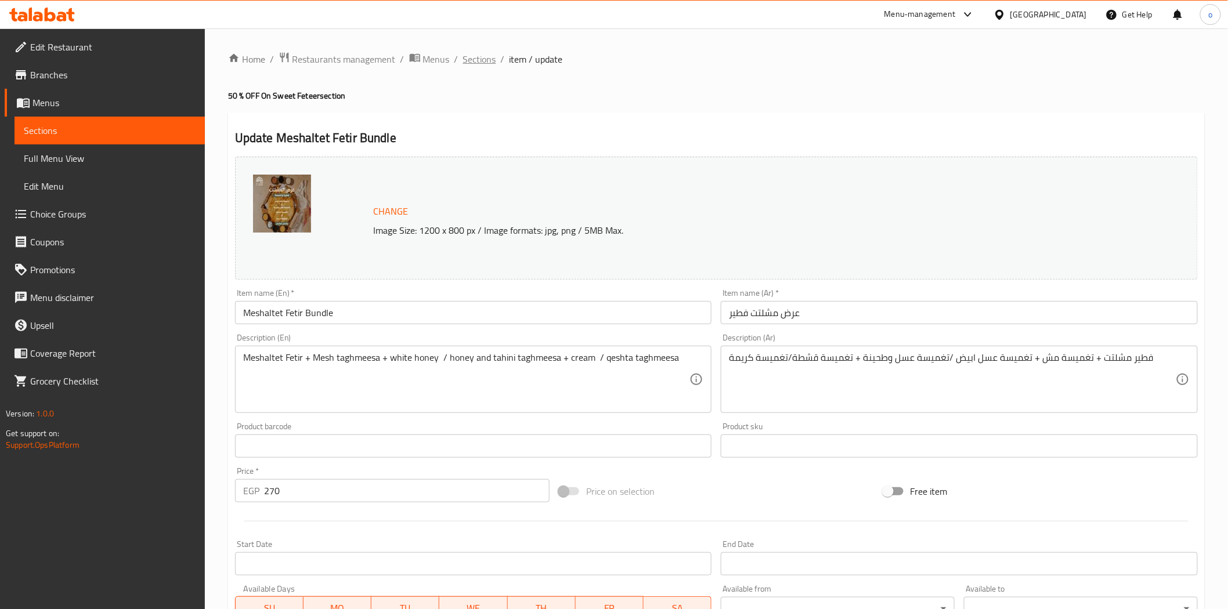
click at [479, 55] on span "Sections" at bounding box center [479, 59] width 33 height 14
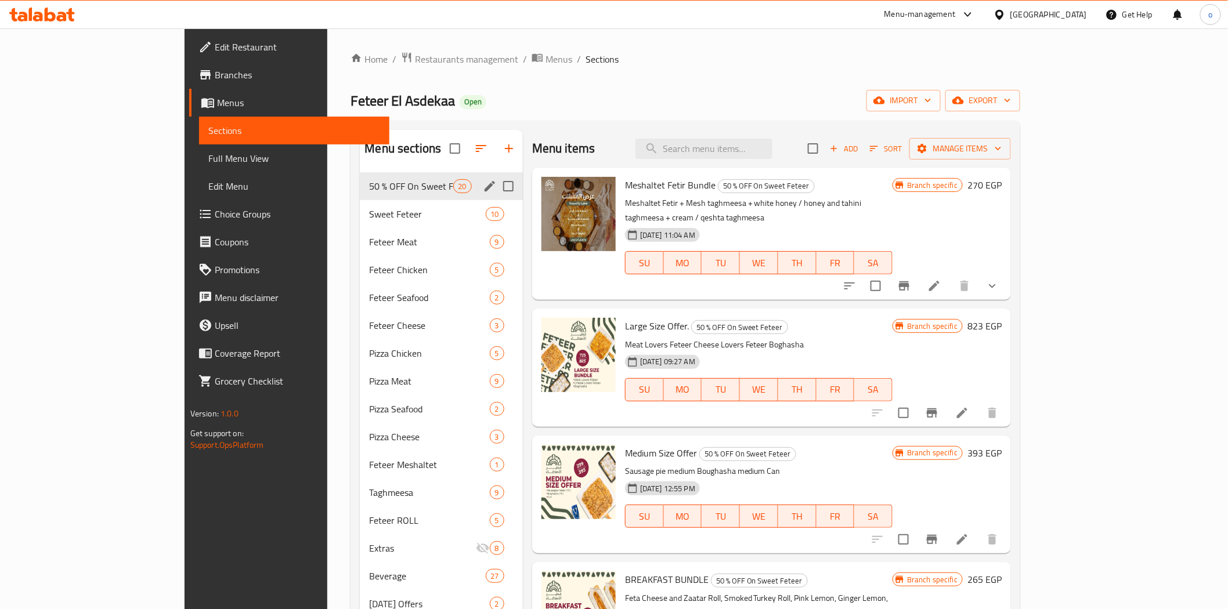
click at [496, 183] on input "Menu sections" at bounding box center [508, 186] width 24 height 24
checkbox input "true"
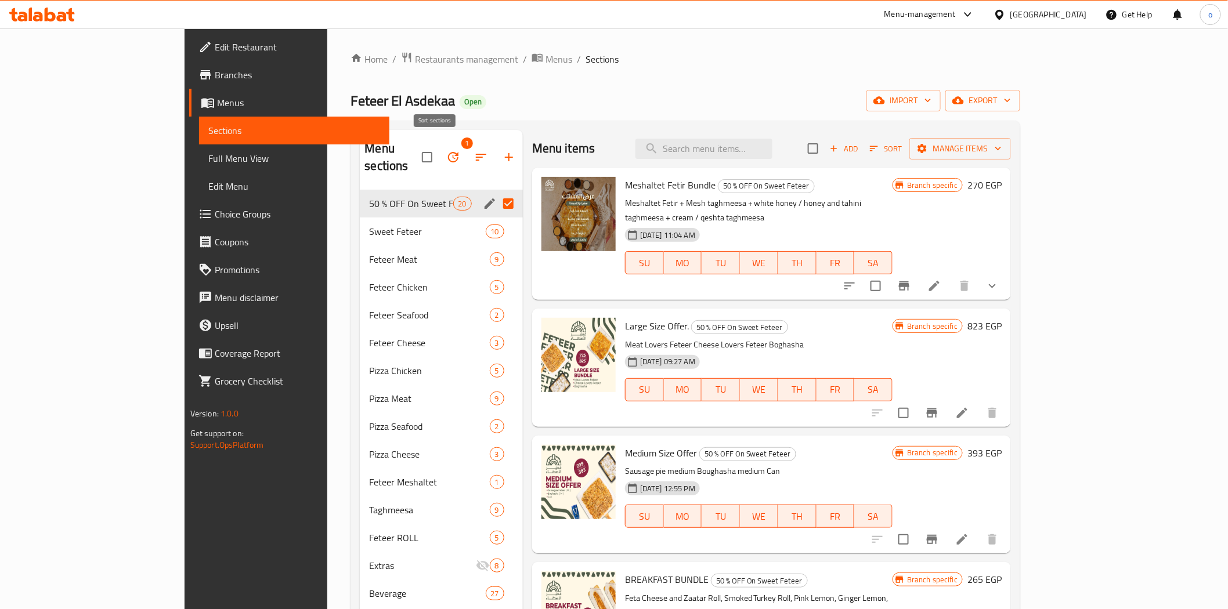
click at [474, 150] on icon "button" at bounding box center [481, 157] width 14 height 14
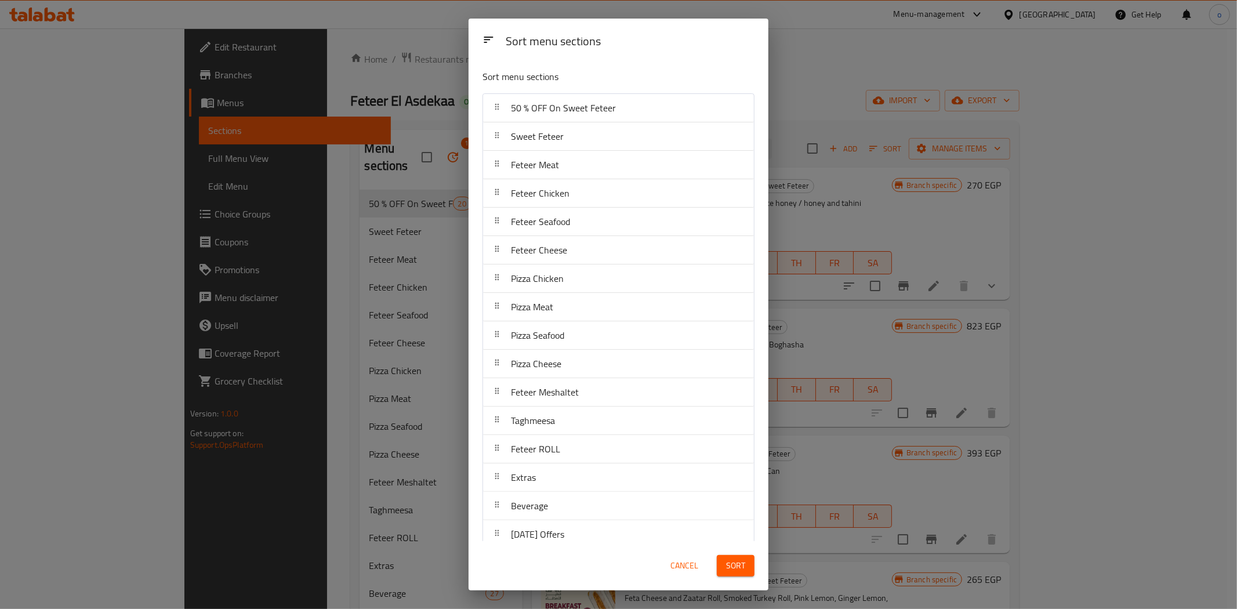
click at [656, 553] on div "Cancel Sort" at bounding box center [619, 565] width 286 height 35
click at [689, 567] on span "Cancel" at bounding box center [685, 566] width 28 height 15
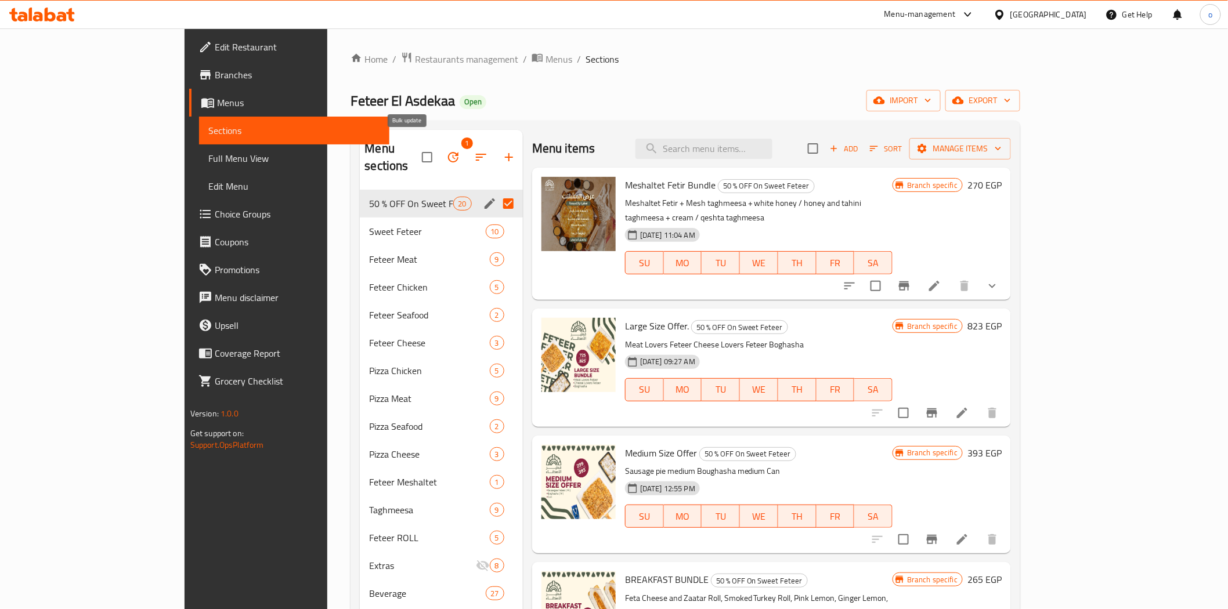
click at [448, 152] on icon "button" at bounding box center [453, 157] width 10 height 10
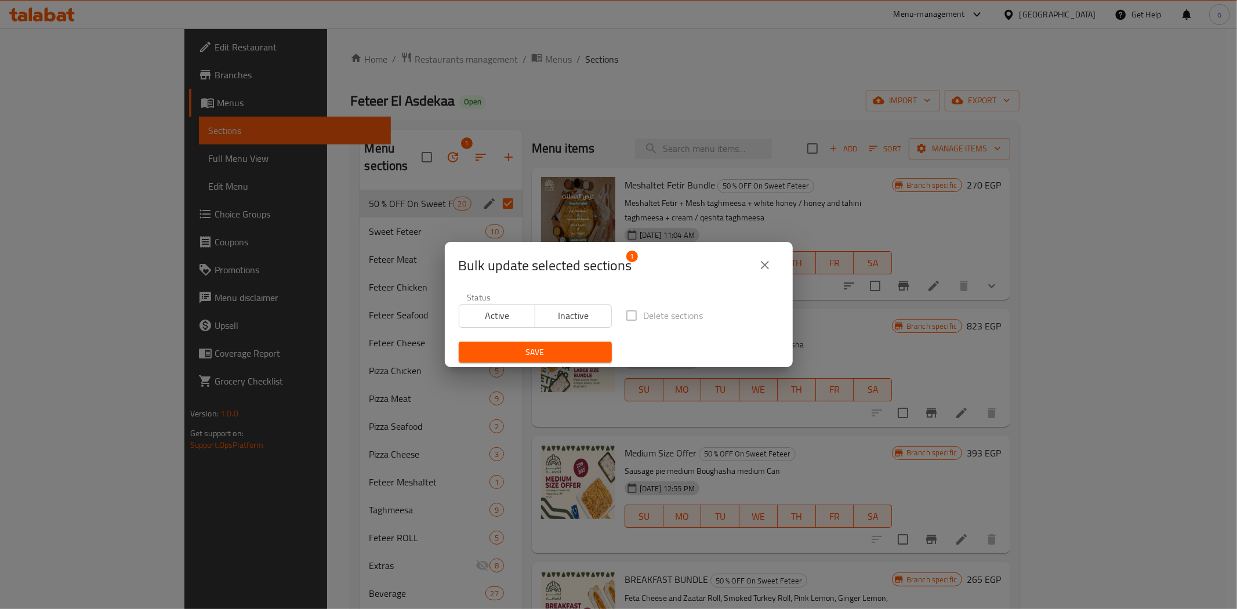
click at [766, 267] on icon "close" at bounding box center [765, 265] width 14 height 14
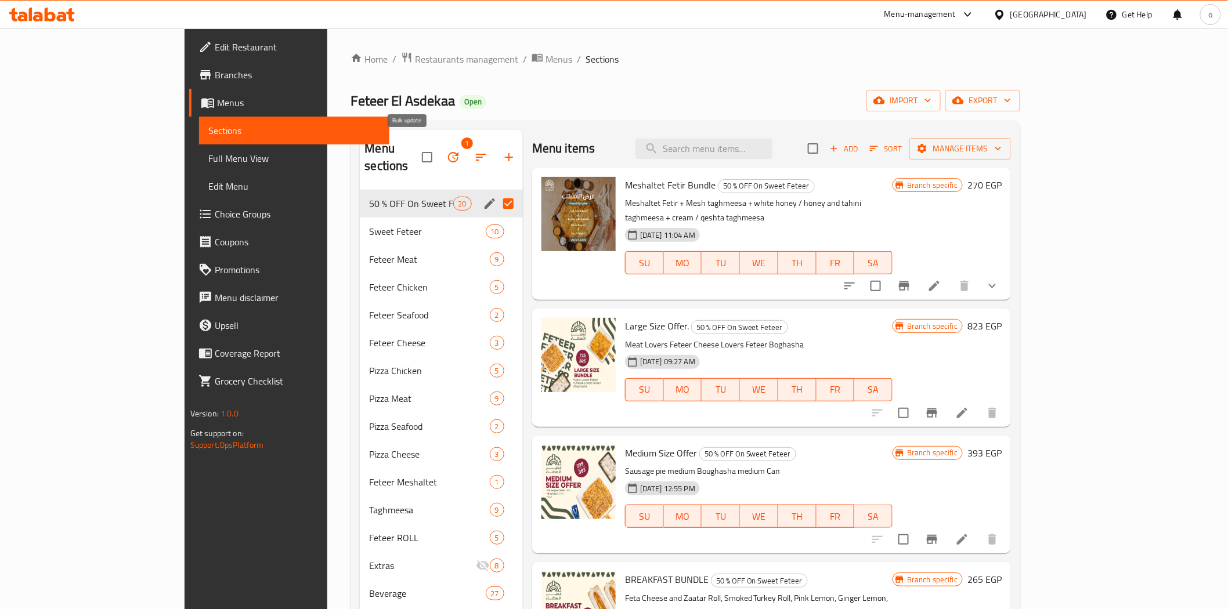
click at [439, 144] on button "button" at bounding box center [453, 157] width 28 height 28
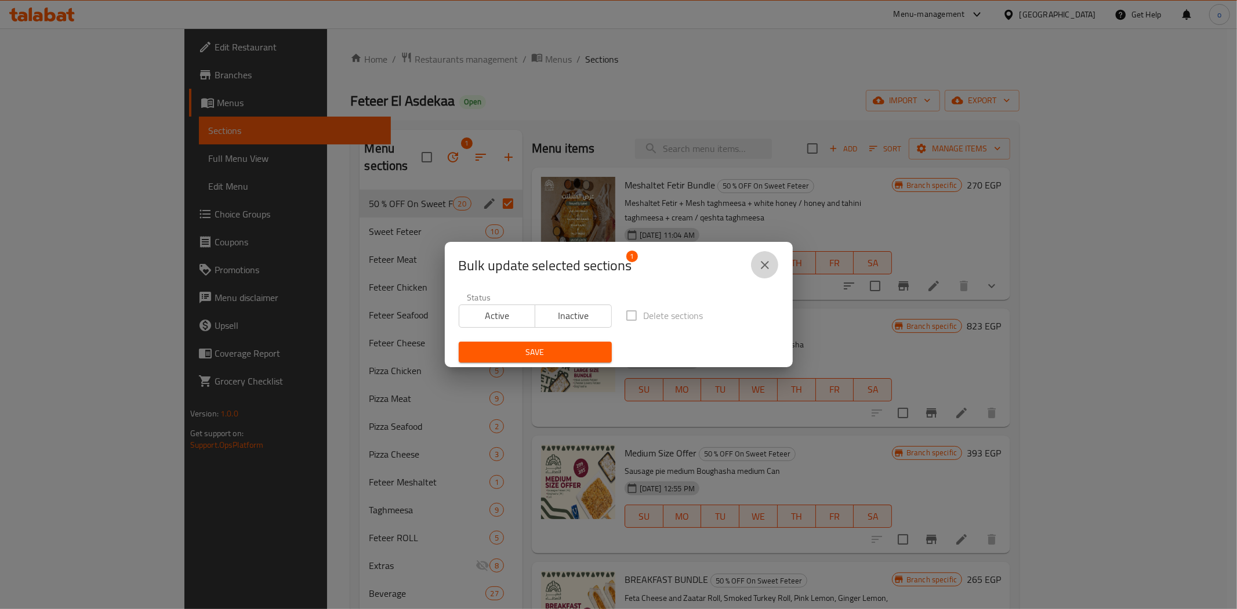
click at [764, 262] on icon "close" at bounding box center [765, 265] width 14 height 14
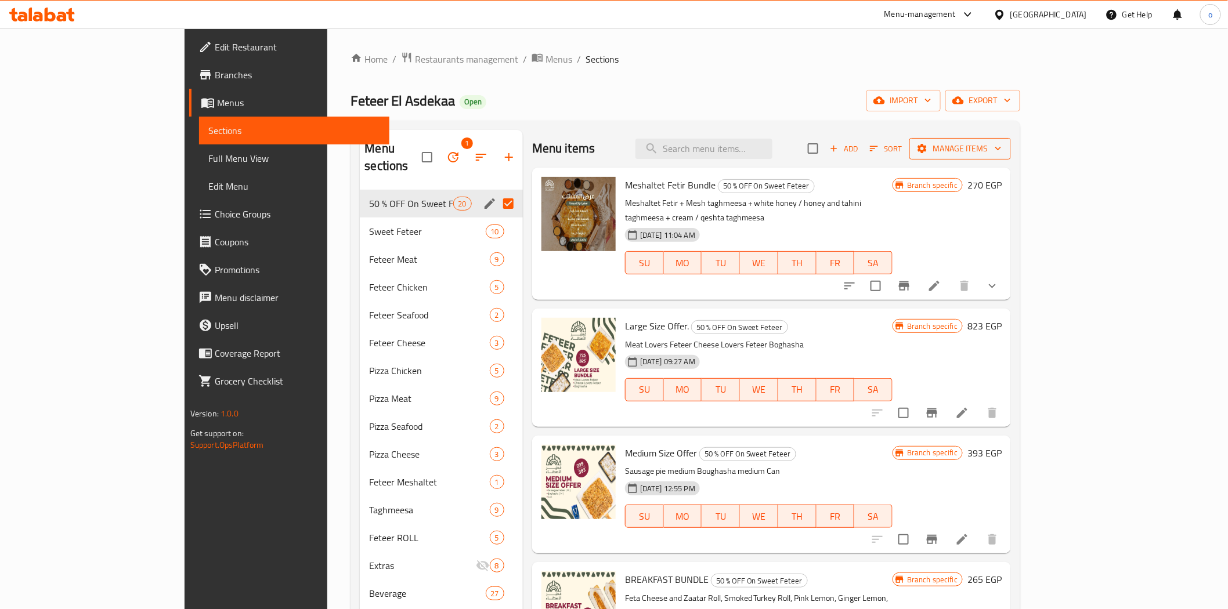
click at [1001, 149] on span "Manage items" at bounding box center [959, 149] width 83 height 15
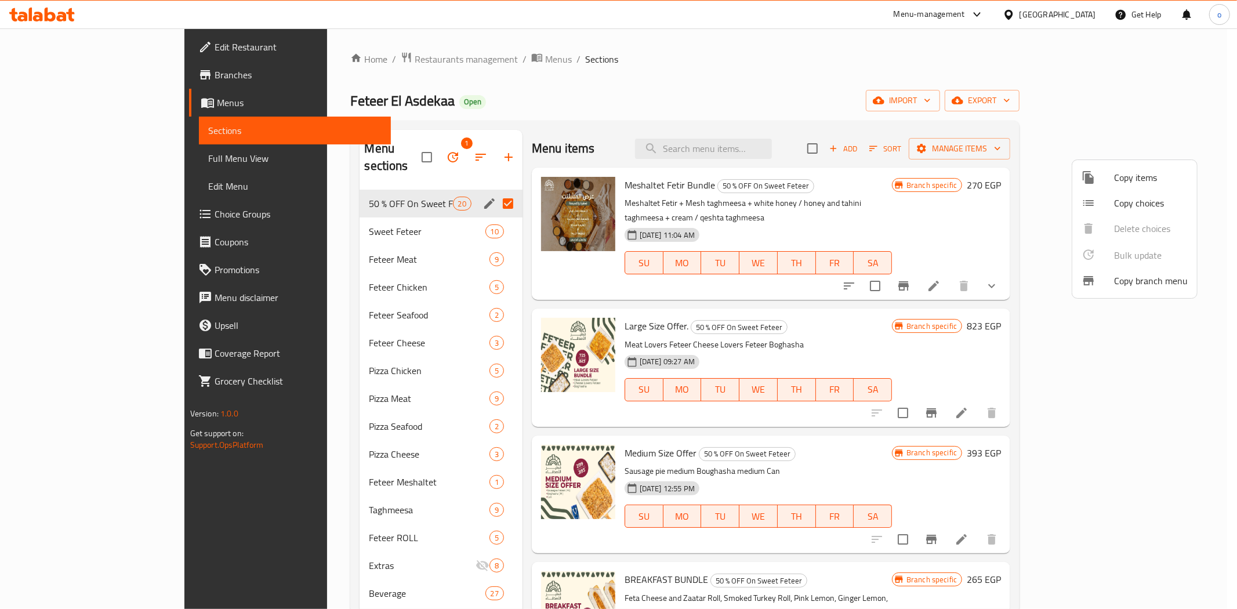
click at [1142, 152] on div at bounding box center [618, 304] width 1237 height 609
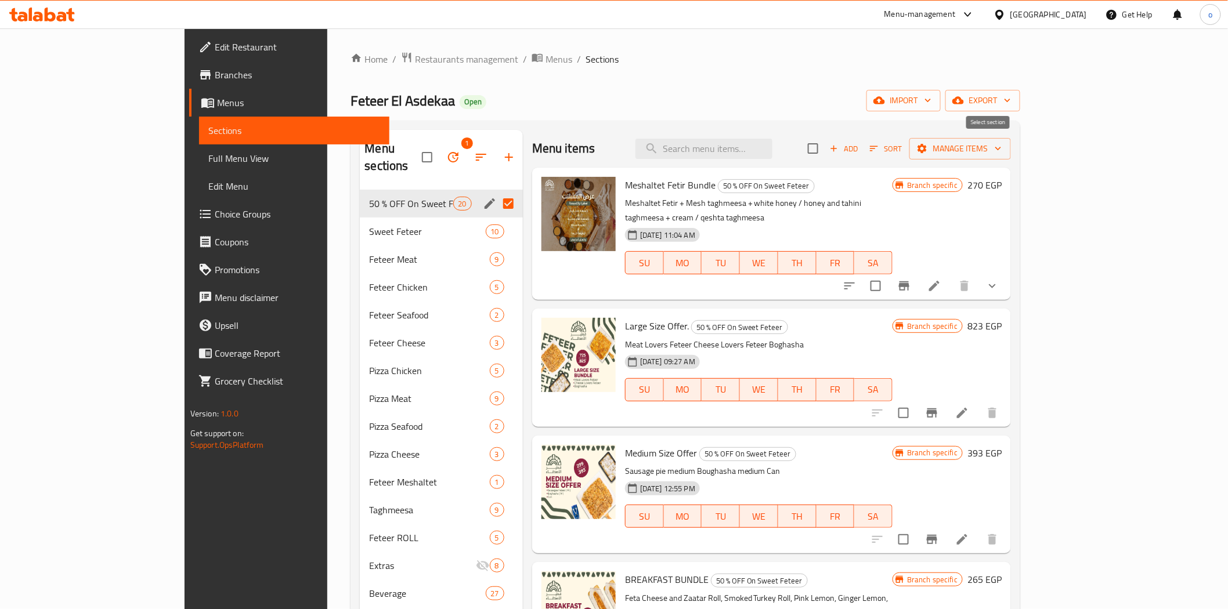
click at [825, 151] on input "checkbox" at bounding box center [813, 148] width 24 height 24
checkbox input "true"
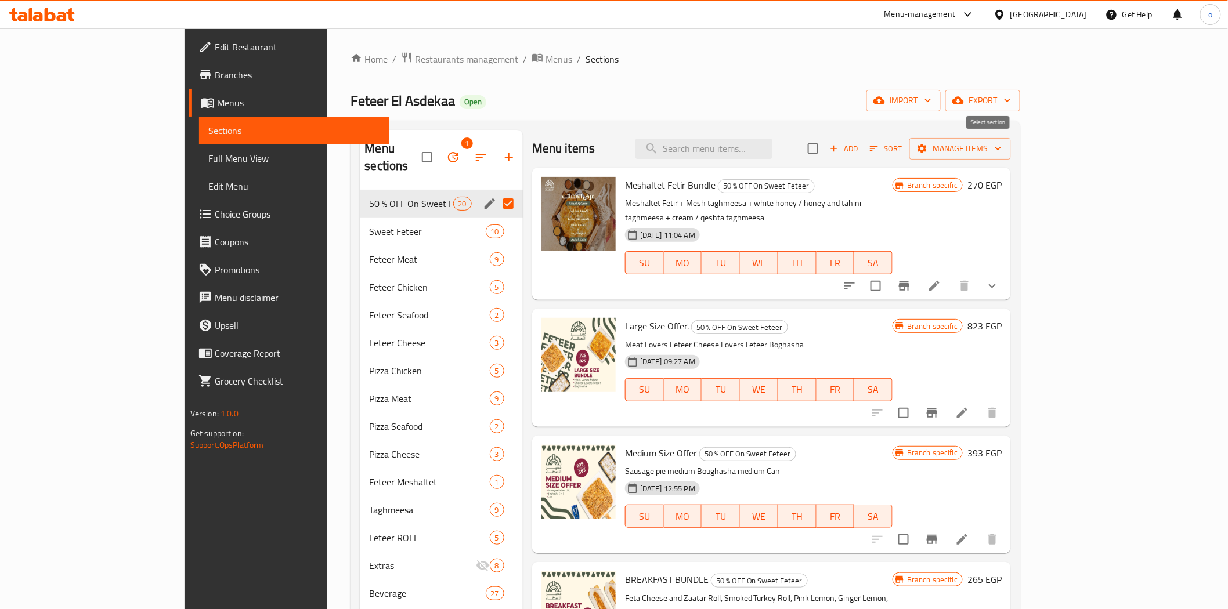
checkbox input "true"
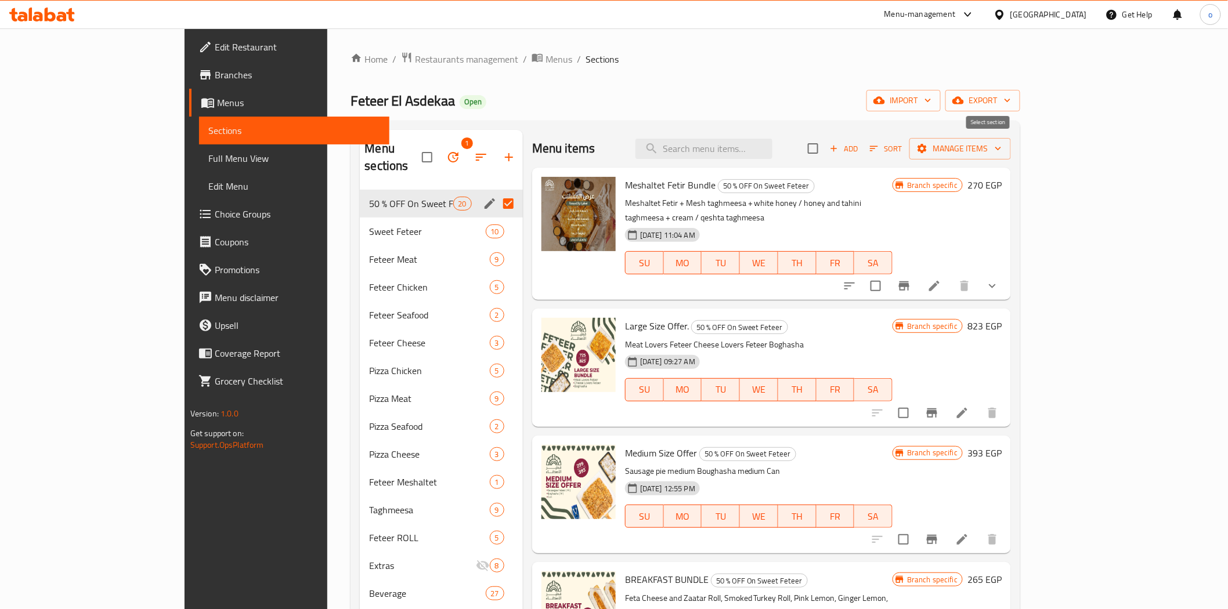
checkbox input "true"
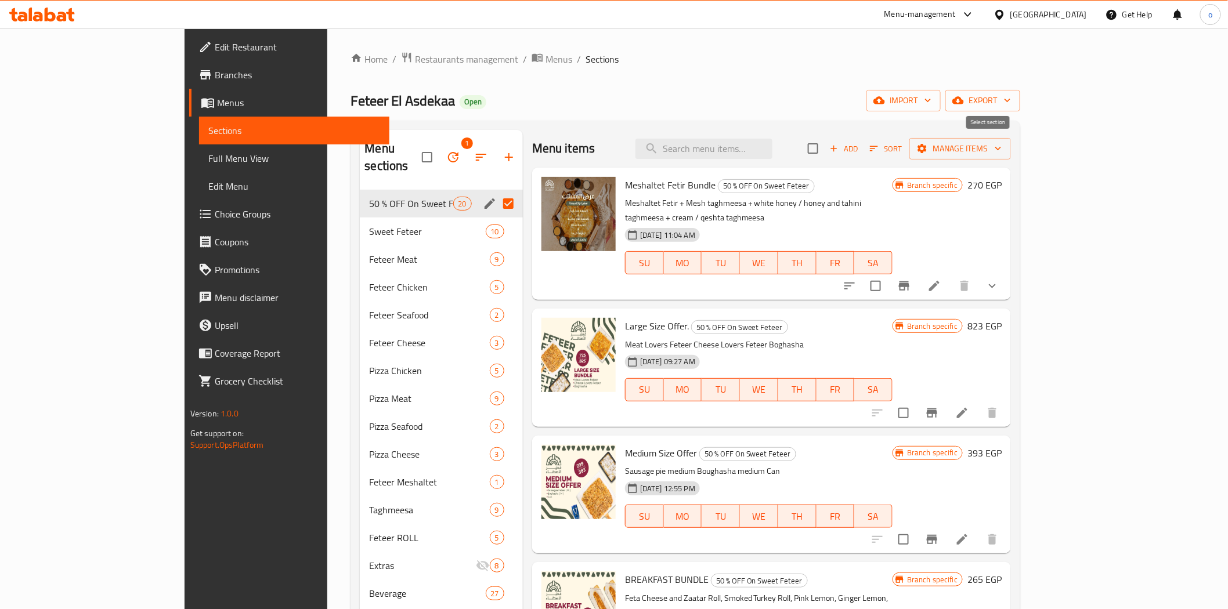
checkbox input "true"
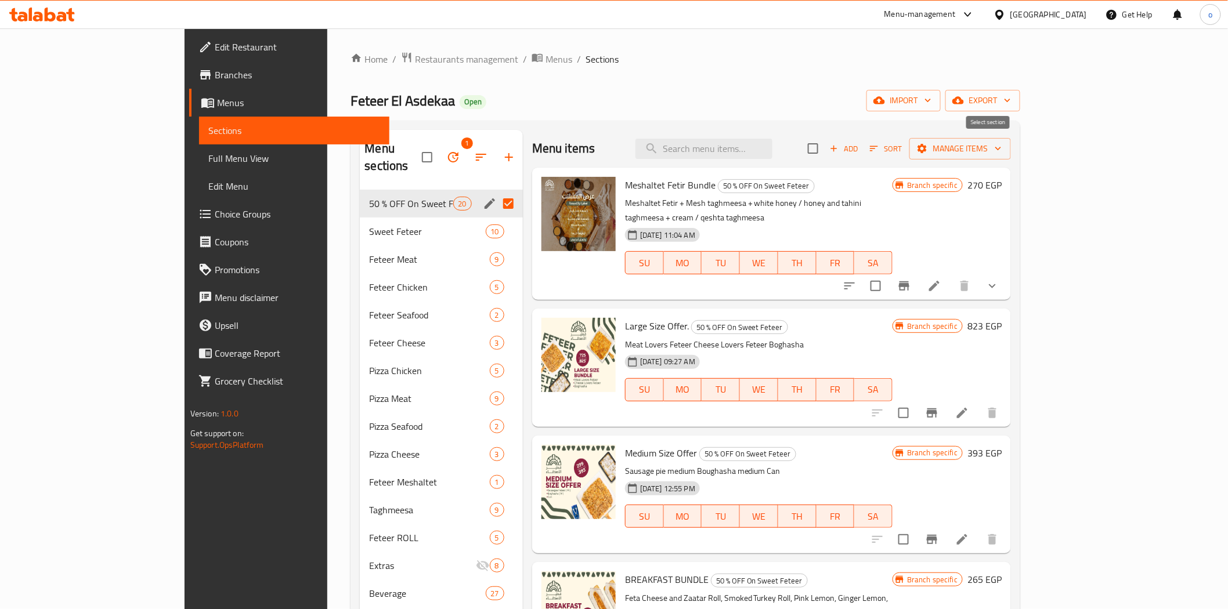
checkbox input "true"
click at [1001, 148] on span "Manage items" at bounding box center [959, 149] width 83 height 15
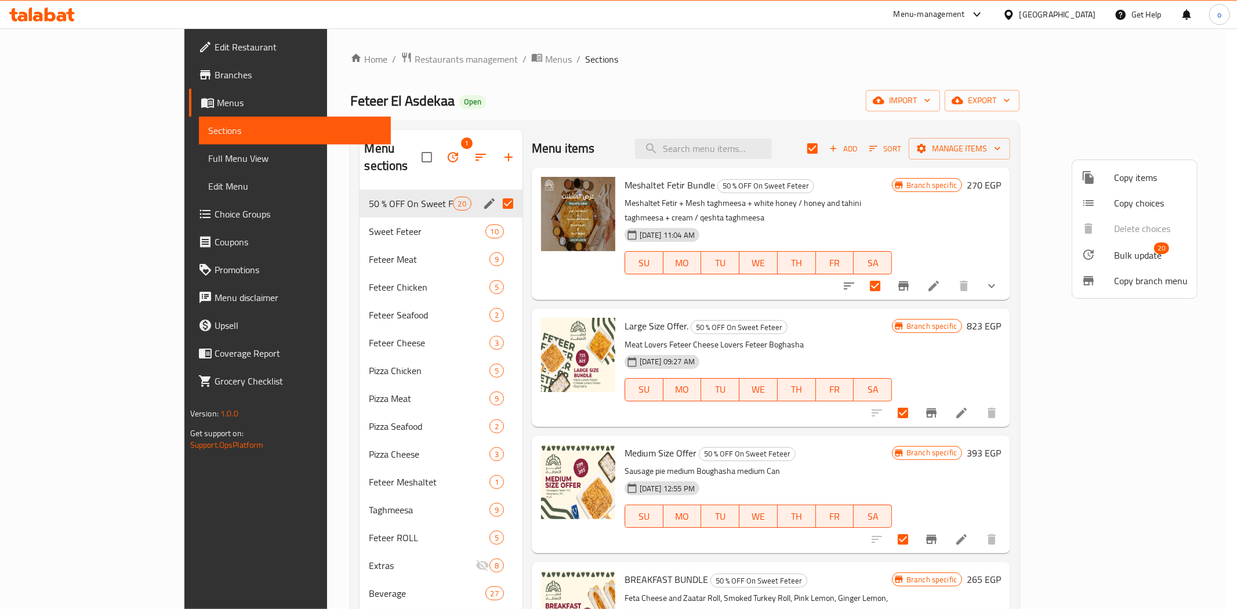
click at [1106, 155] on div at bounding box center [618, 304] width 1237 height 609
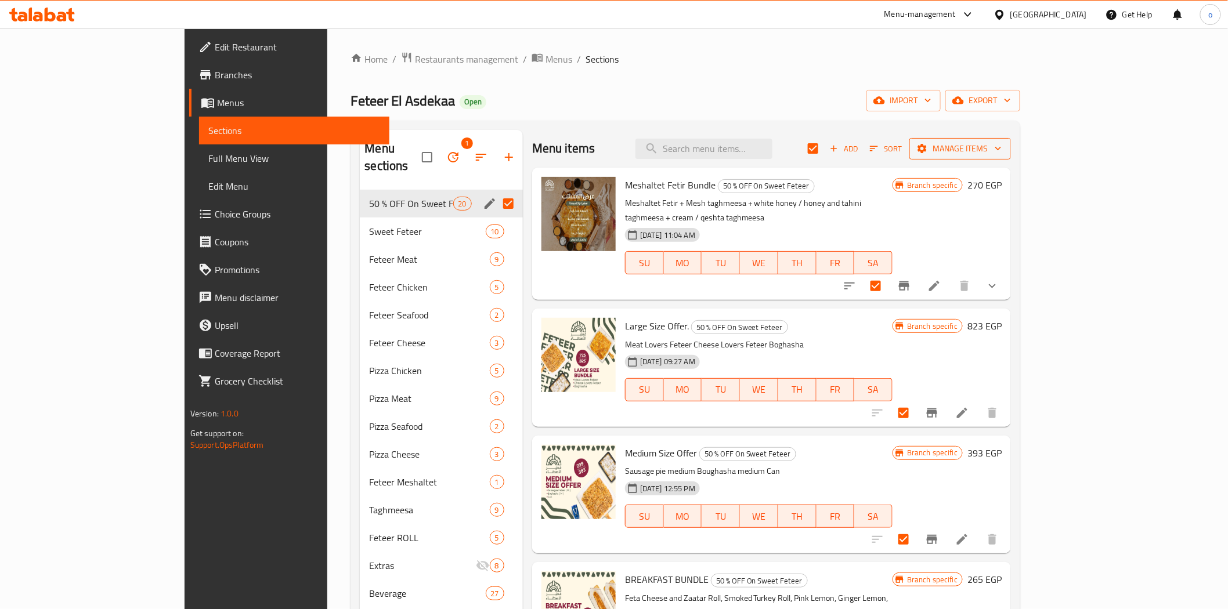
click at [1001, 149] on span "Manage items" at bounding box center [959, 149] width 83 height 15
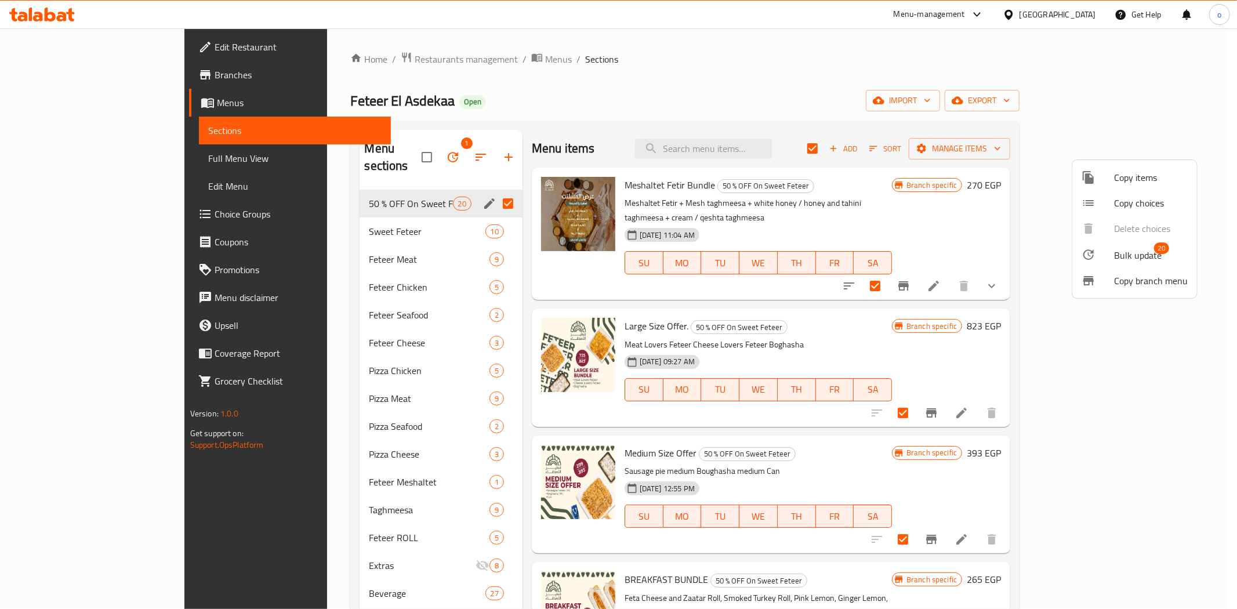
click at [1142, 258] on span "Bulk update" at bounding box center [1139, 255] width 48 height 14
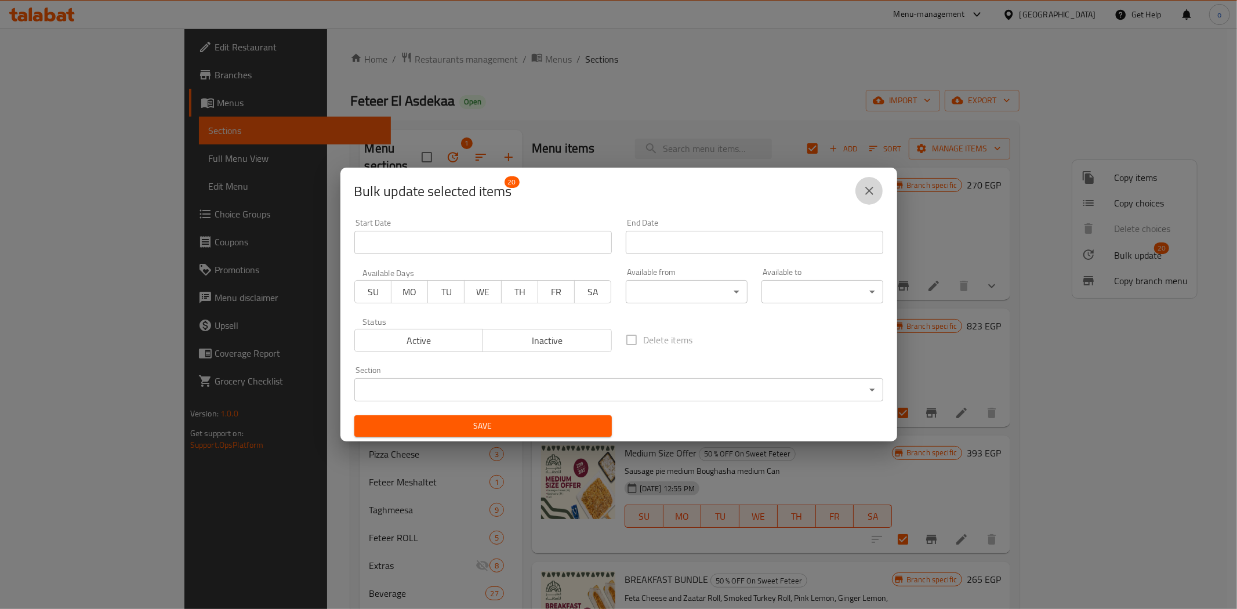
click at [868, 191] on icon "close" at bounding box center [870, 191] width 8 height 8
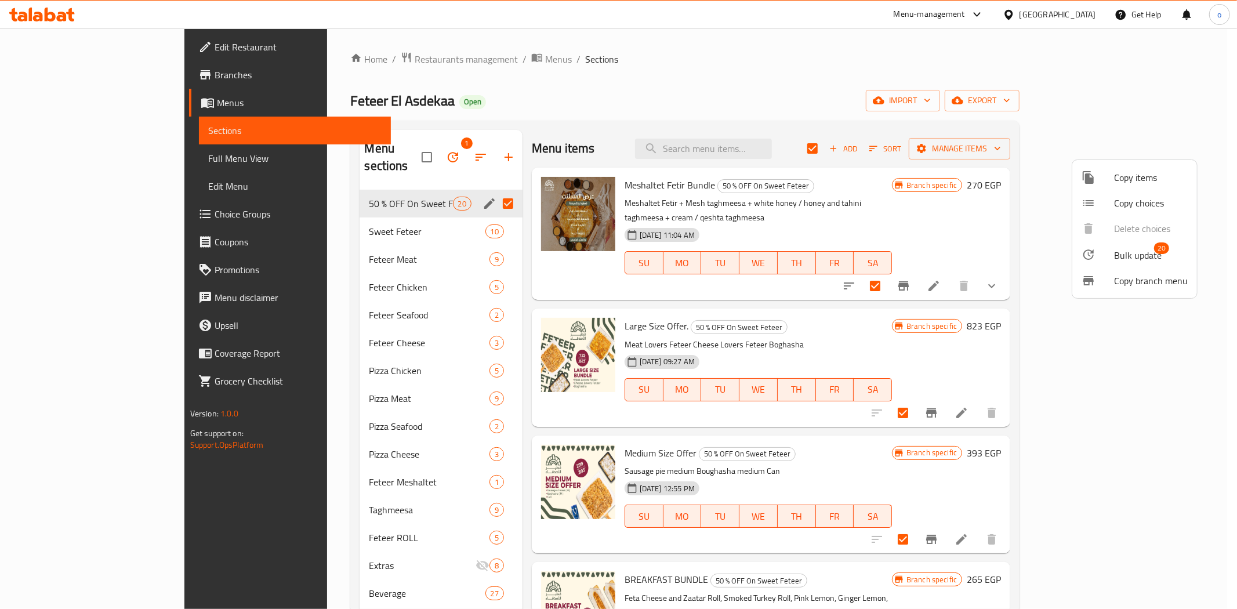
click at [860, 82] on div at bounding box center [618, 304] width 1237 height 609
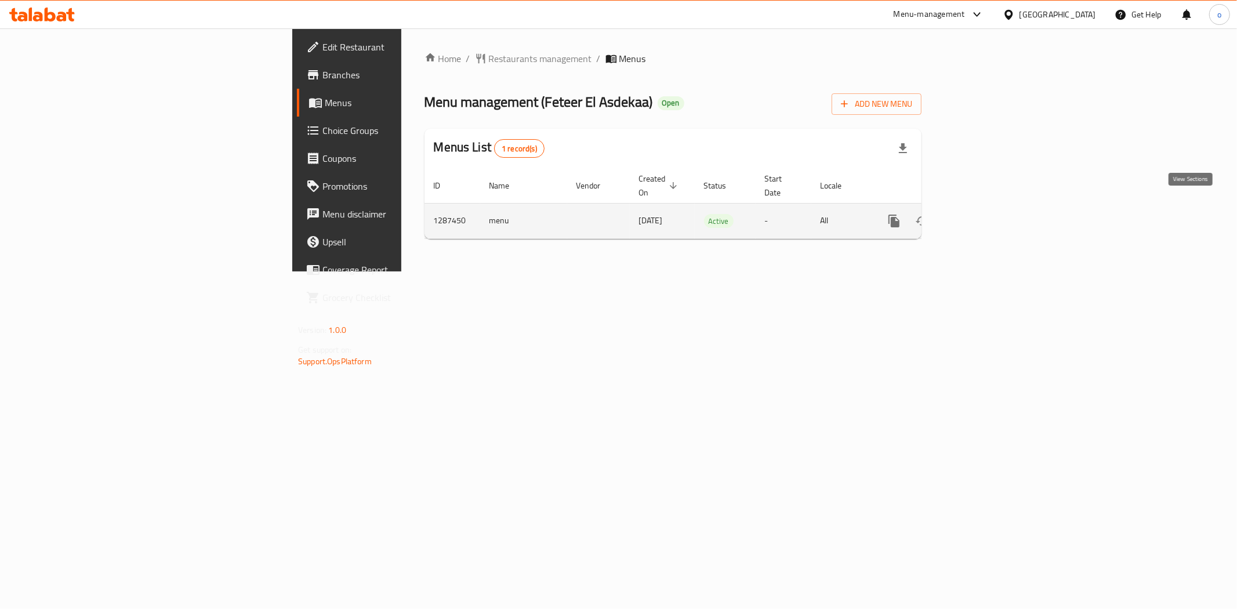
click at [985, 214] on icon "enhanced table" at bounding box center [978, 221] width 14 height 14
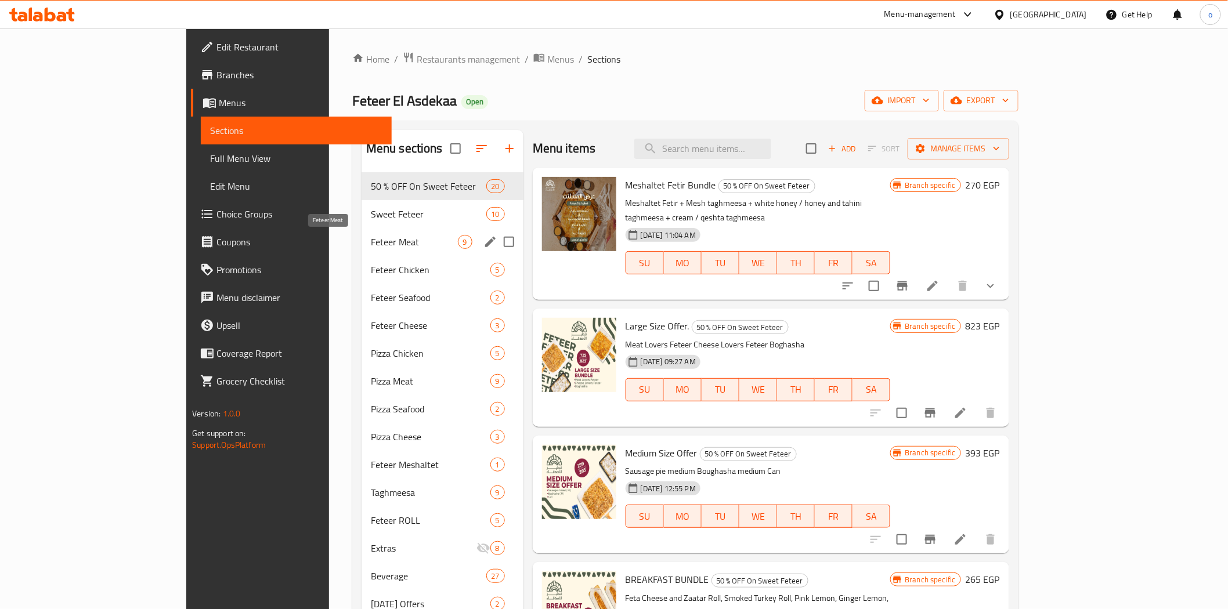
click at [371, 238] on span "Feteer Meat" at bounding box center [414, 242] width 87 height 14
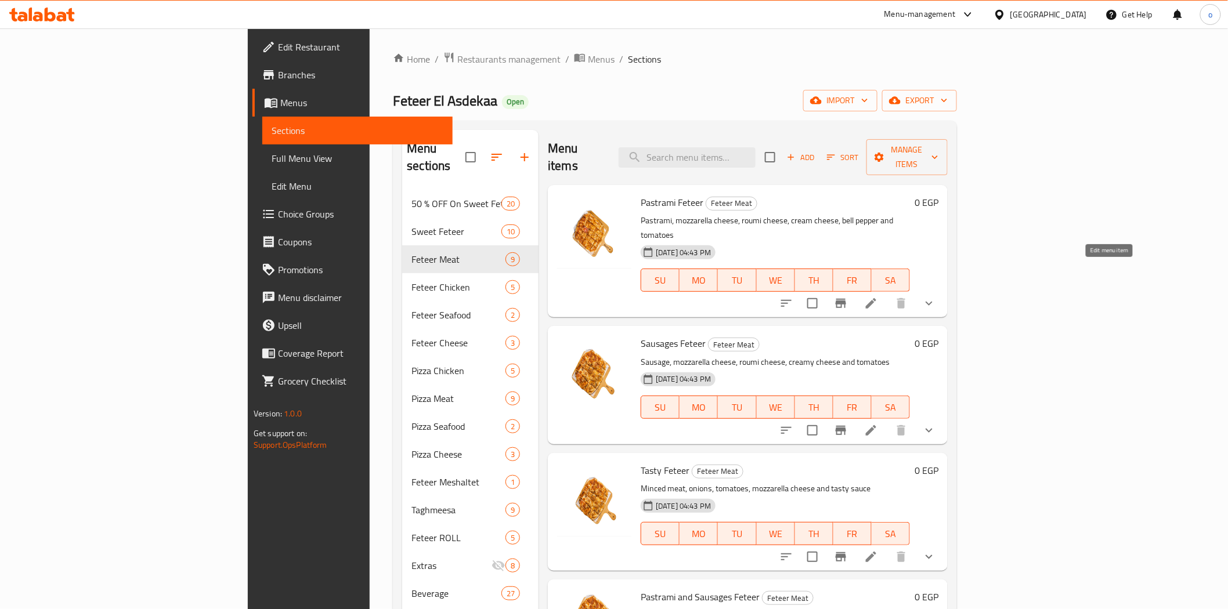
click at [878, 296] on icon at bounding box center [871, 303] width 14 height 14
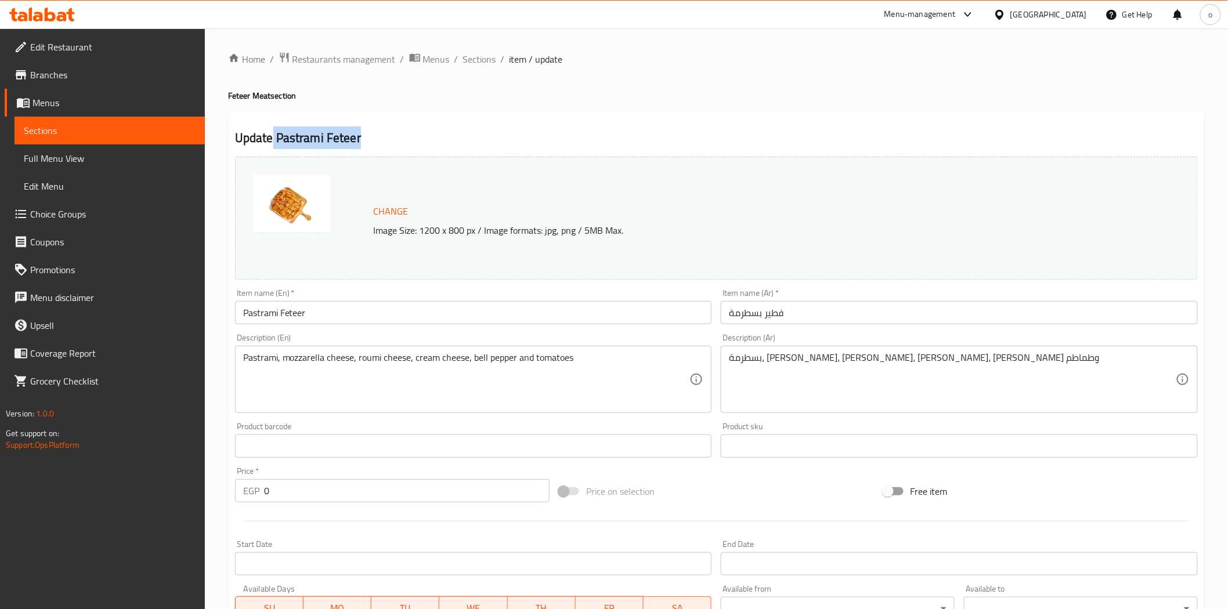
drag, startPoint x: 363, startPoint y: 137, endPoint x: 270, endPoint y: 136, distance: 92.8
click at [270, 136] on h2 "Update Pastrami Feteer" at bounding box center [716, 137] width 962 height 17
copy h2 "Pastrami Feteer"
click at [55, 75] on span "Branches" at bounding box center [112, 75] width 165 height 14
